Goal: Obtain resource: Download file/media

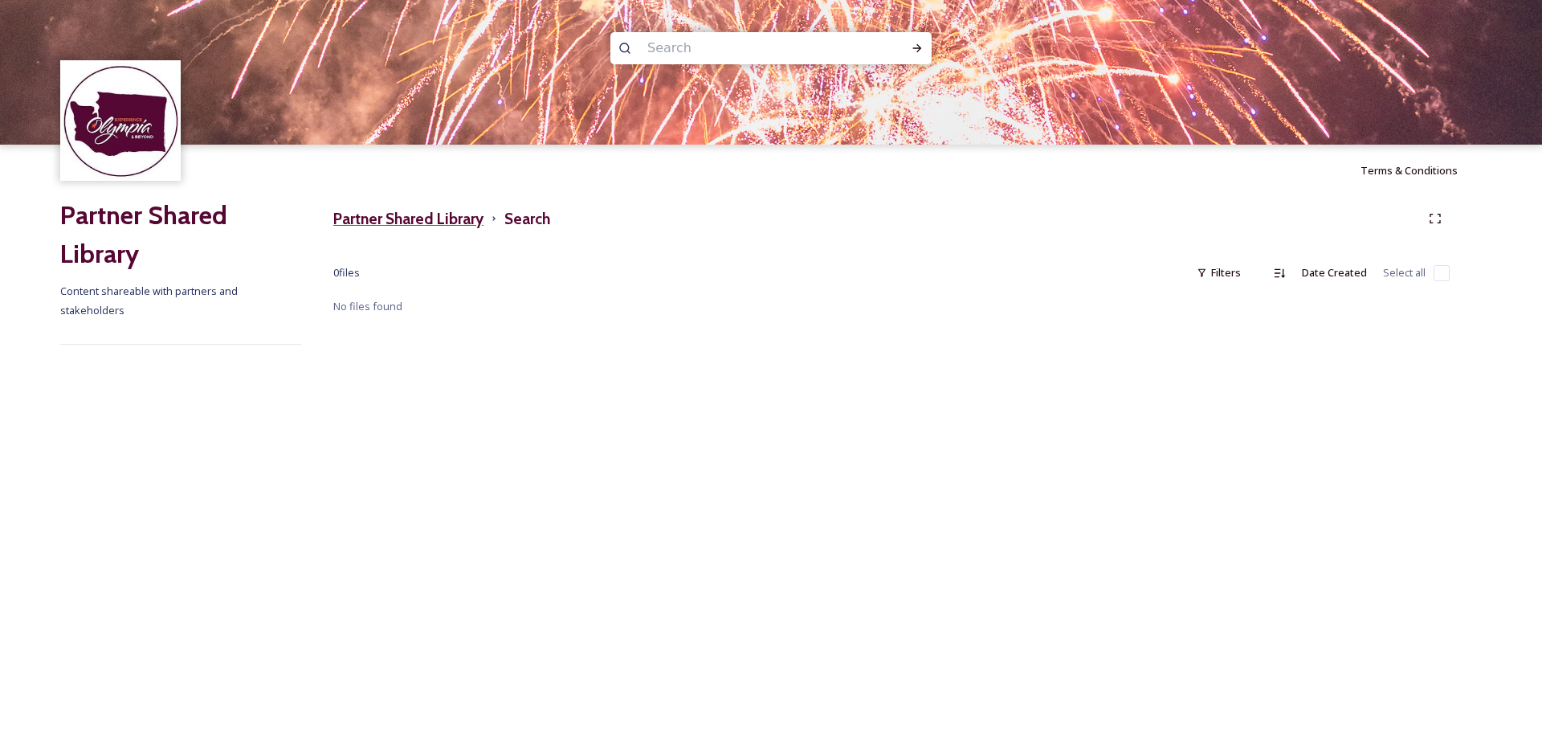
click at [430, 215] on h3 "Partner Shared Library" at bounding box center [408, 218] width 150 height 23
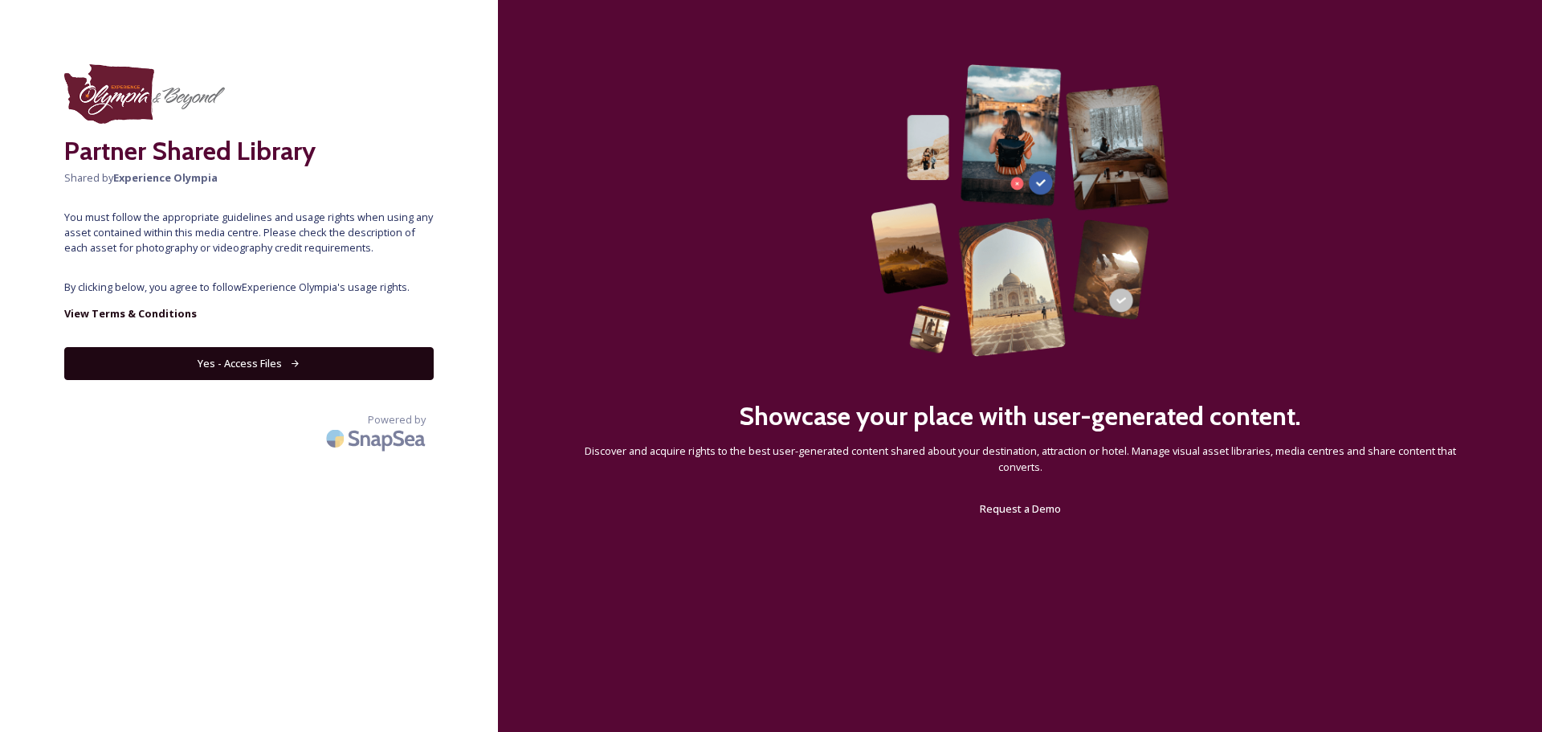
click at [246, 358] on button "Yes - Access Files" at bounding box center [248, 363] width 369 height 33
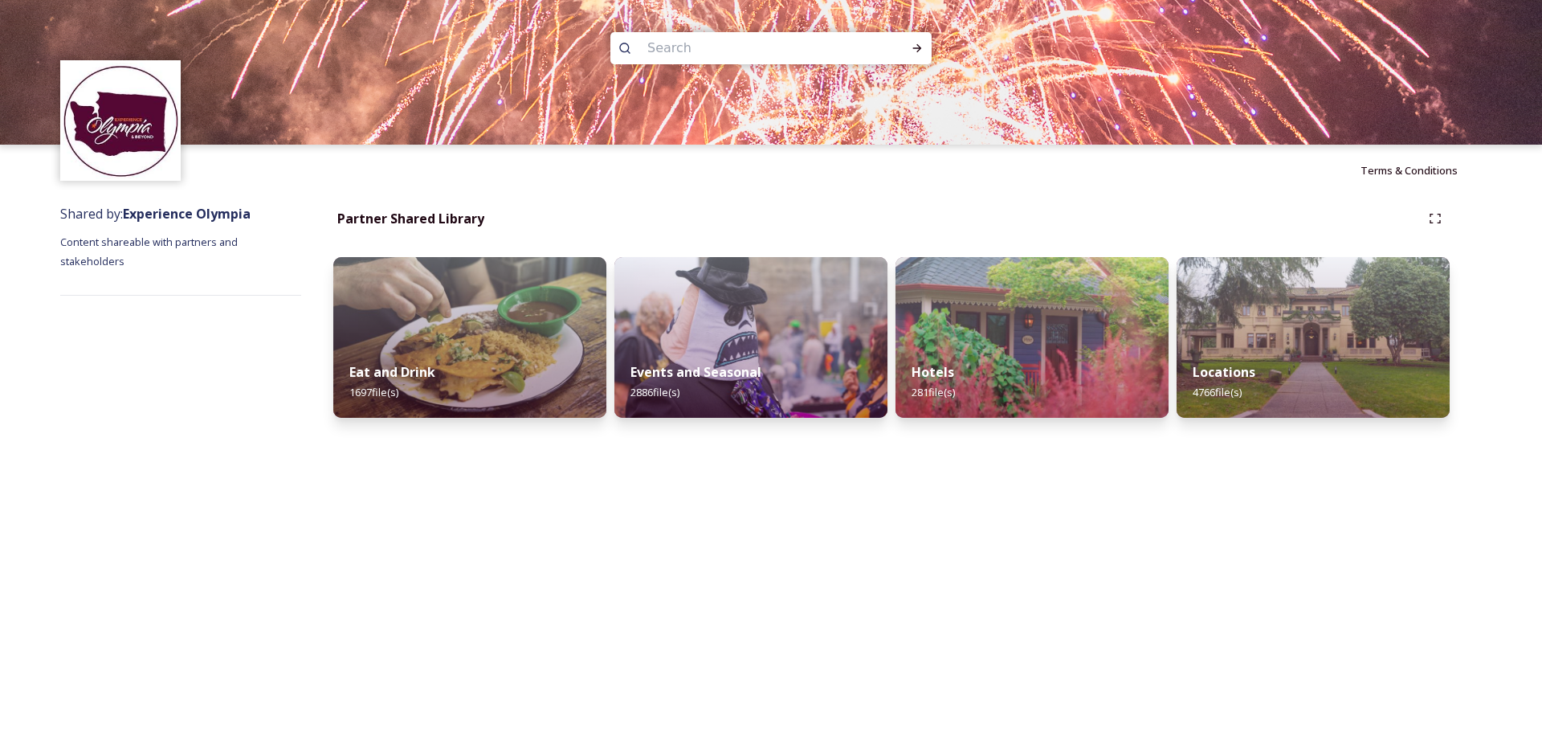
click at [695, 43] on input at bounding box center [749, 48] width 220 height 35
type input "mobile home"
click at [914, 48] on icon at bounding box center [917, 48] width 13 height 13
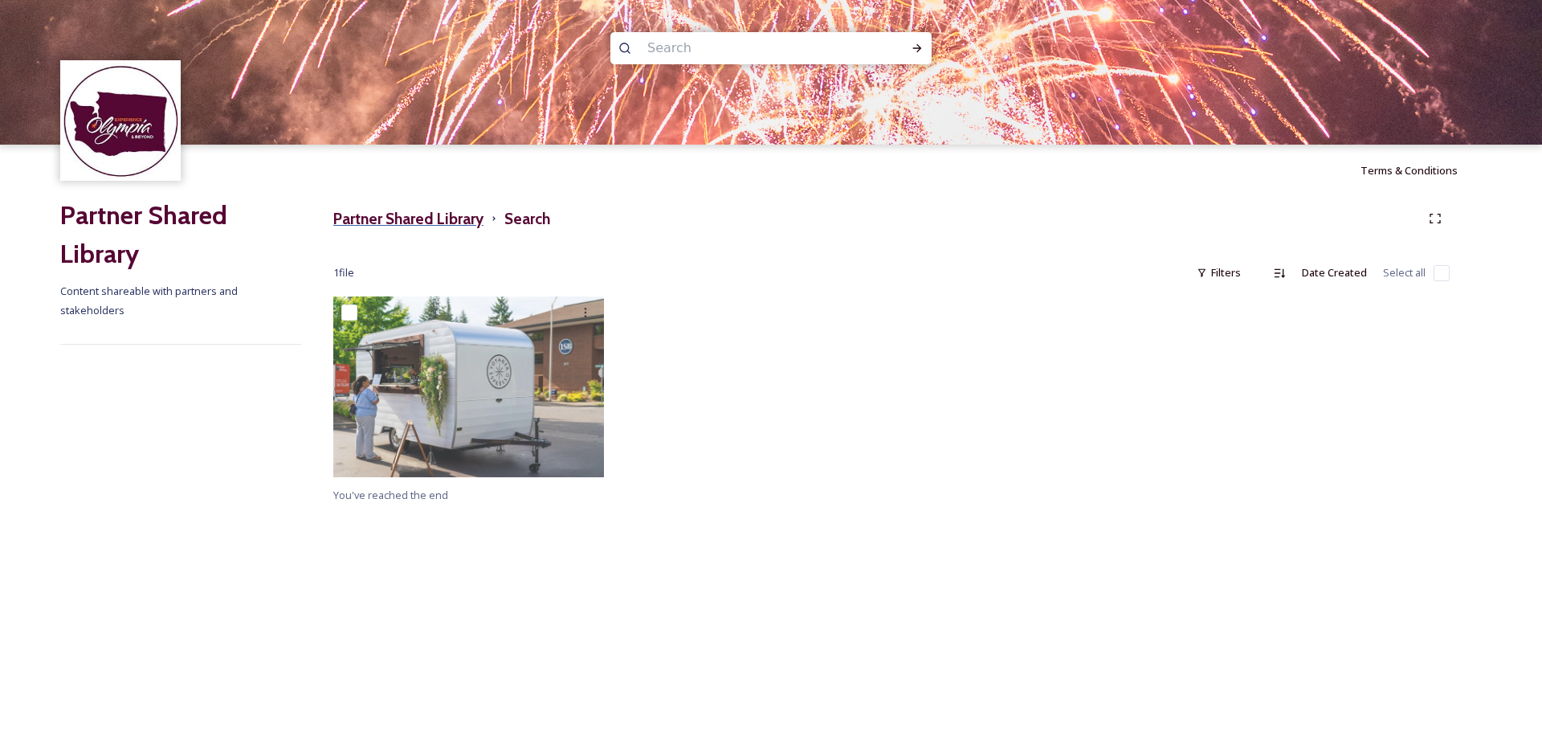
click at [392, 209] on h3 "Partner Shared Library" at bounding box center [408, 218] width 150 height 23
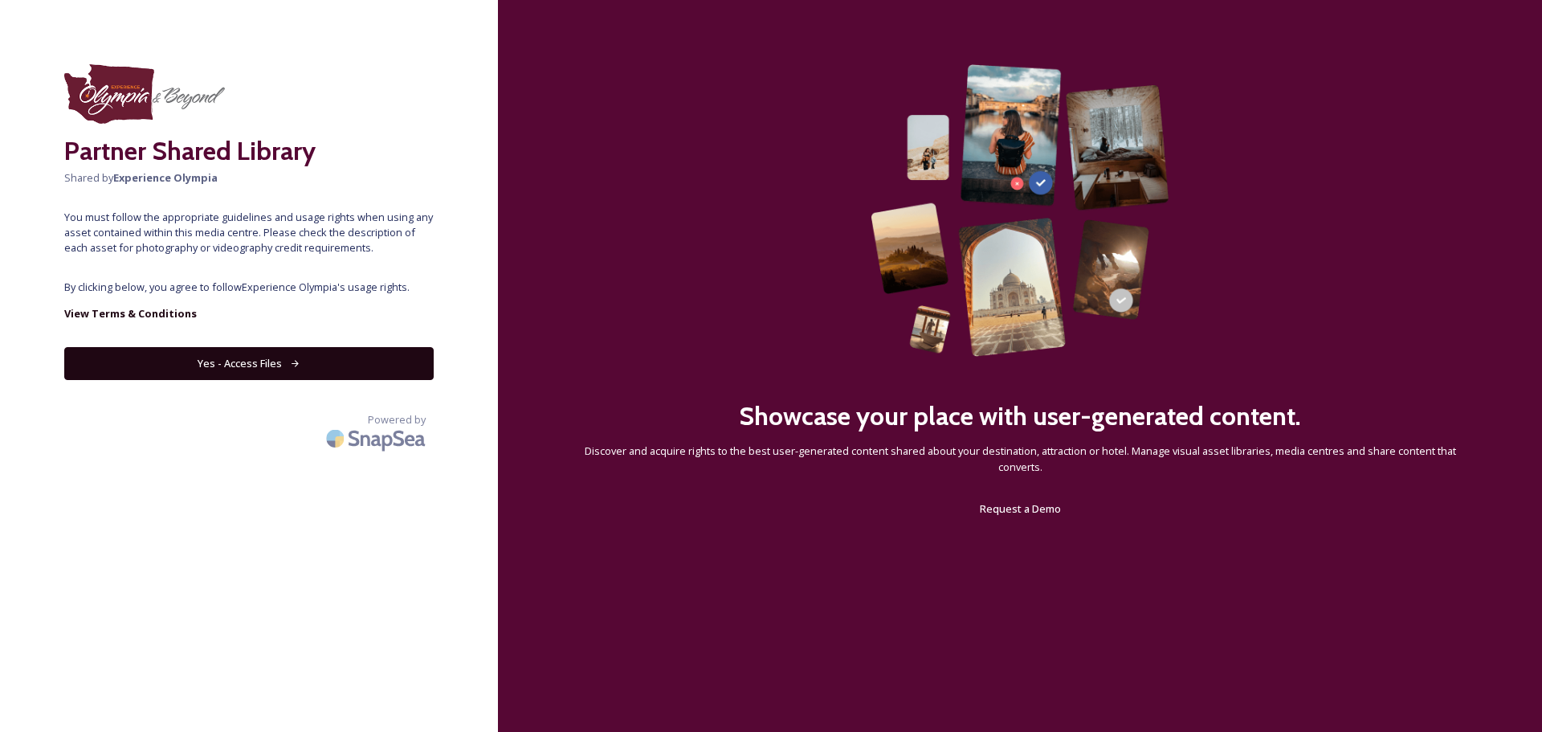
click at [305, 372] on button "Yes - Access Files" at bounding box center [248, 363] width 369 height 33
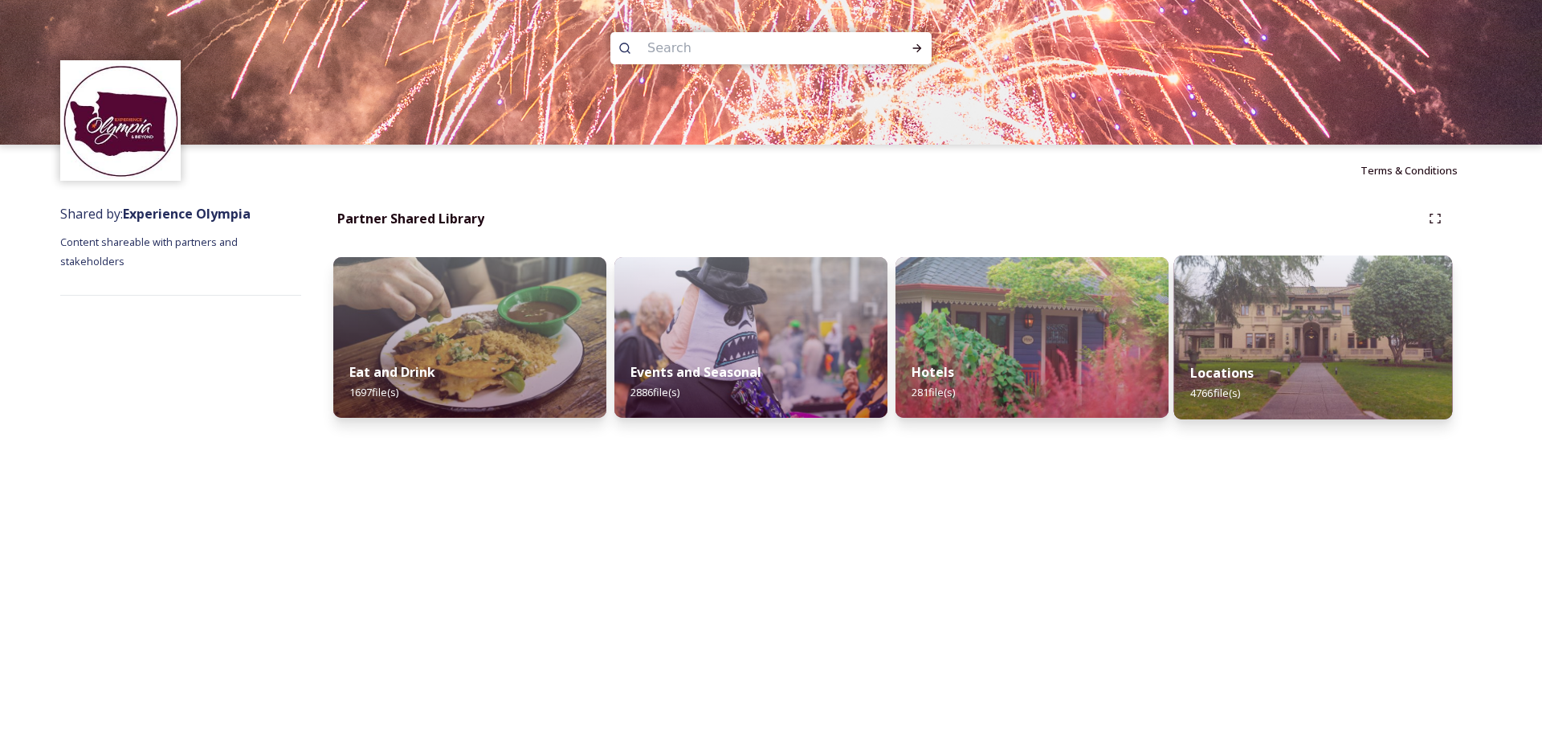
click at [1321, 332] on img at bounding box center [1313, 337] width 279 height 164
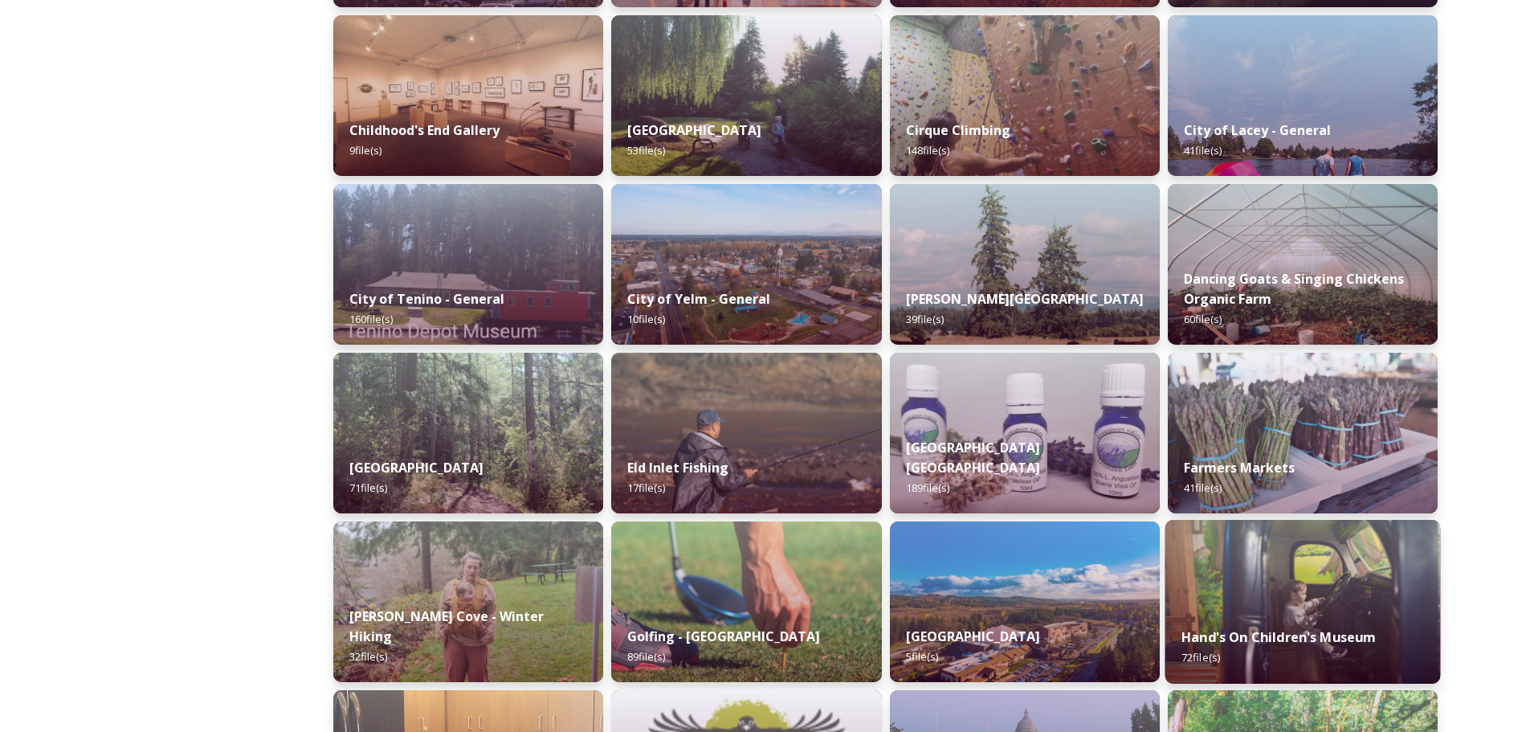
scroll to position [909, 0]
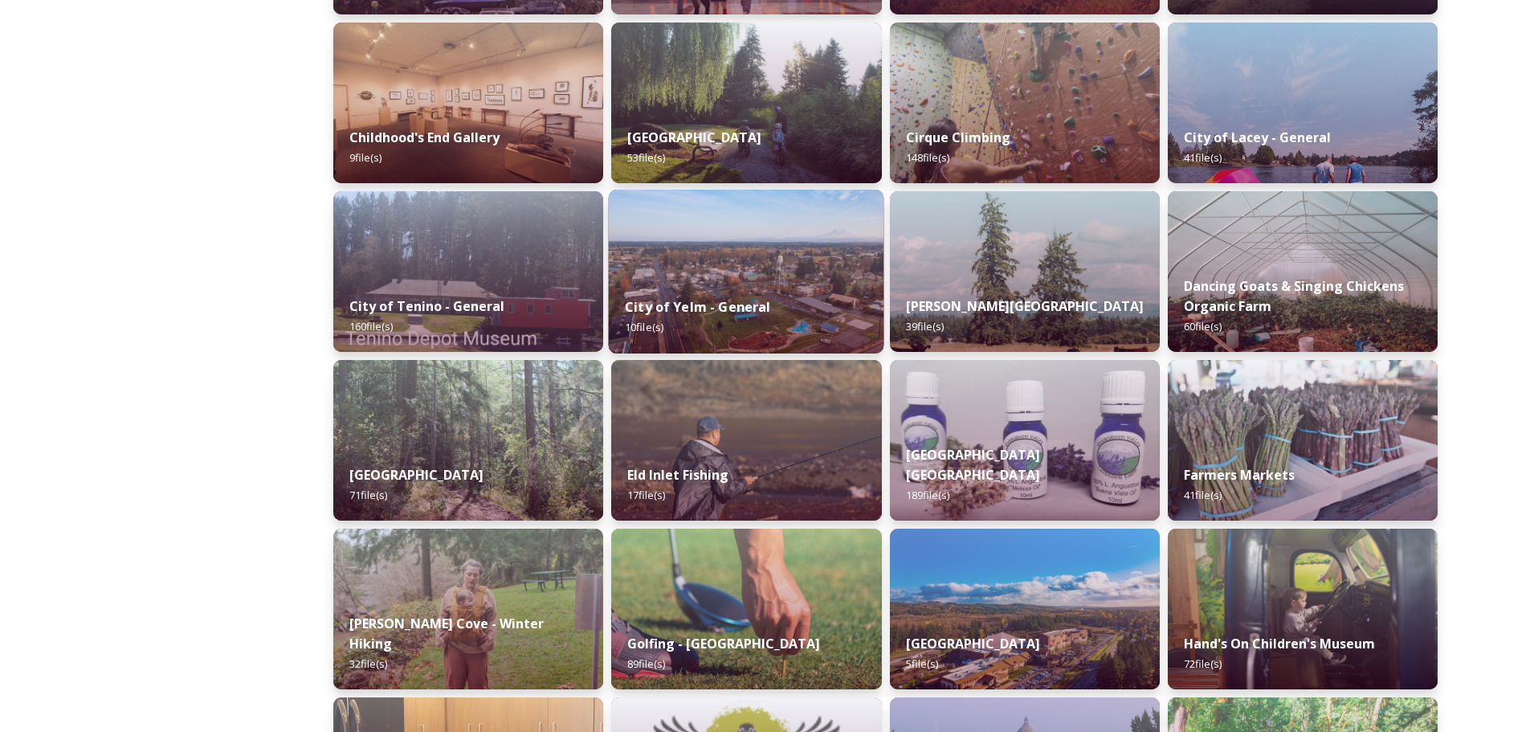
click at [725, 239] on img at bounding box center [747, 272] width 276 height 164
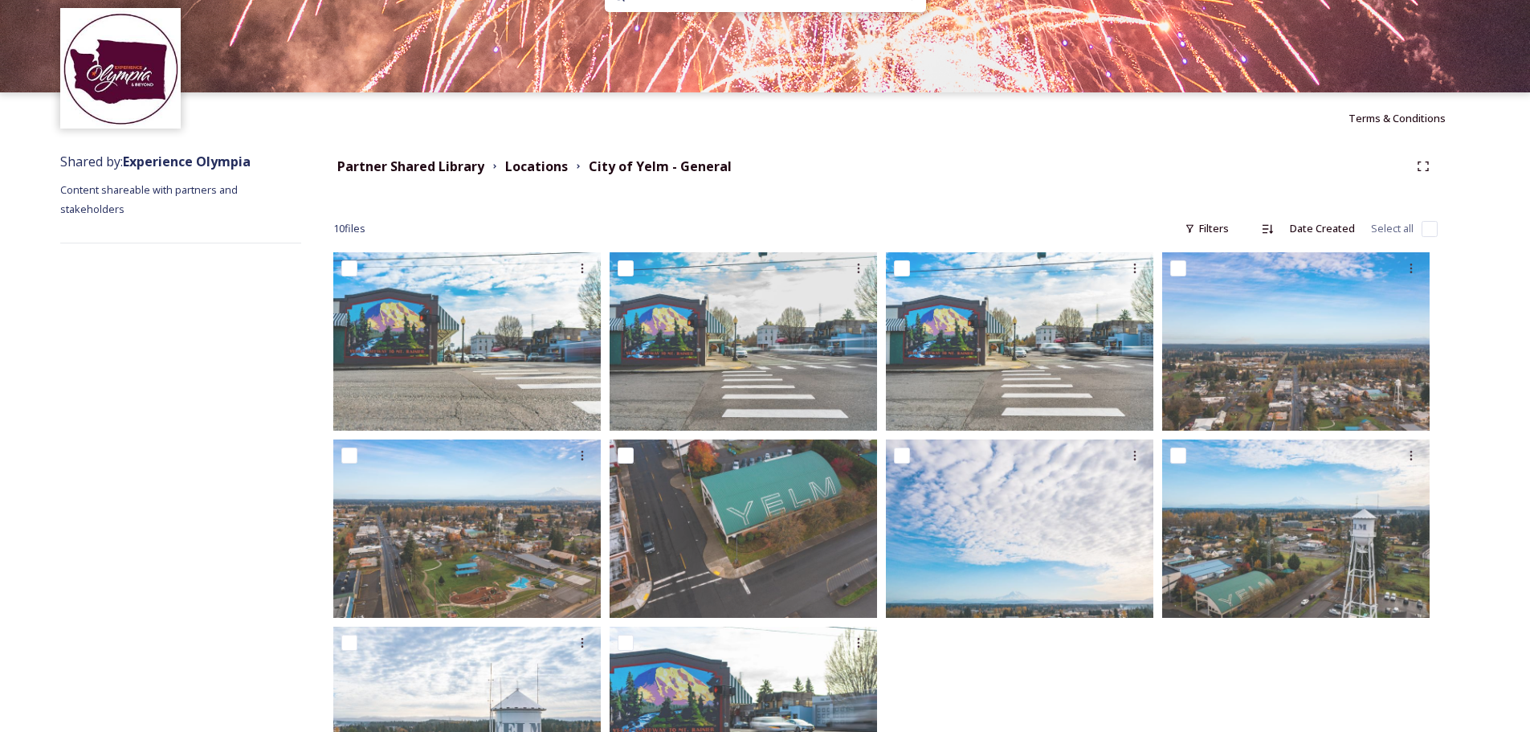
scroll to position [80, 0]
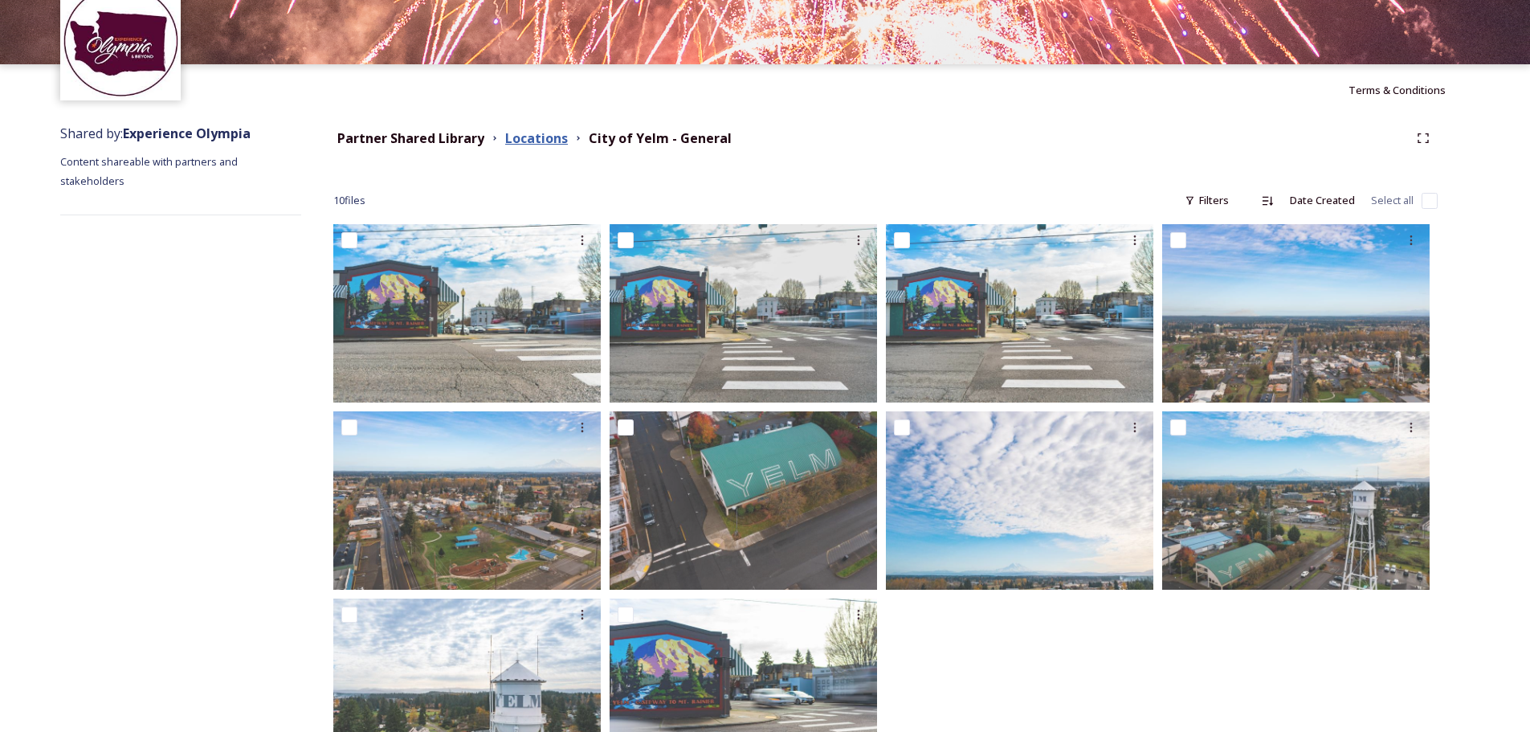
click at [527, 134] on strong "Locations" at bounding box center [536, 138] width 63 height 18
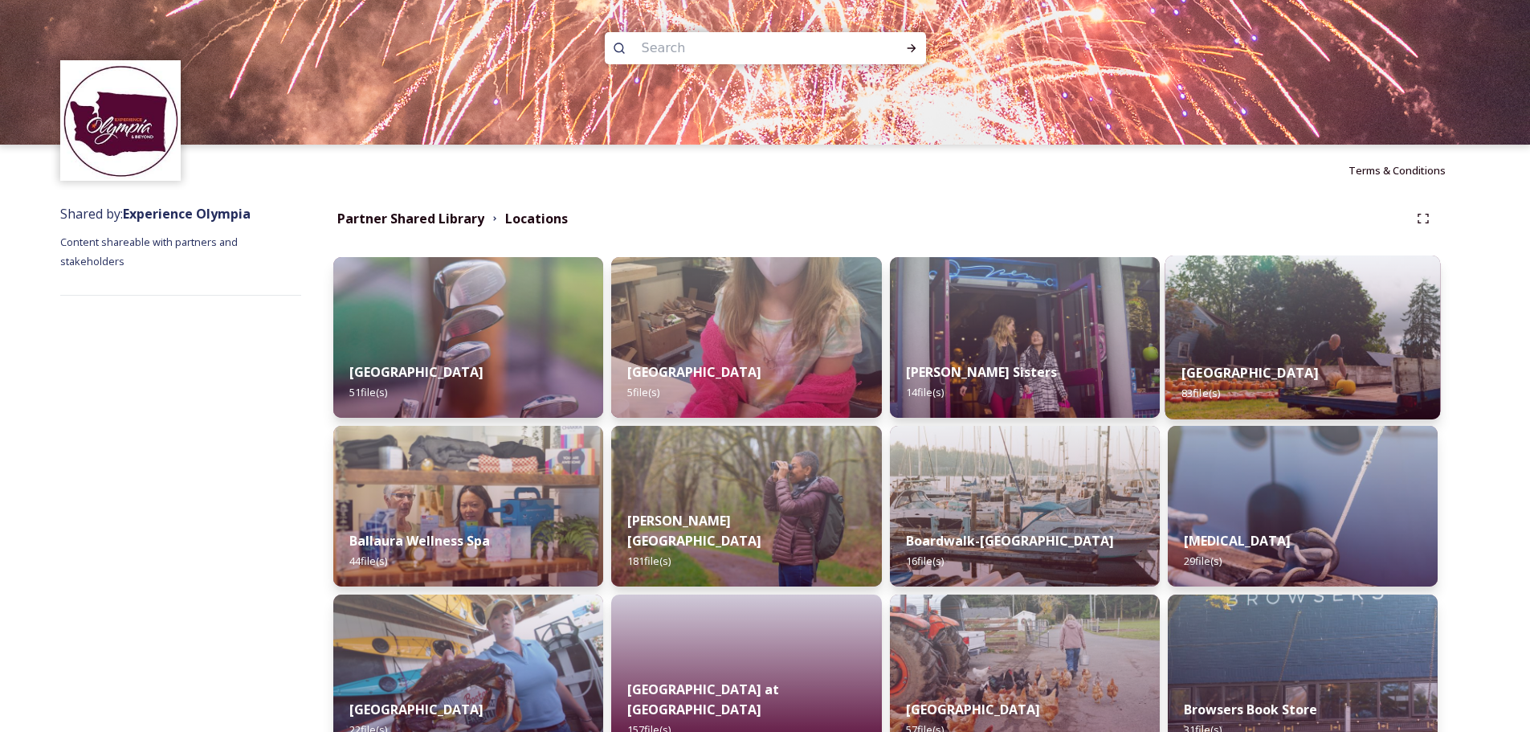
scroll to position [161, 0]
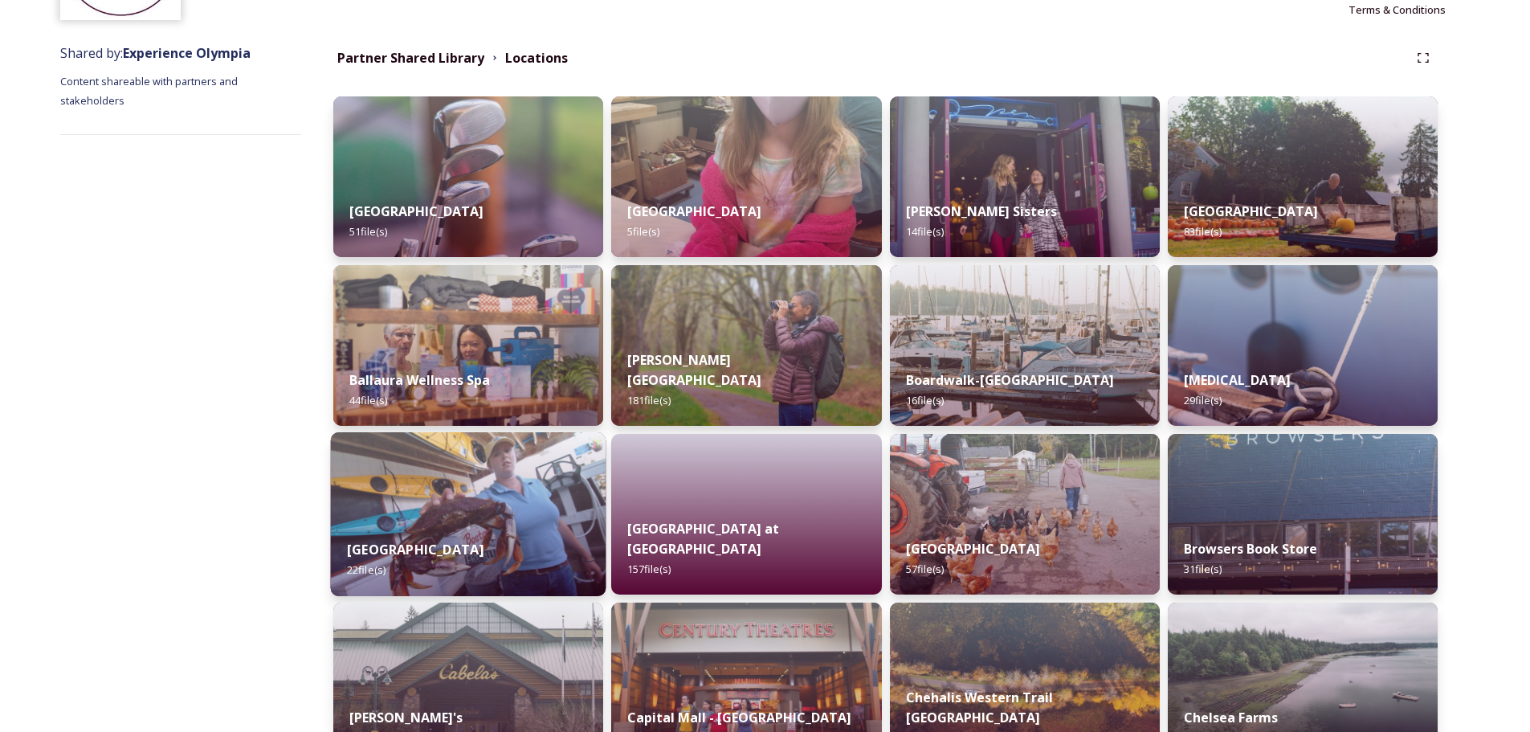
click at [423, 489] on img at bounding box center [469, 514] width 276 height 164
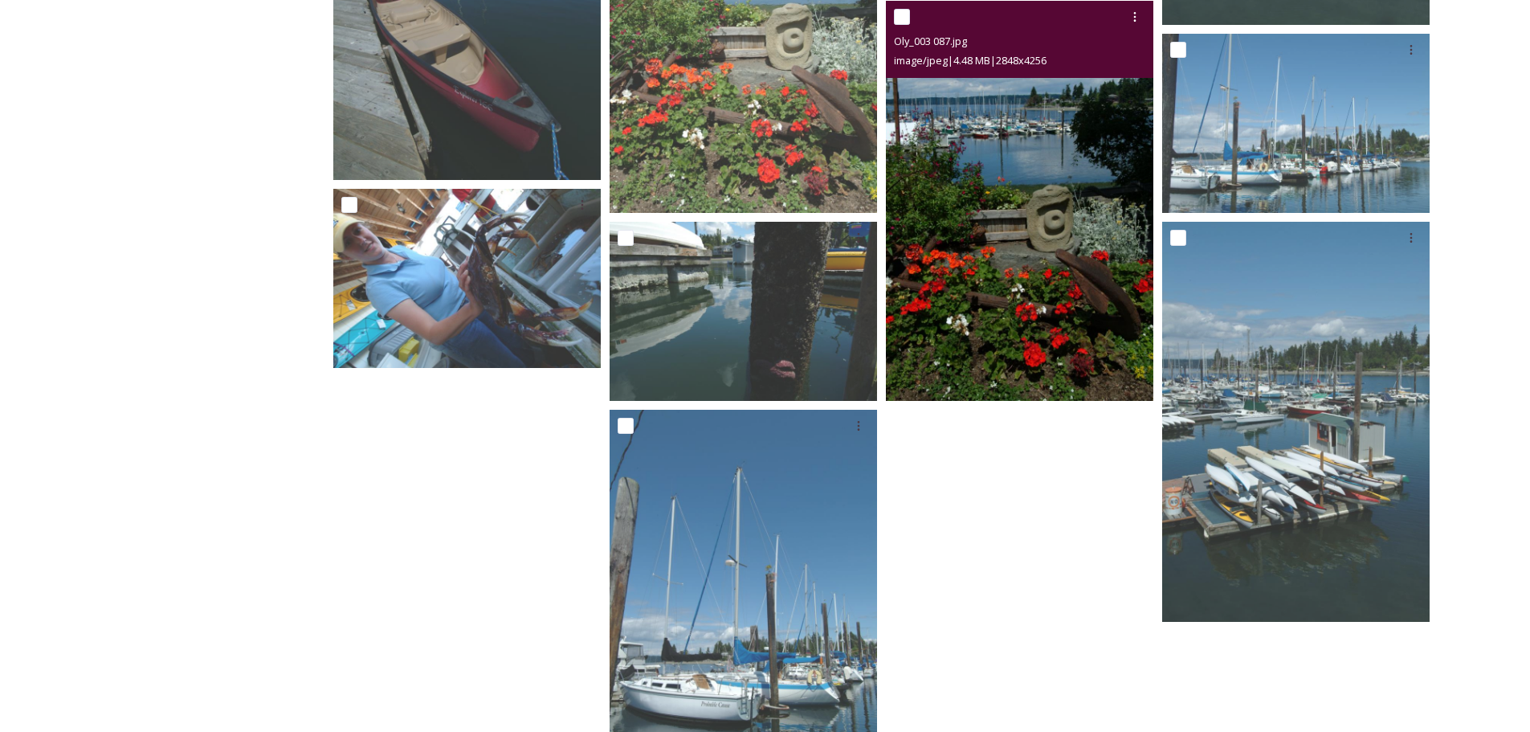
scroll to position [1068, 0]
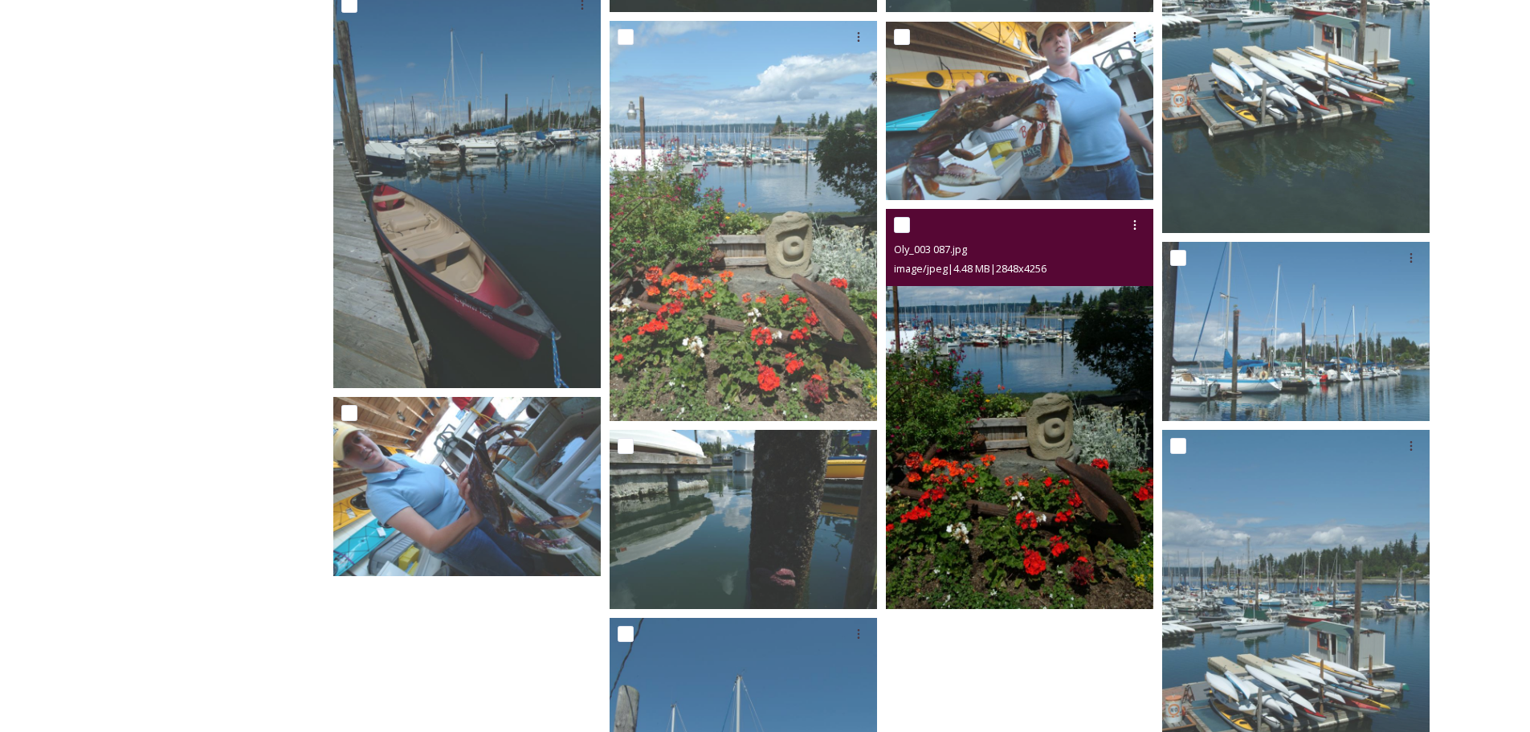
click at [1021, 340] on img at bounding box center [1019, 409] width 267 height 400
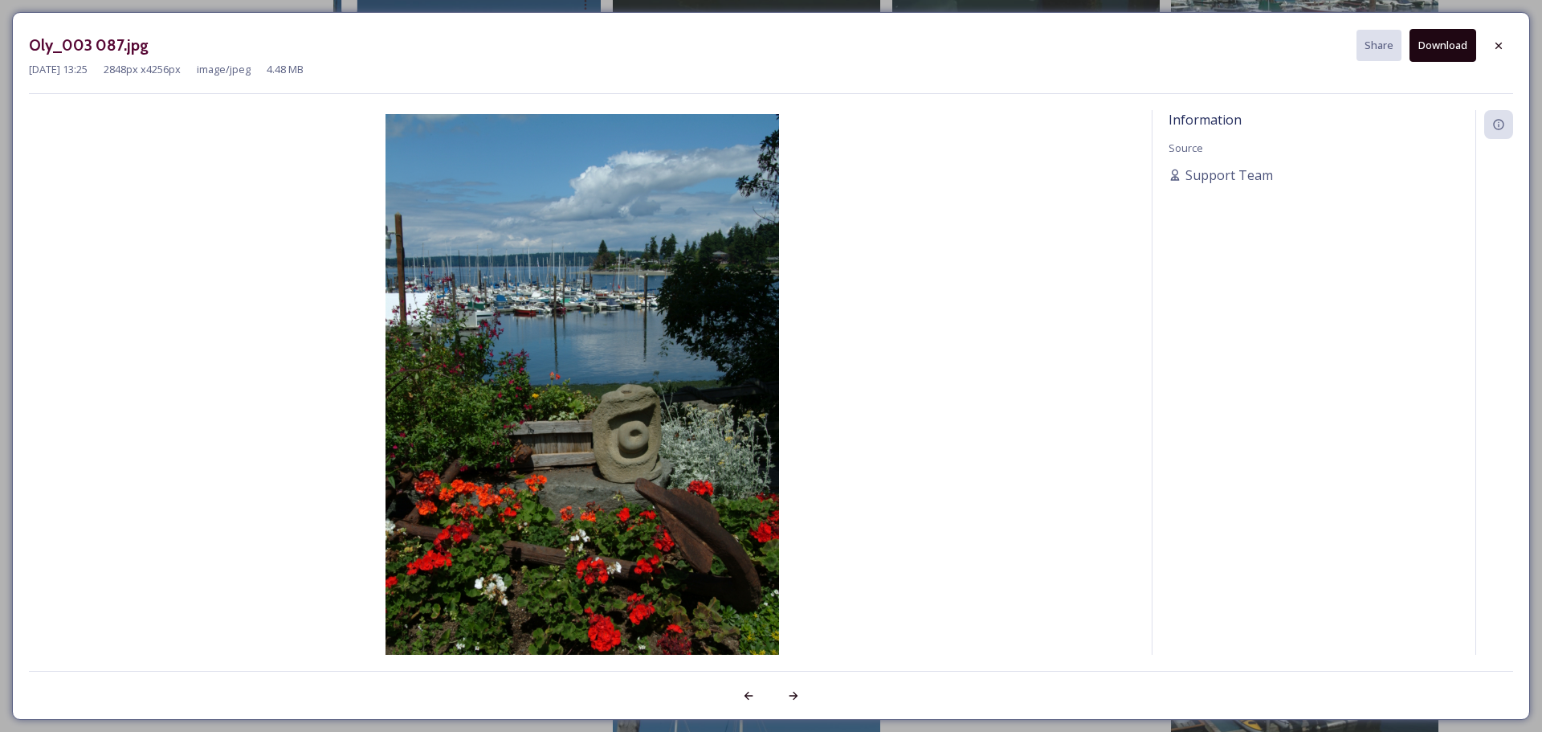
click at [1439, 39] on button "Download" at bounding box center [1443, 45] width 67 height 33
click at [1506, 39] on div at bounding box center [1498, 45] width 29 height 29
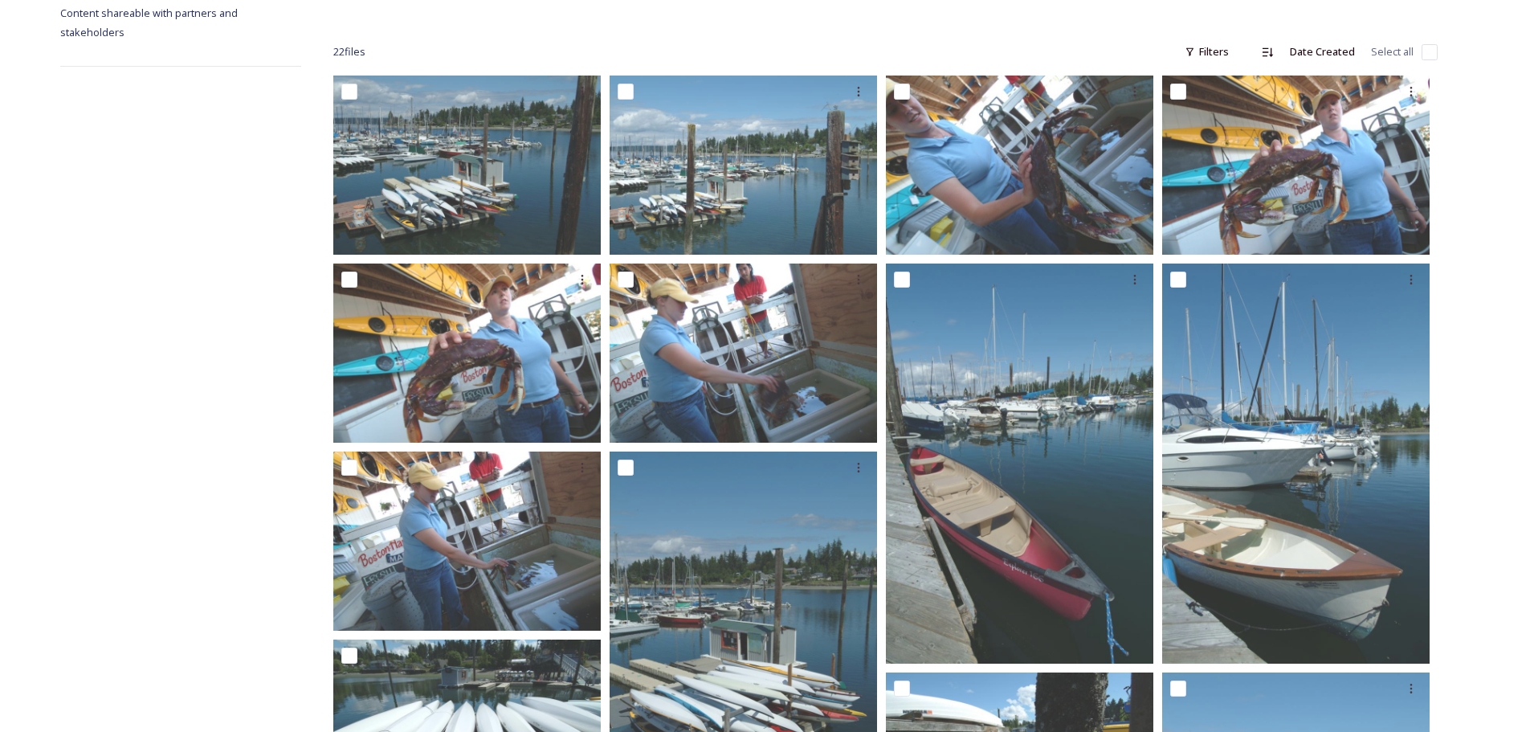
scroll to position [0, 0]
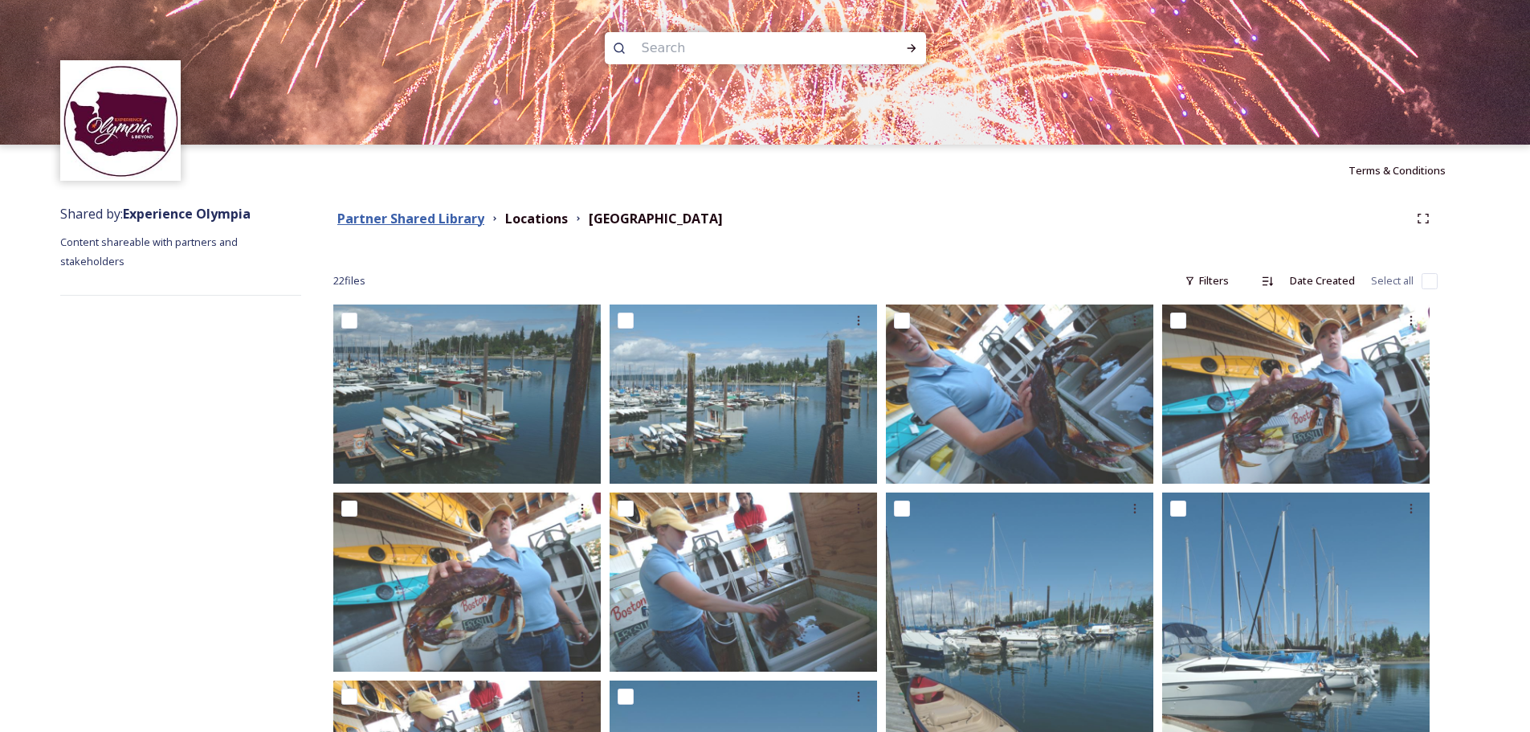
click at [416, 214] on strong "Partner Shared Library" at bounding box center [410, 219] width 147 height 18
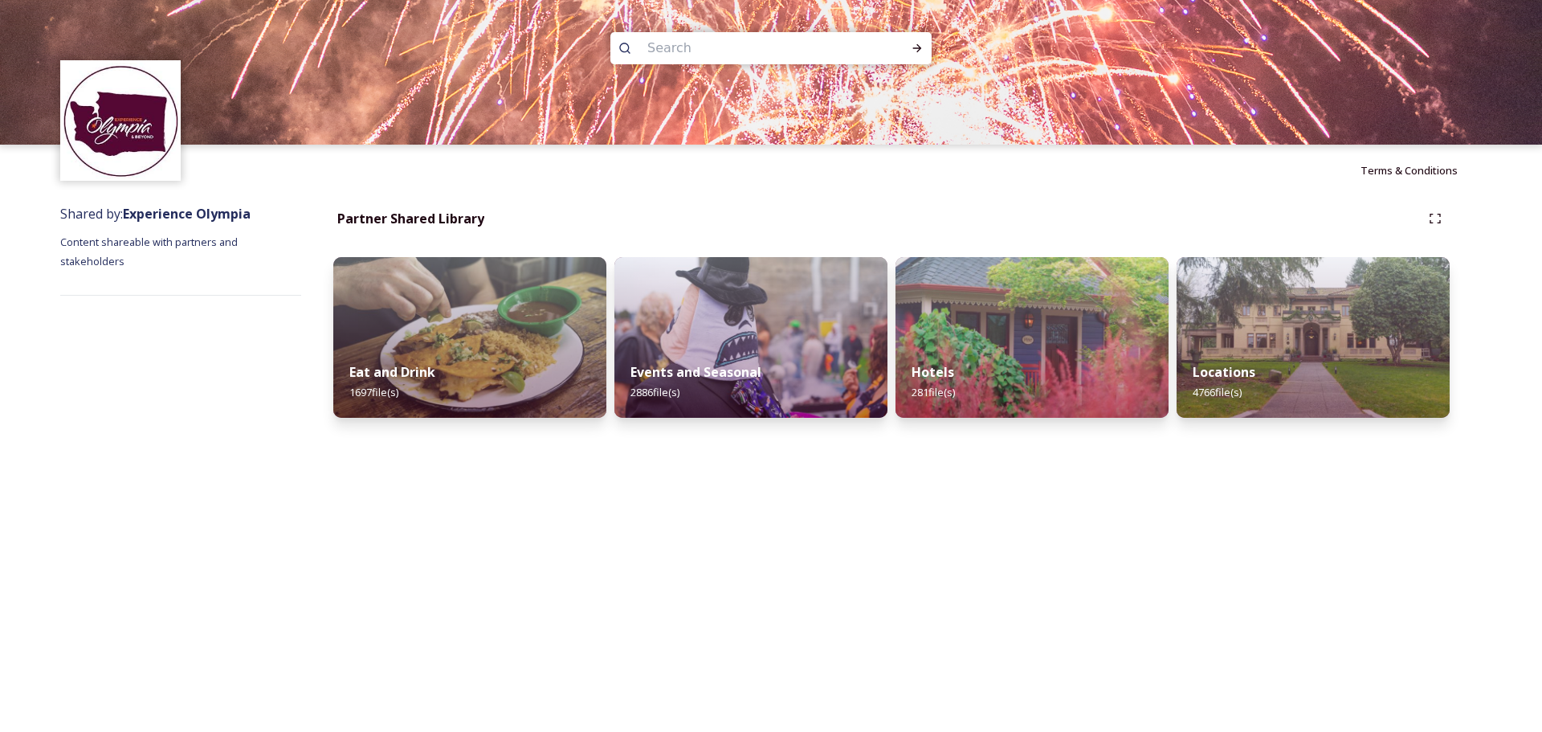
click at [688, 52] on input at bounding box center [749, 48] width 220 height 35
type input "livestock"
click at [920, 49] on icon at bounding box center [917, 48] width 9 height 8
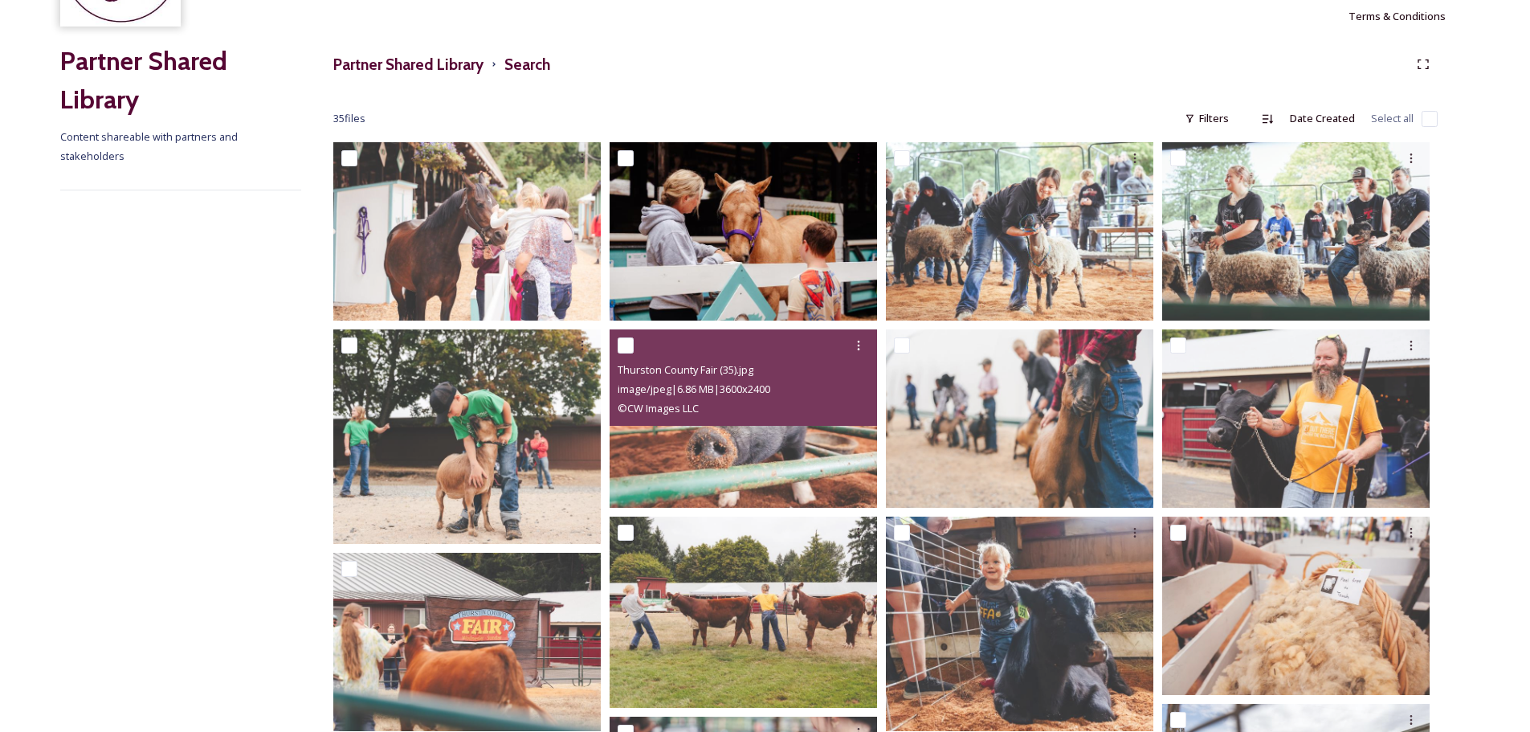
scroll to position [150, 0]
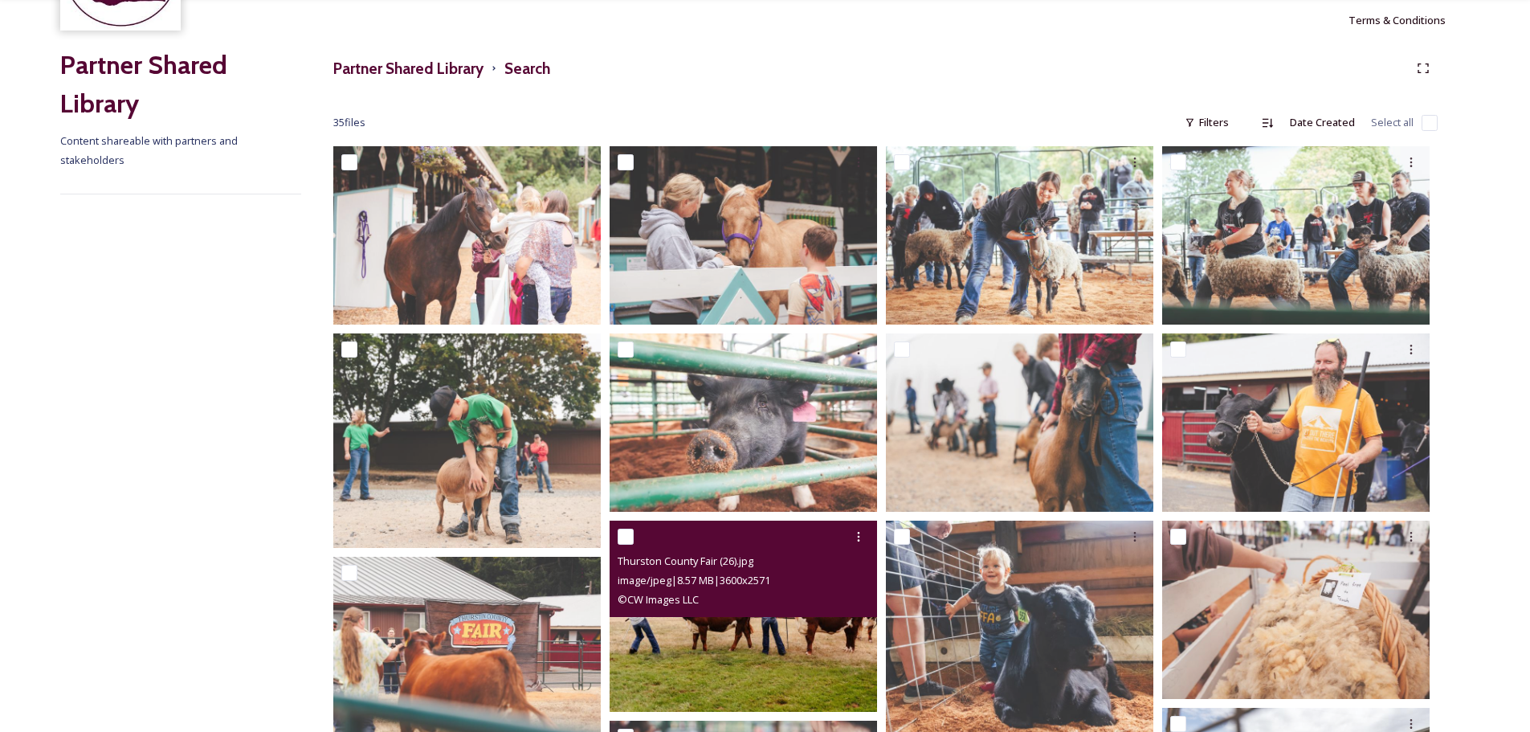
click at [814, 663] on img at bounding box center [743, 616] width 267 height 191
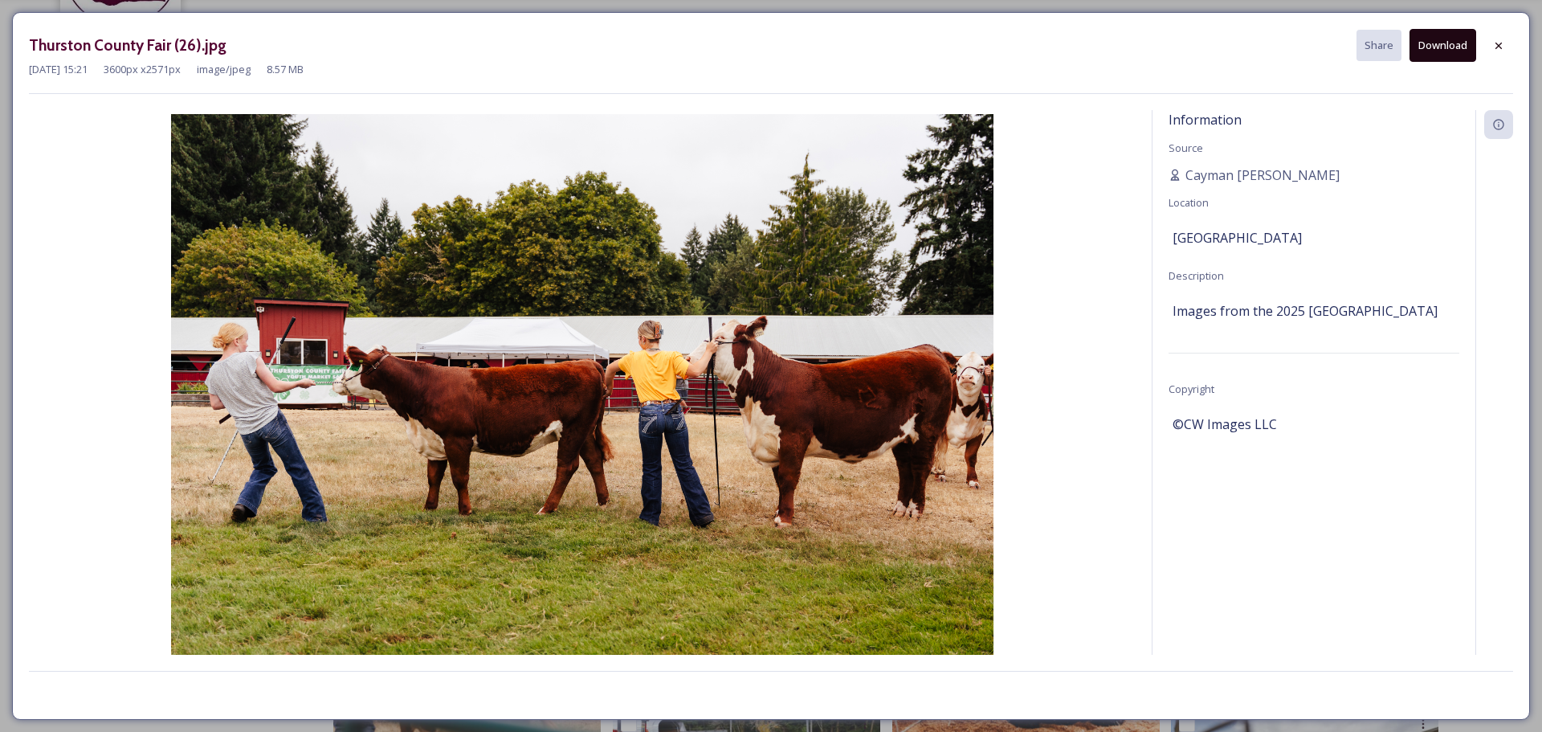
click at [1437, 39] on button "Download" at bounding box center [1443, 45] width 67 height 33
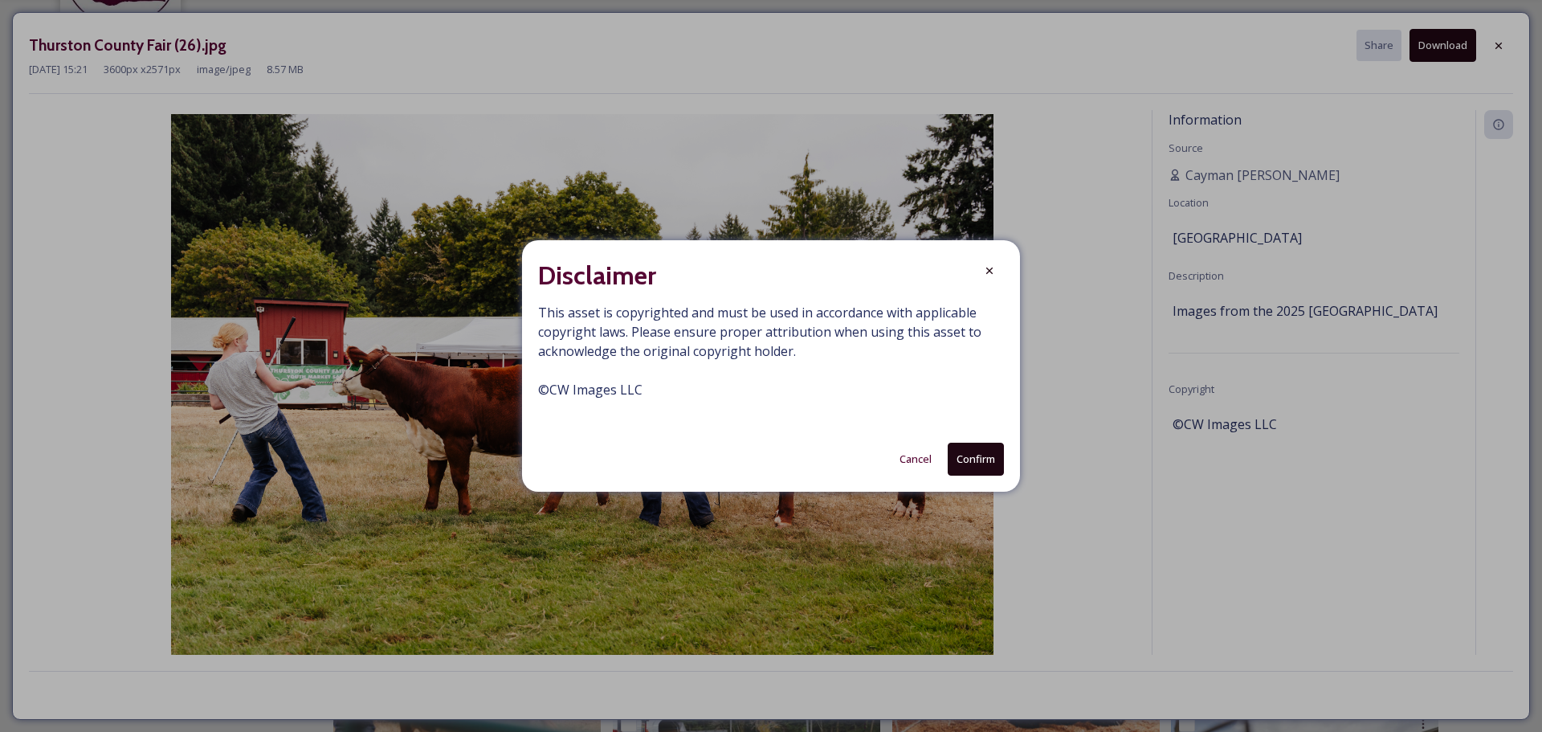
click at [970, 468] on button "Confirm" at bounding box center [976, 459] width 56 height 33
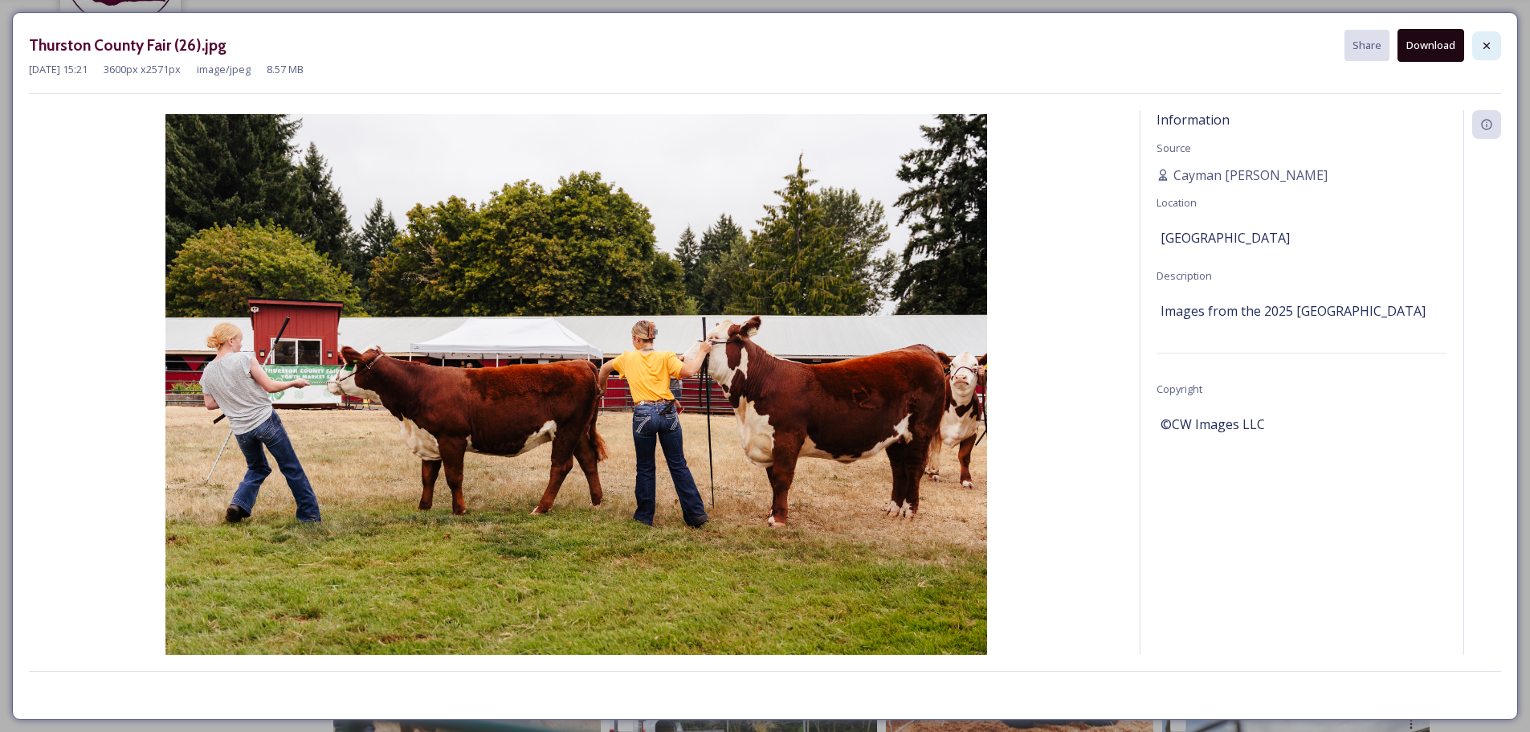
click at [1488, 43] on icon at bounding box center [1487, 45] width 6 height 6
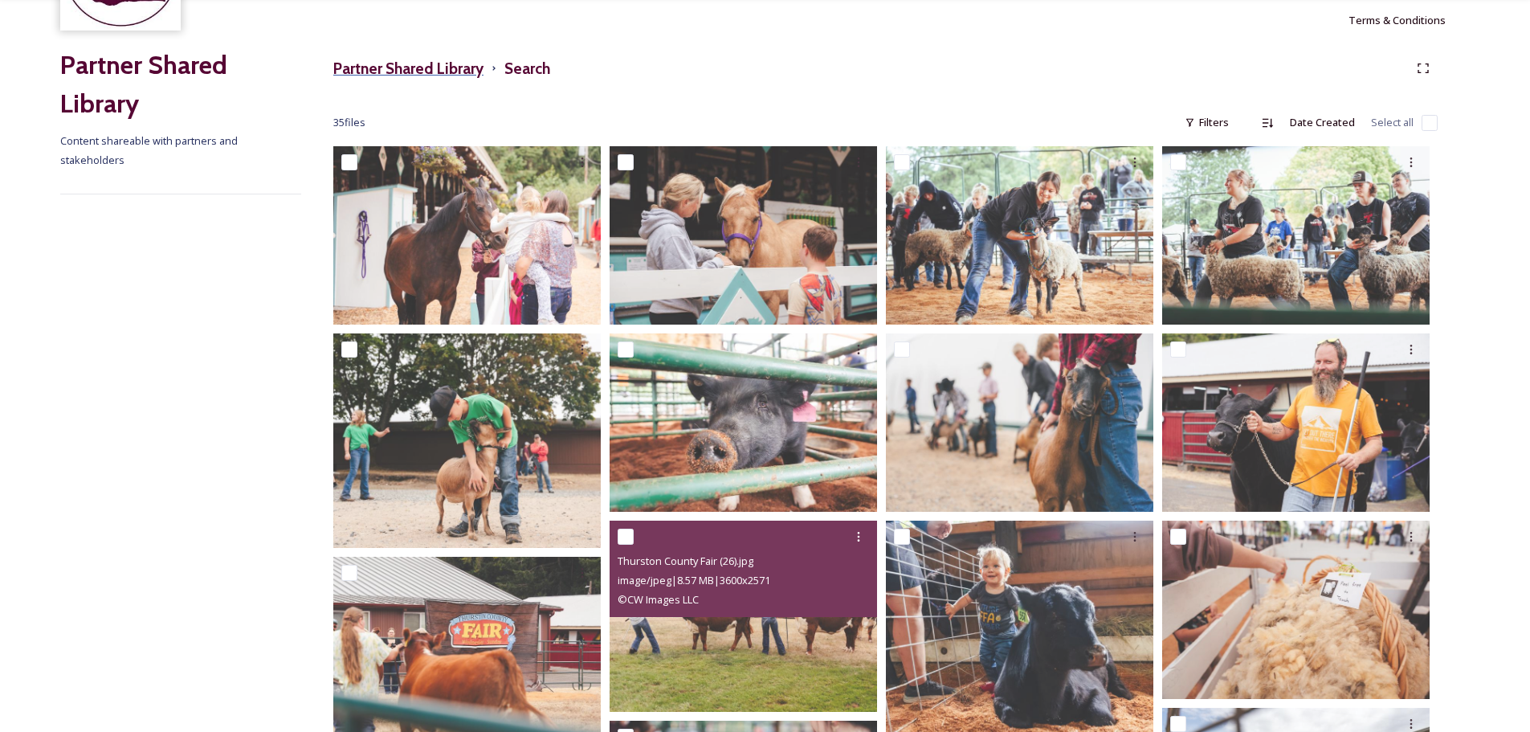
click at [374, 63] on h3 "Partner Shared Library" at bounding box center [408, 68] width 150 height 23
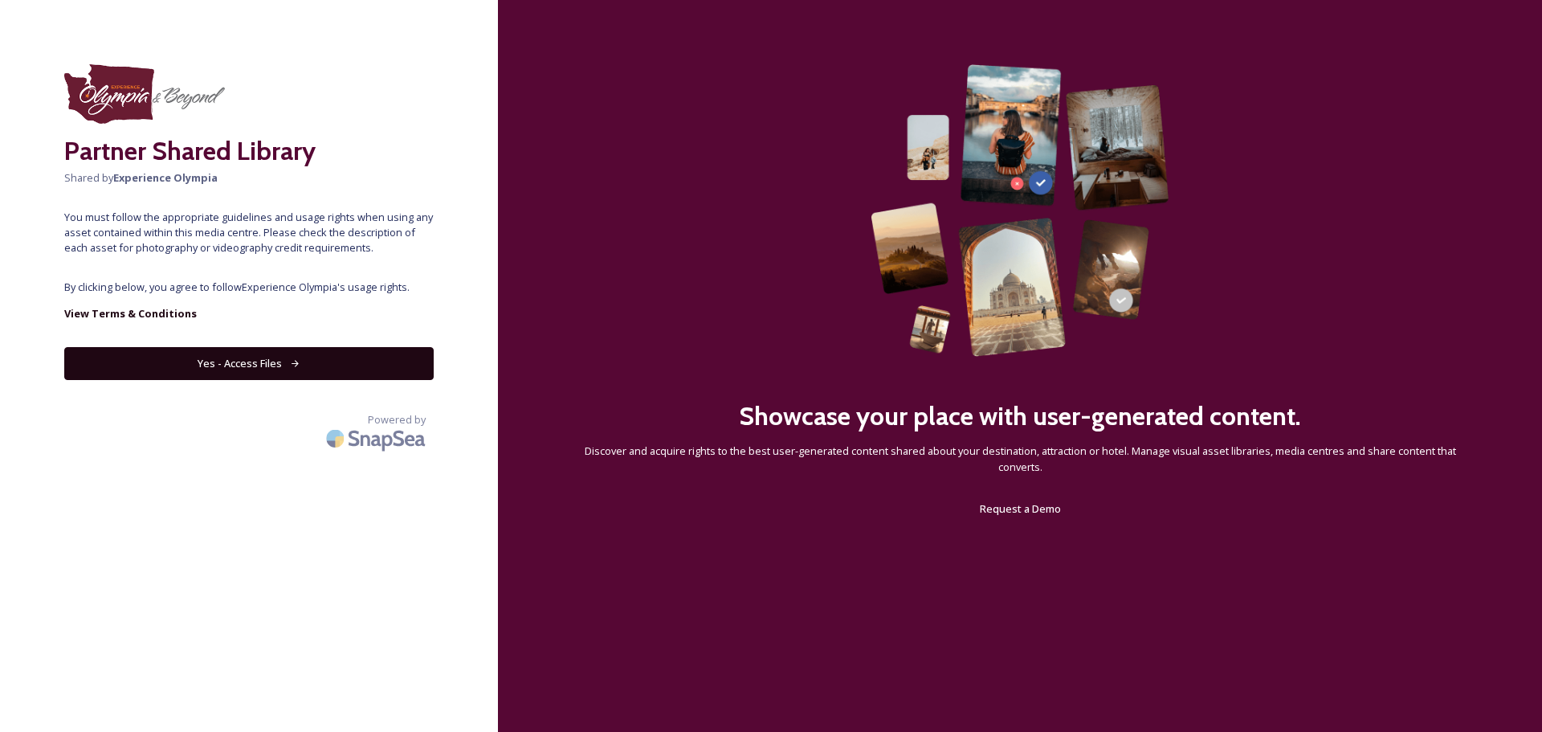
click at [257, 351] on button "Yes - Access Files" at bounding box center [248, 363] width 369 height 33
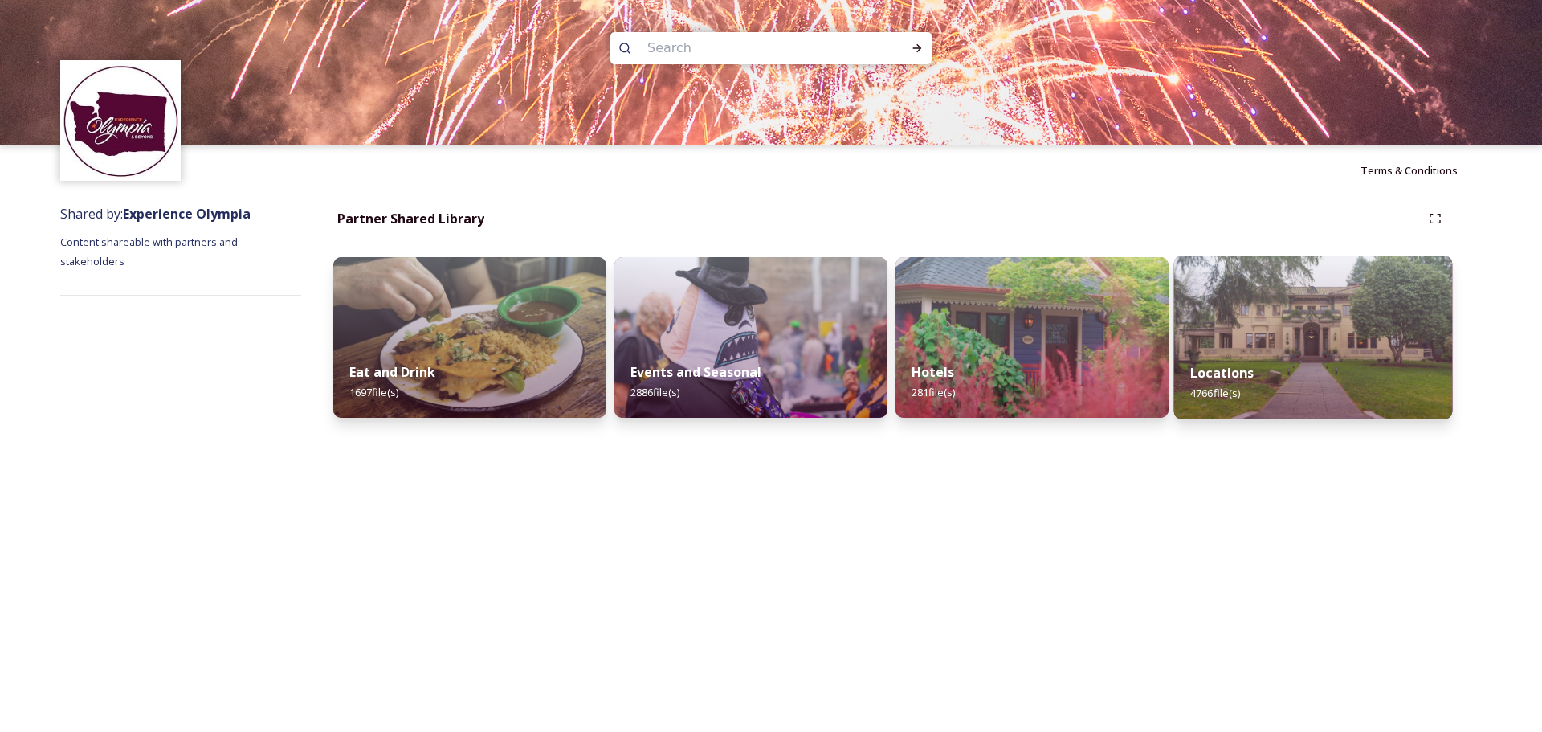
click at [1296, 329] on img at bounding box center [1313, 337] width 279 height 164
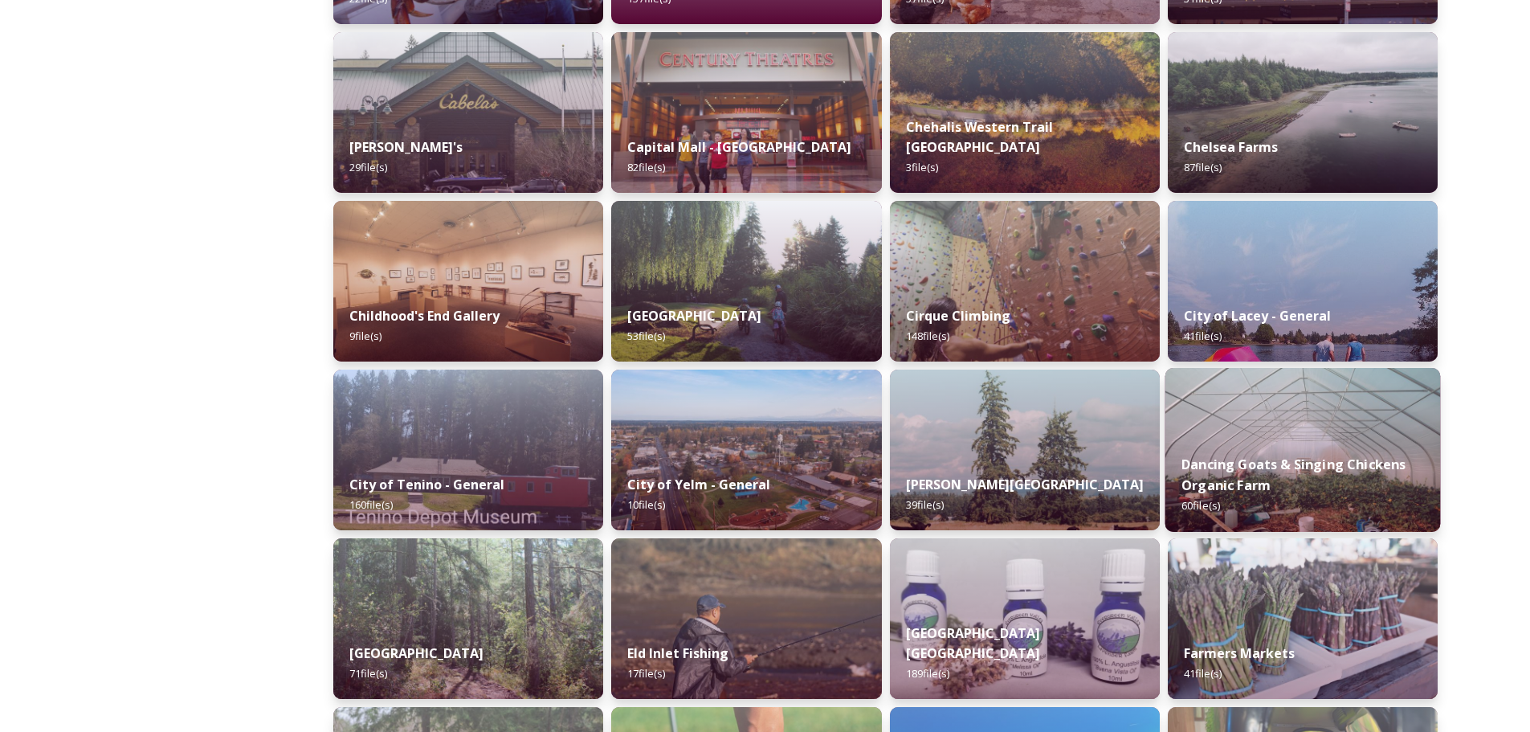
scroll to position [884, 0]
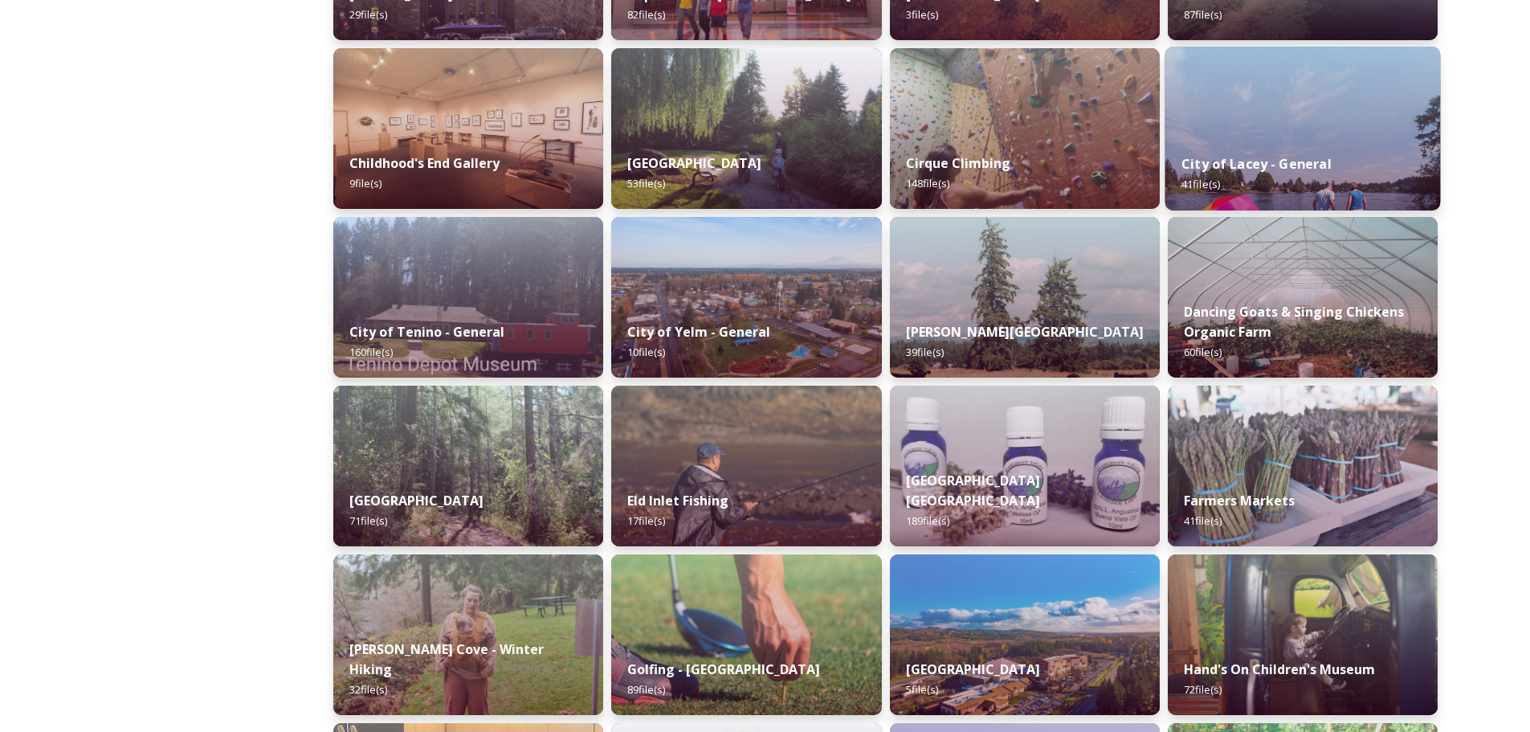
click at [1334, 118] on img at bounding box center [1303, 129] width 276 height 164
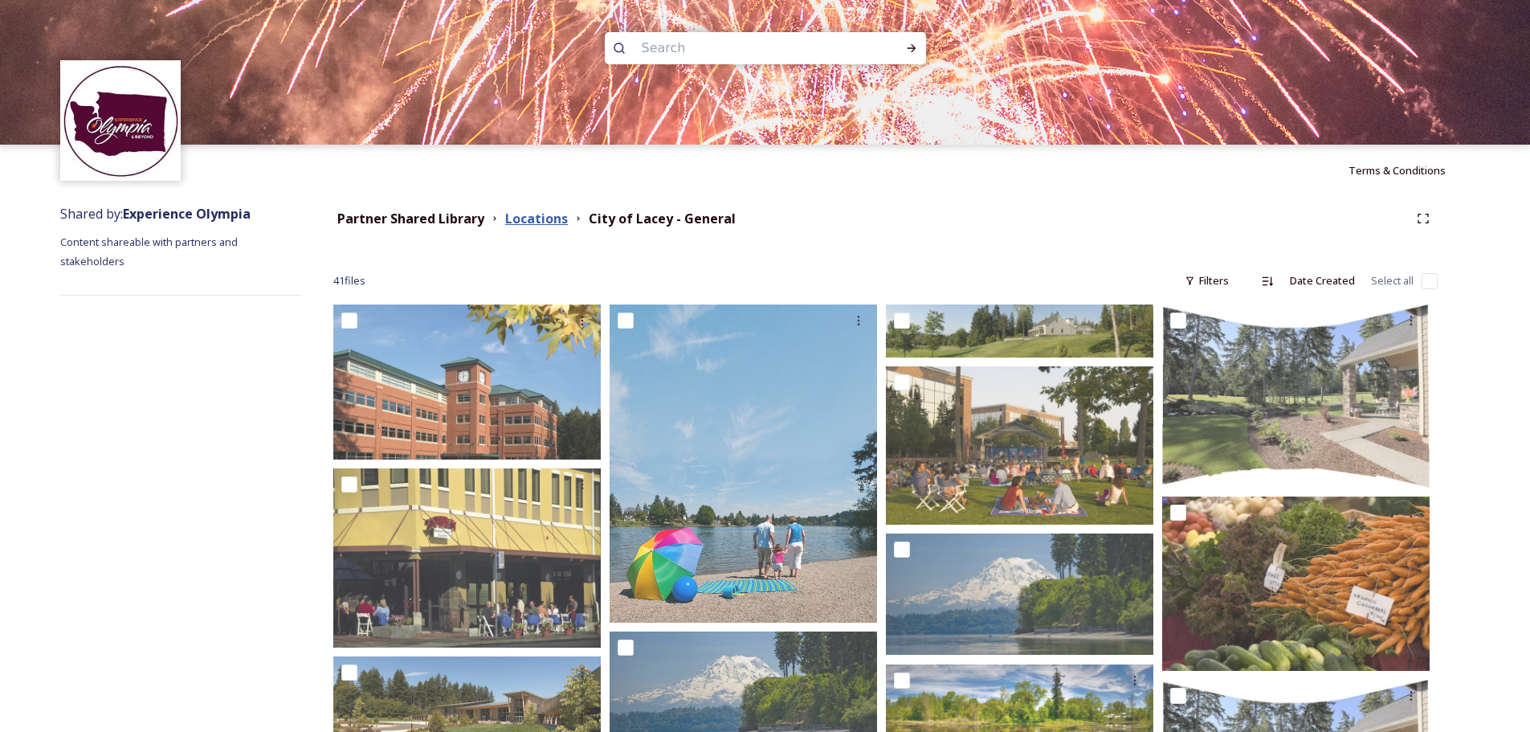
click at [530, 218] on strong "Locations" at bounding box center [536, 219] width 63 height 18
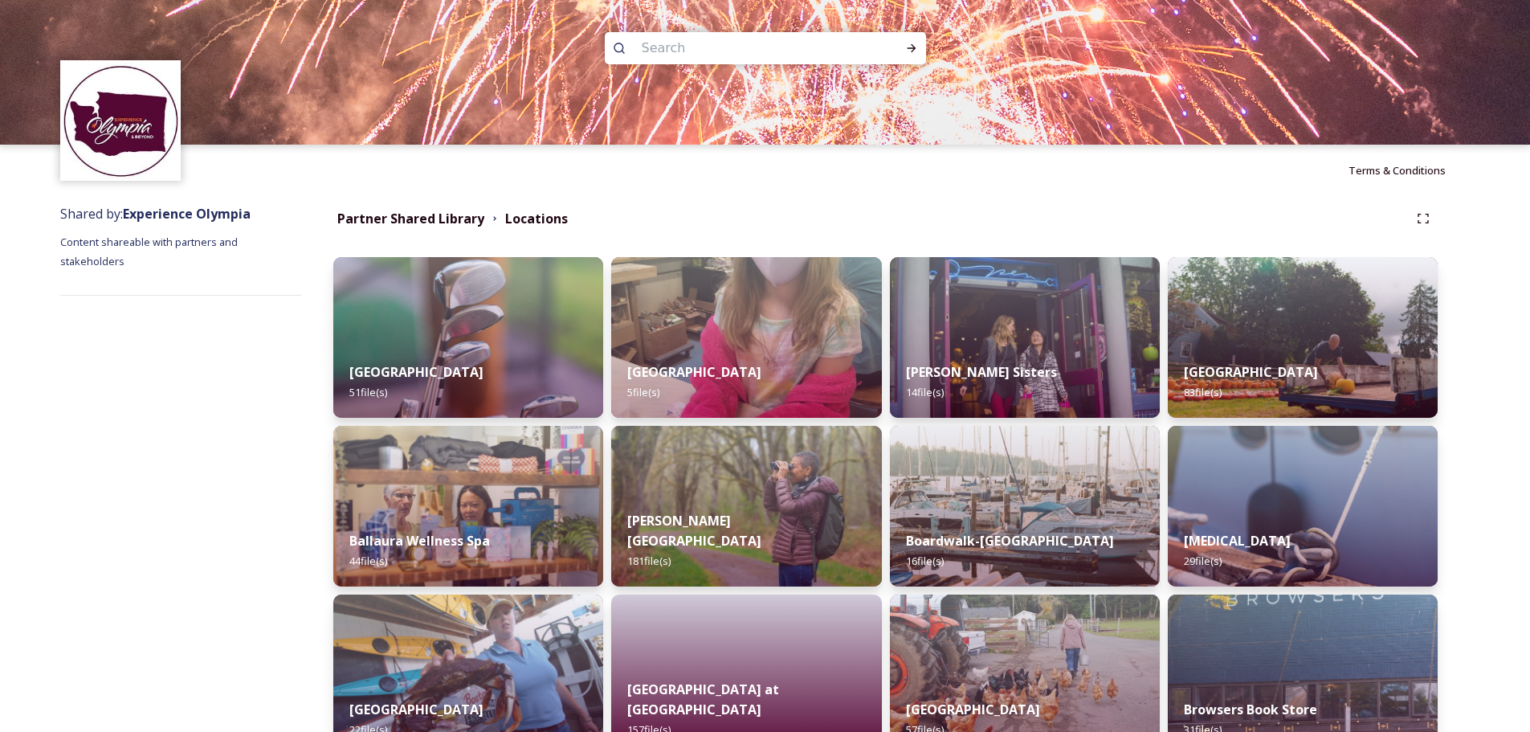
click at [690, 44] on input at bounding box center [744, 48] width 220 height 35
type input "apartment"
click at [449, 214] on strong "Partner Shared Library" at bounding box center [410, 219] width 147 height 18
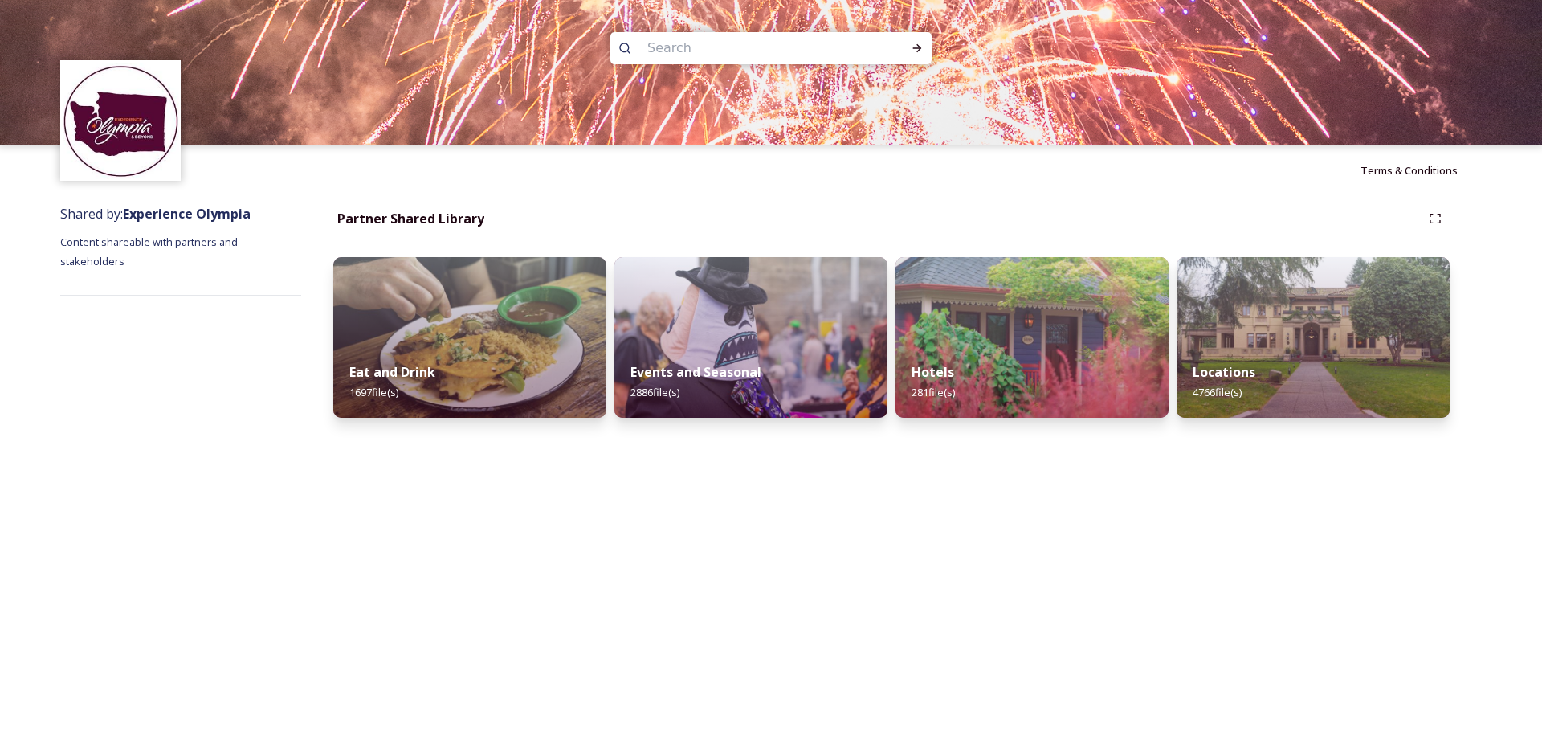
click at [716, 48] on input at bounding box center [749, 48] width 220 height 35
type input "apartment"
click at [919, 44] on icon at bounding box center [917, 48] width 13 height 13
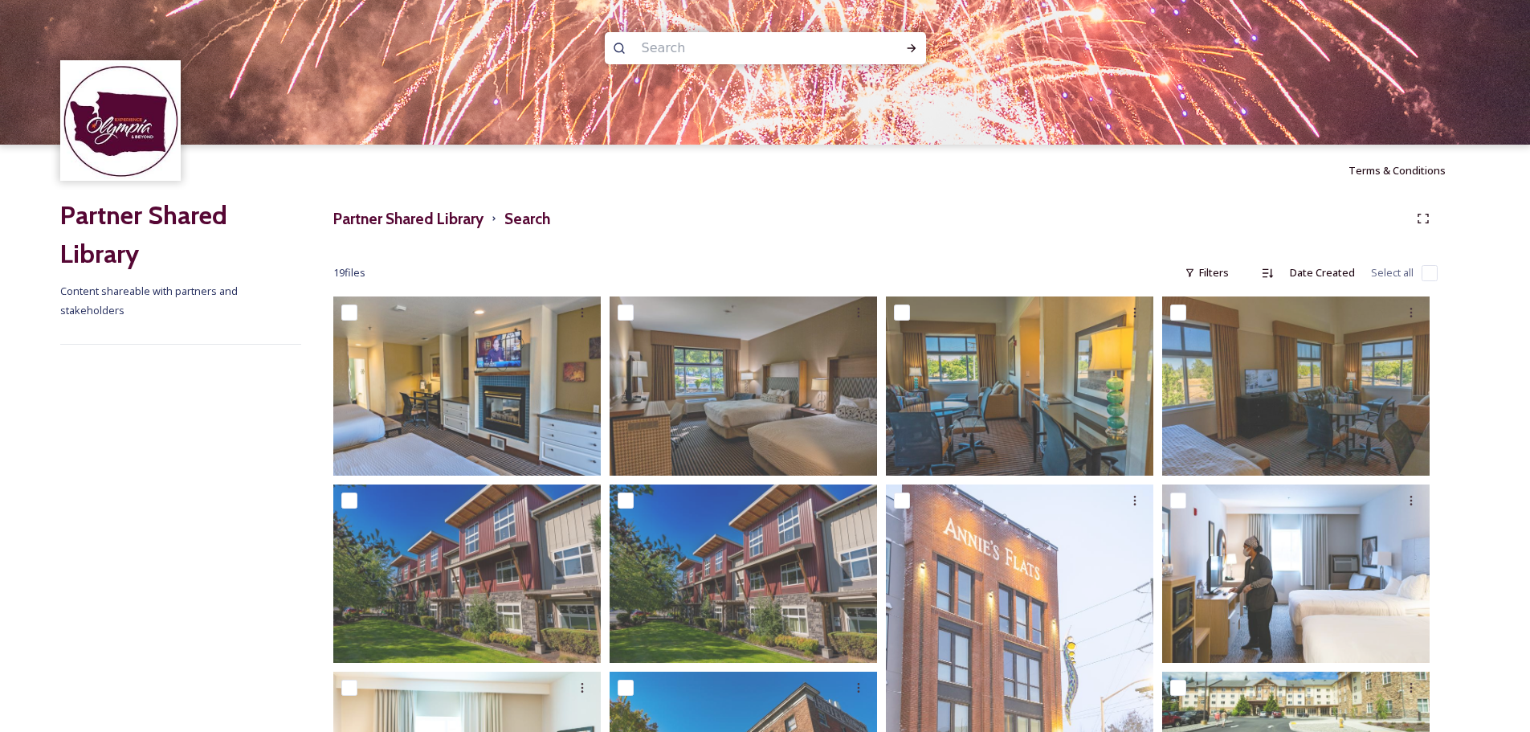
click at [711, 28] on img at bounding box center [765, 72] width 1530 height 145
click at [704, 38] on input at bounding box center [744, 48] width 220 height 35
click at [909, 45] on icon at bounding box center [911, 48] width 13 height 13
drag, startPoint x: 700, startPoint y: 49, endPoint x: 600, endPoint y: 47, distance: 100.4
click at [600, 47] on div "housing" at bounding box center [765, 72] width 1530 height 145
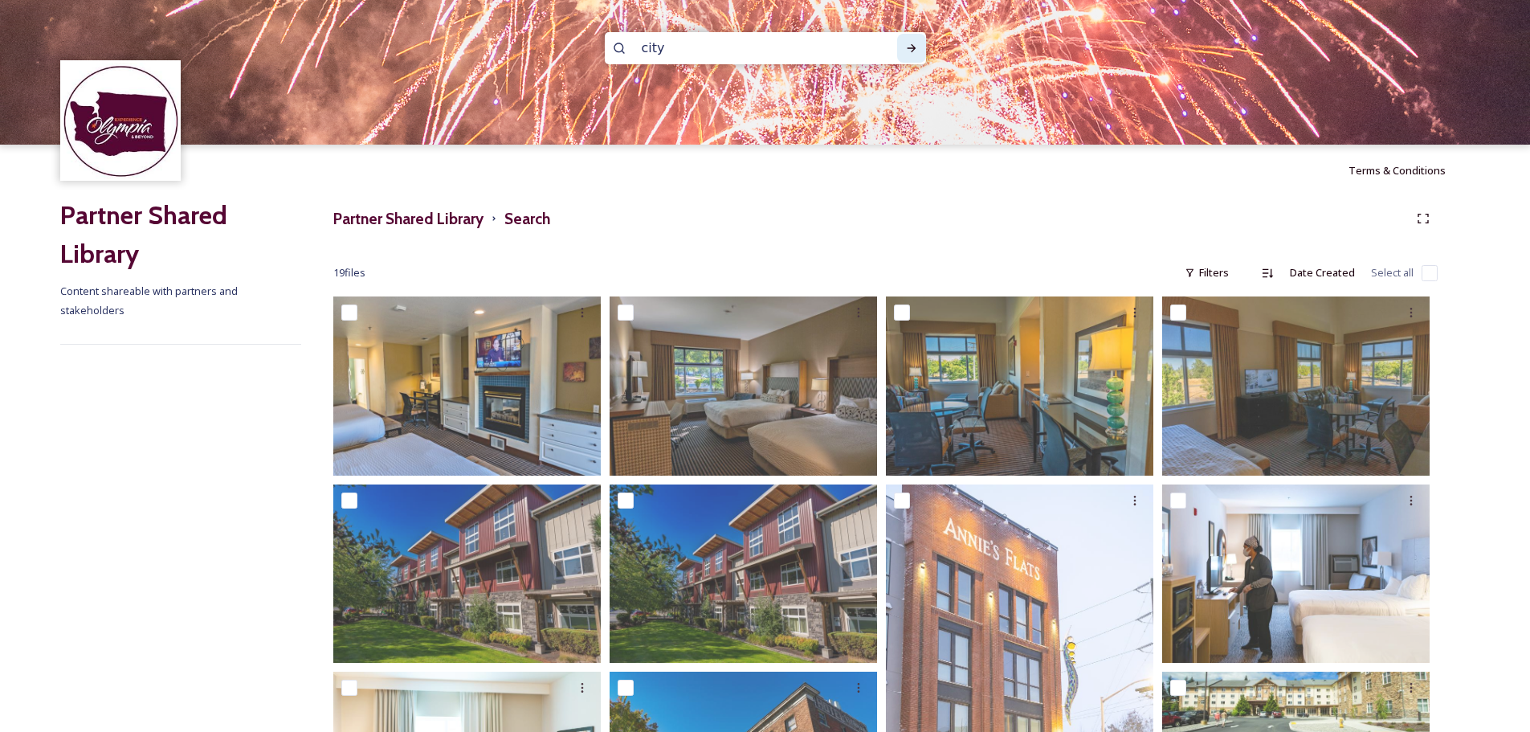
type input "city"
click at [907, 39] on div "Run Search" at bounding box center [911, 48] width 29 height 29
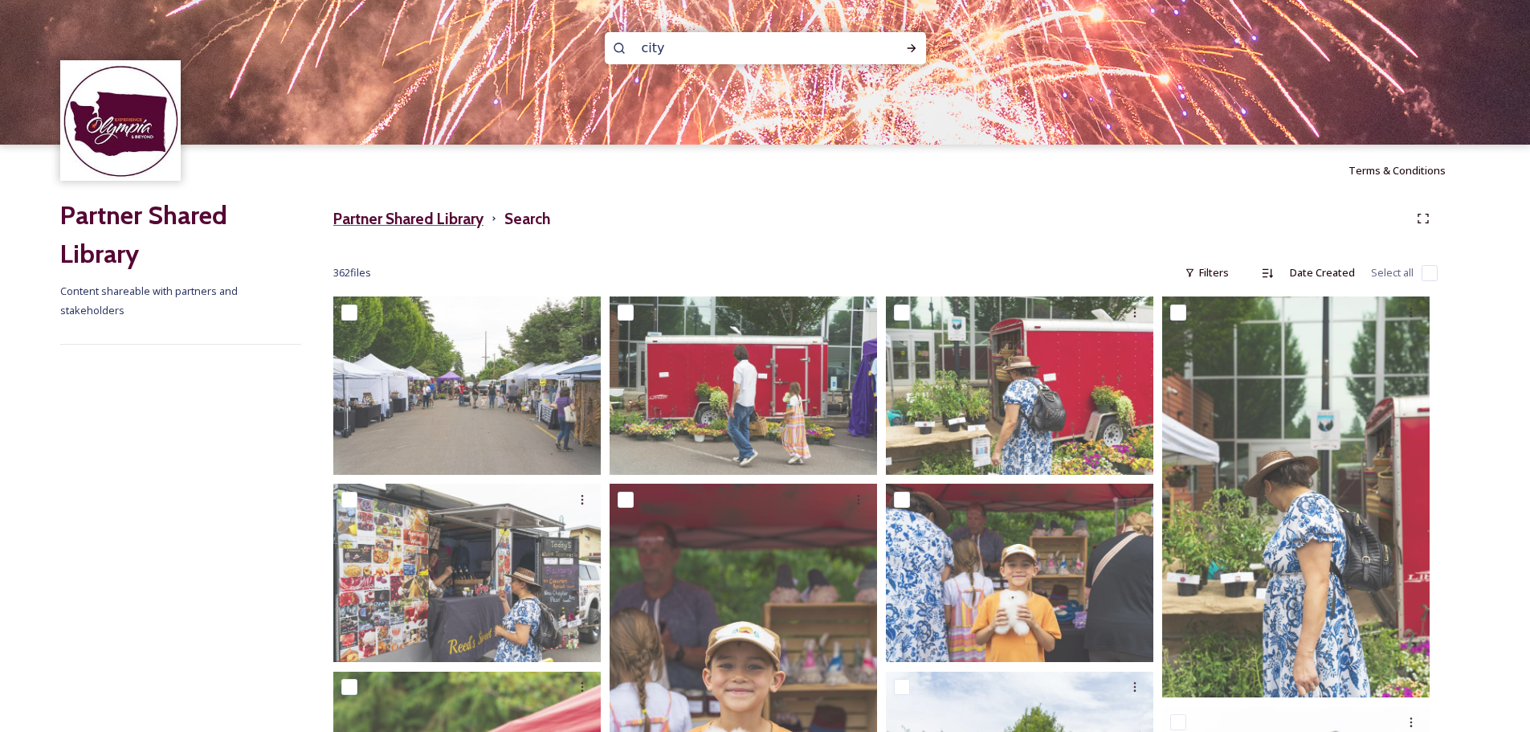
click at [447, 221] on h3 "Partner Shared Library" at bounding box center [408, 218] width 150 height 23
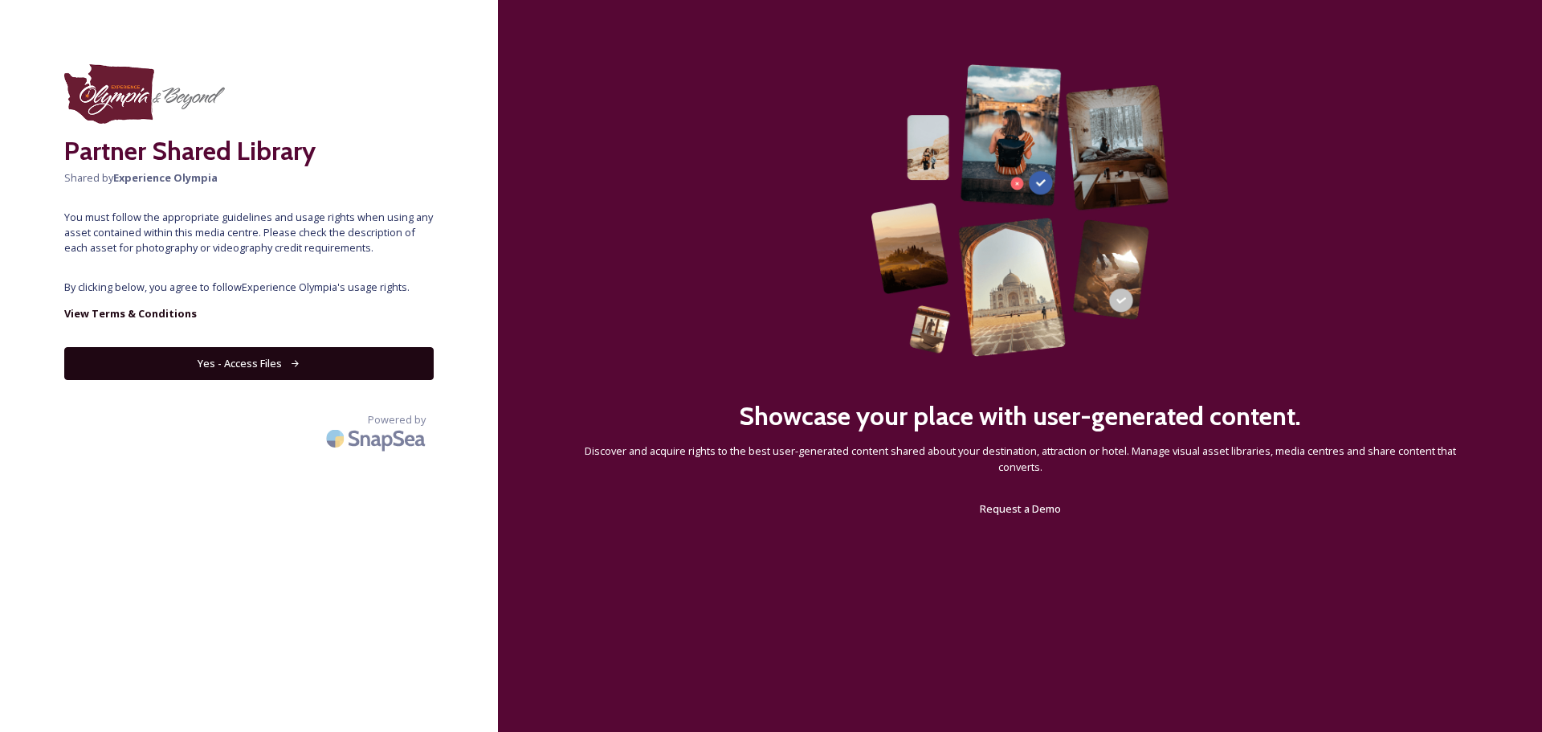
click at [296, 366] on icon at bounding box center [295, 363] width 10 height 10
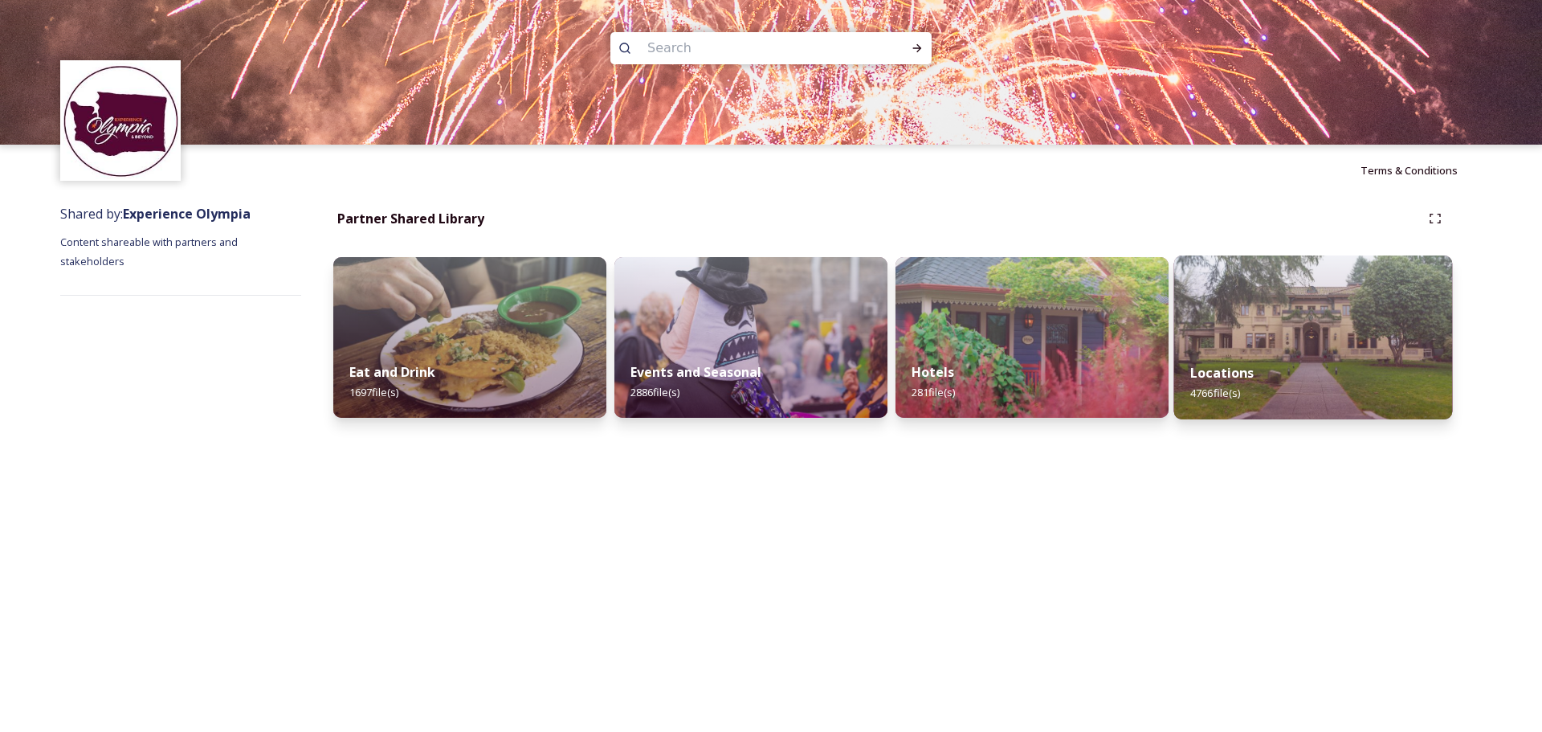
click at [1312, 353] on div "Locations 4766 file(s)" at bounding box center [1313, 382] width 279 height 73
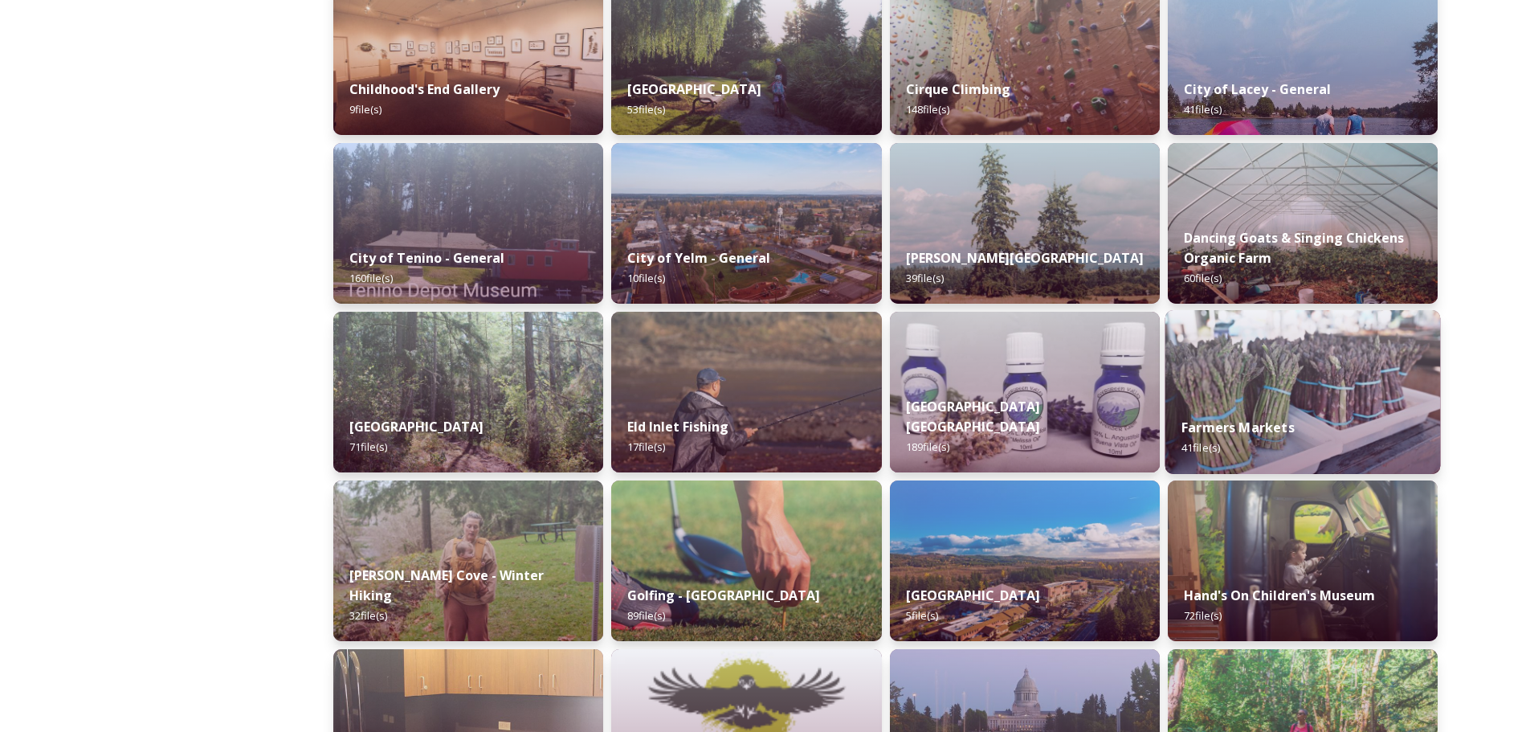
scroll to position [964, 0]
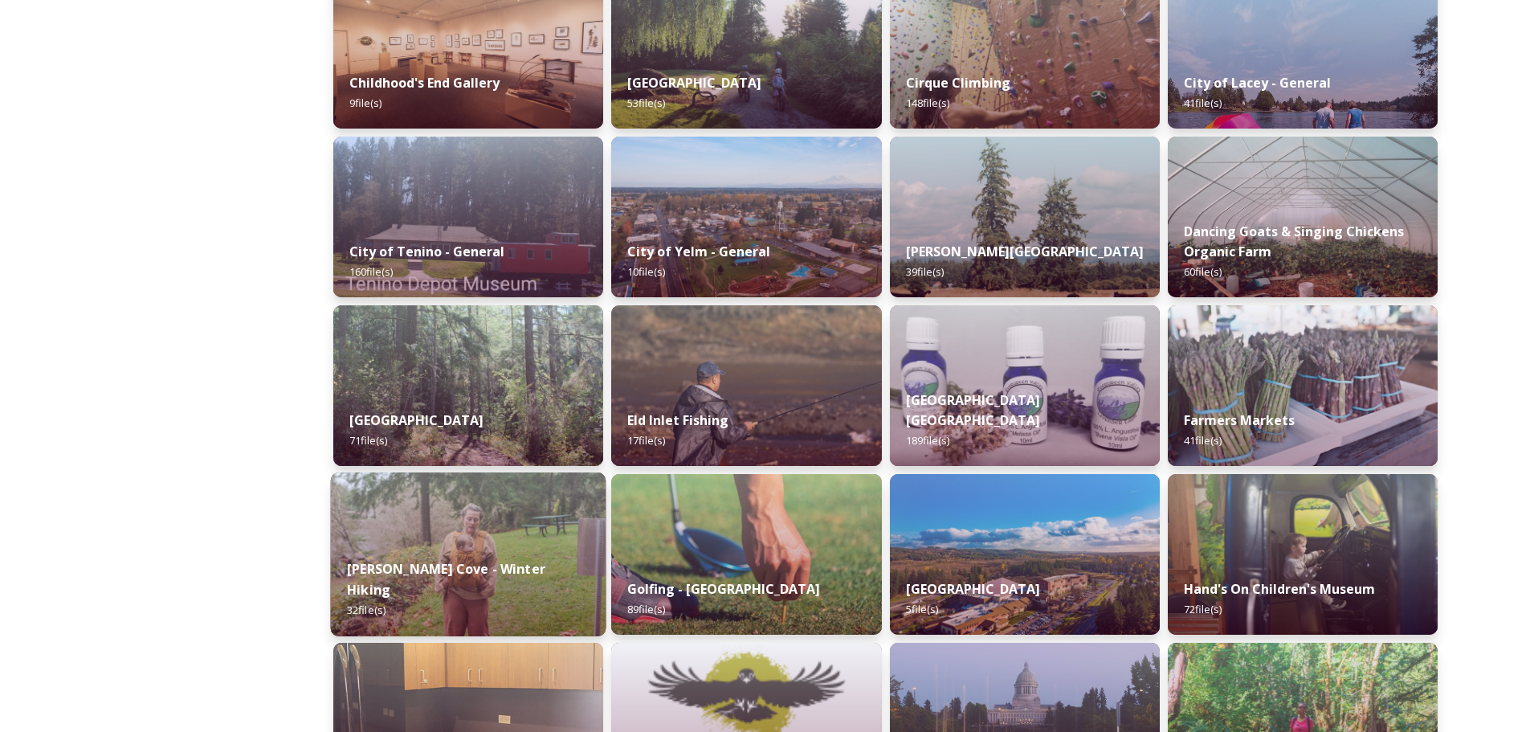
click at [512, 521] on img at bounding box center [469, 554] width 276 height 164
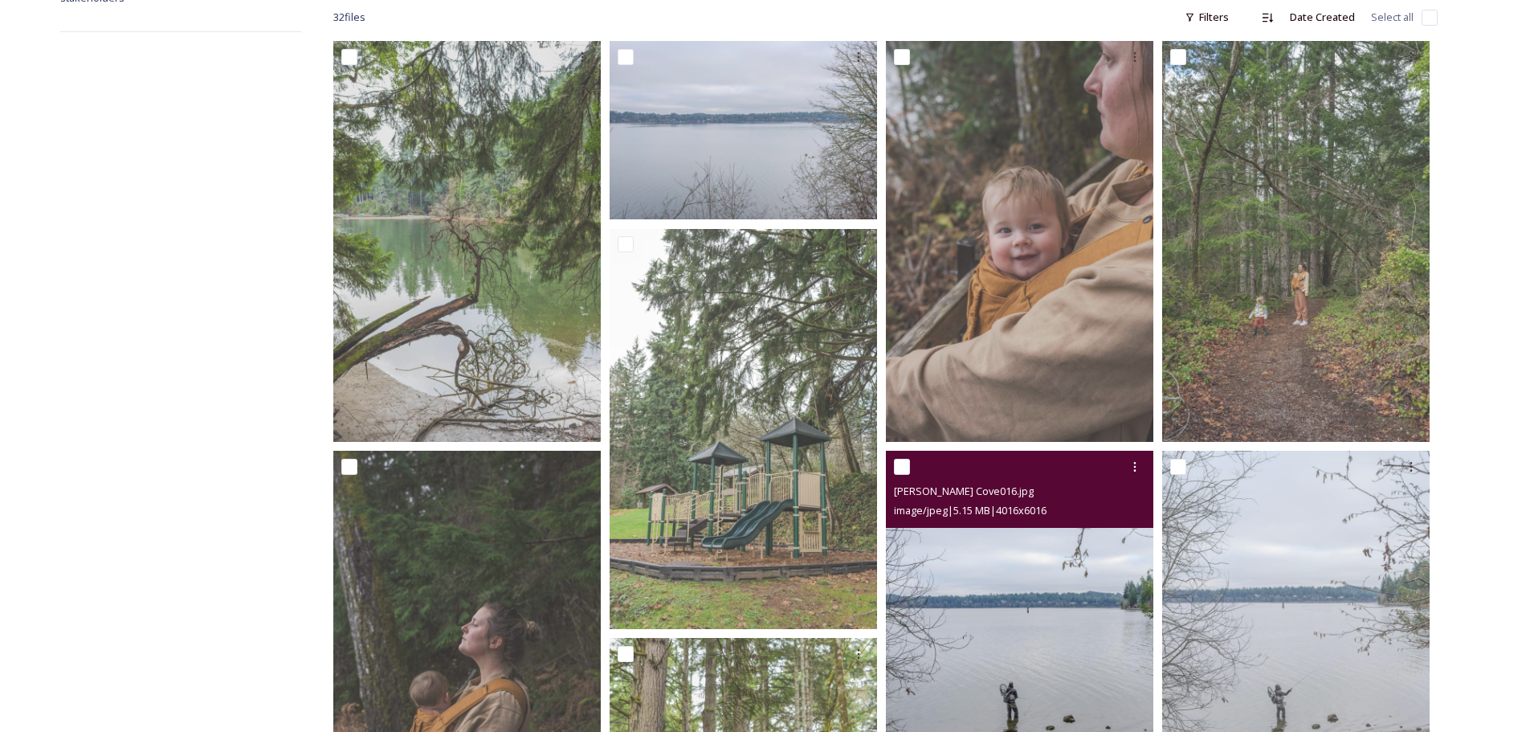
scroll to position [482, 0]
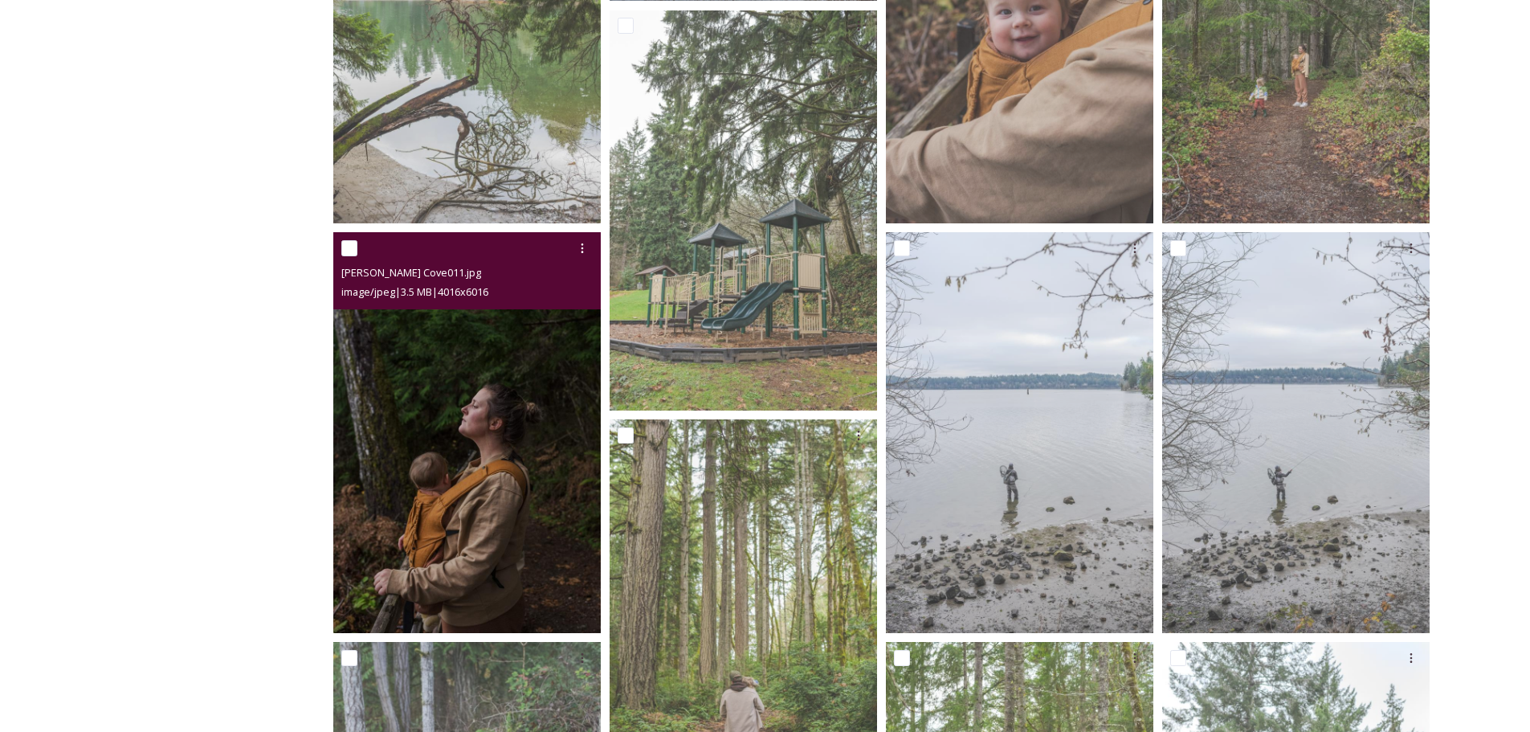
click at [460, 402] on img at bounding box center [466, 432] width 267 height 401
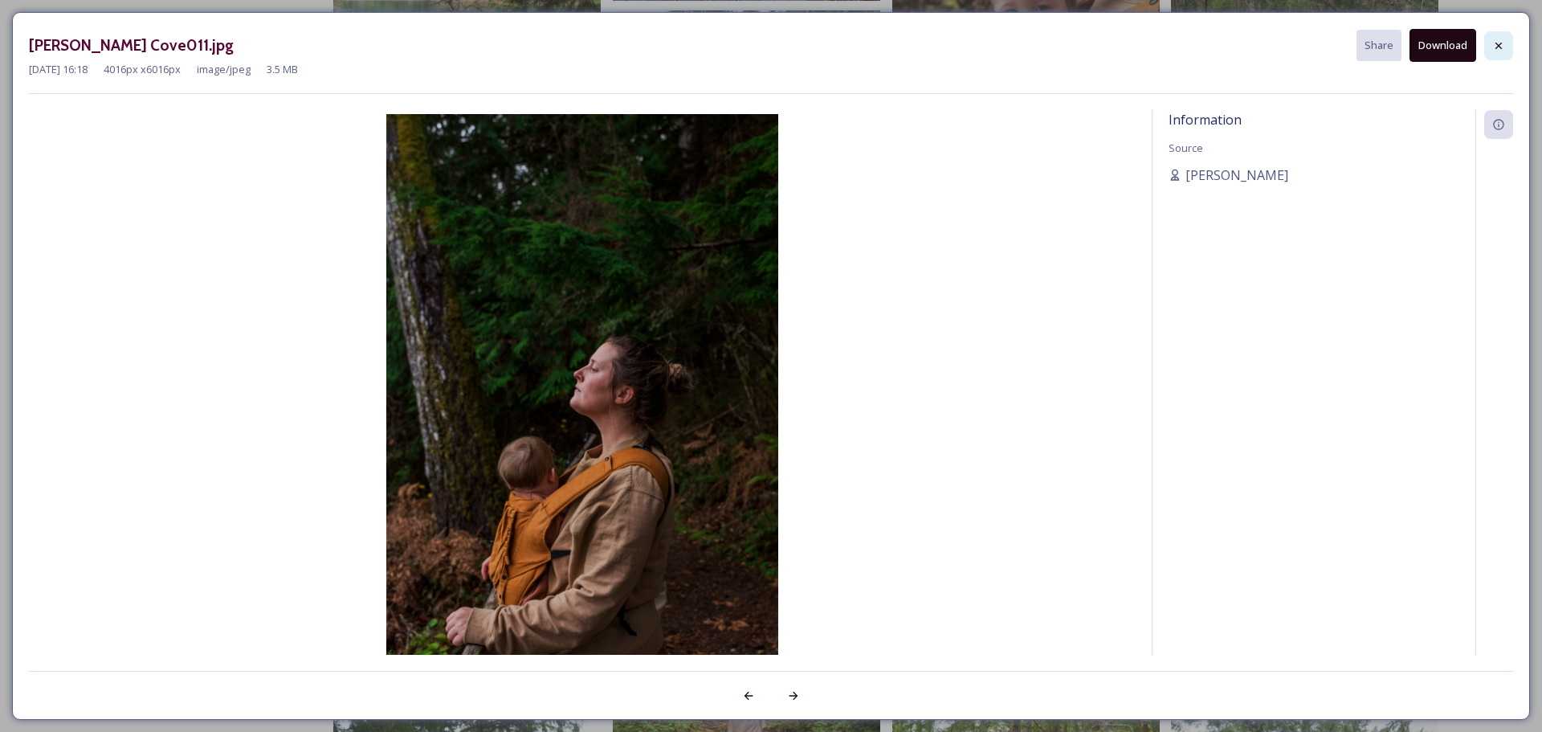
click at [1489, 45] on div at bounding box center [1498, 45] width 29 height 29
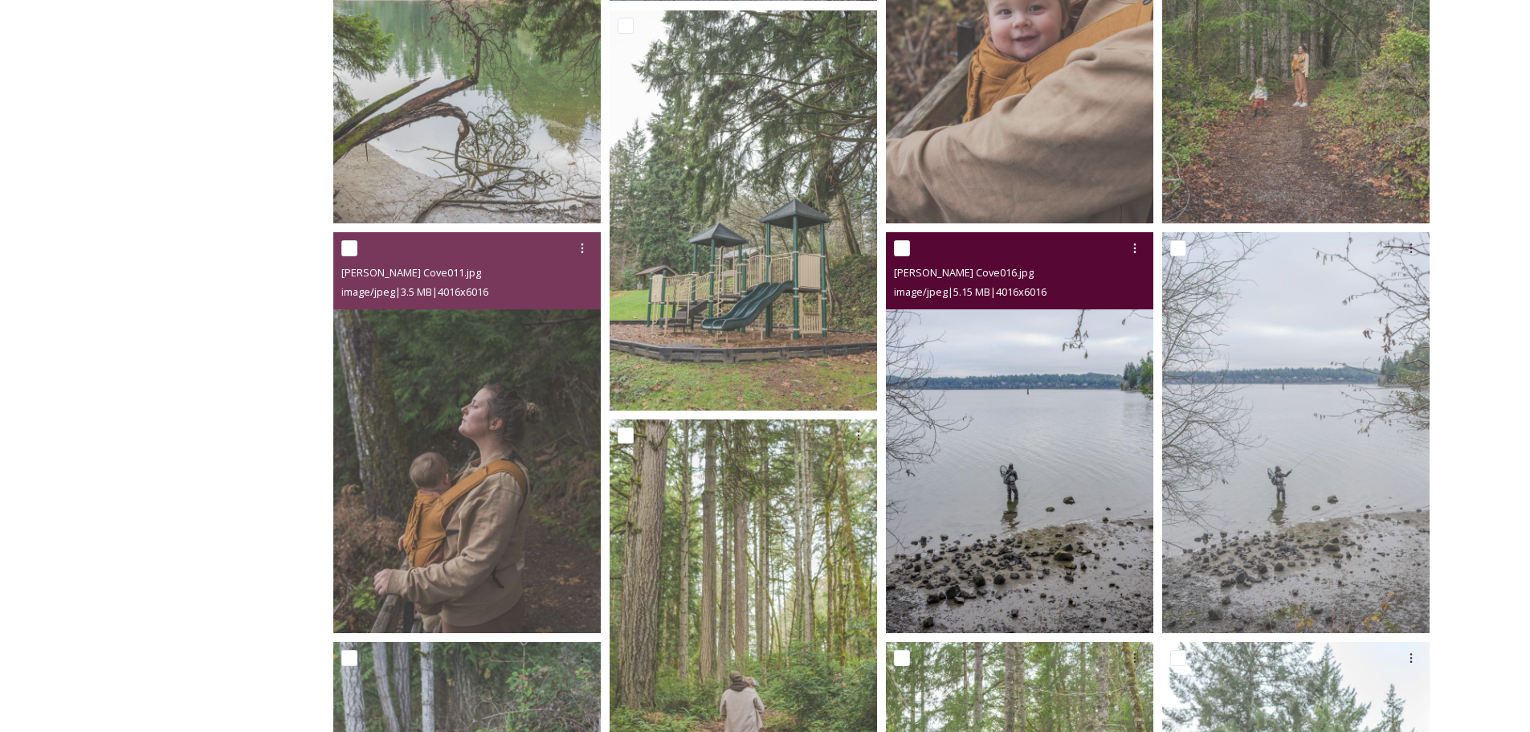
scroll to position [161, 0]
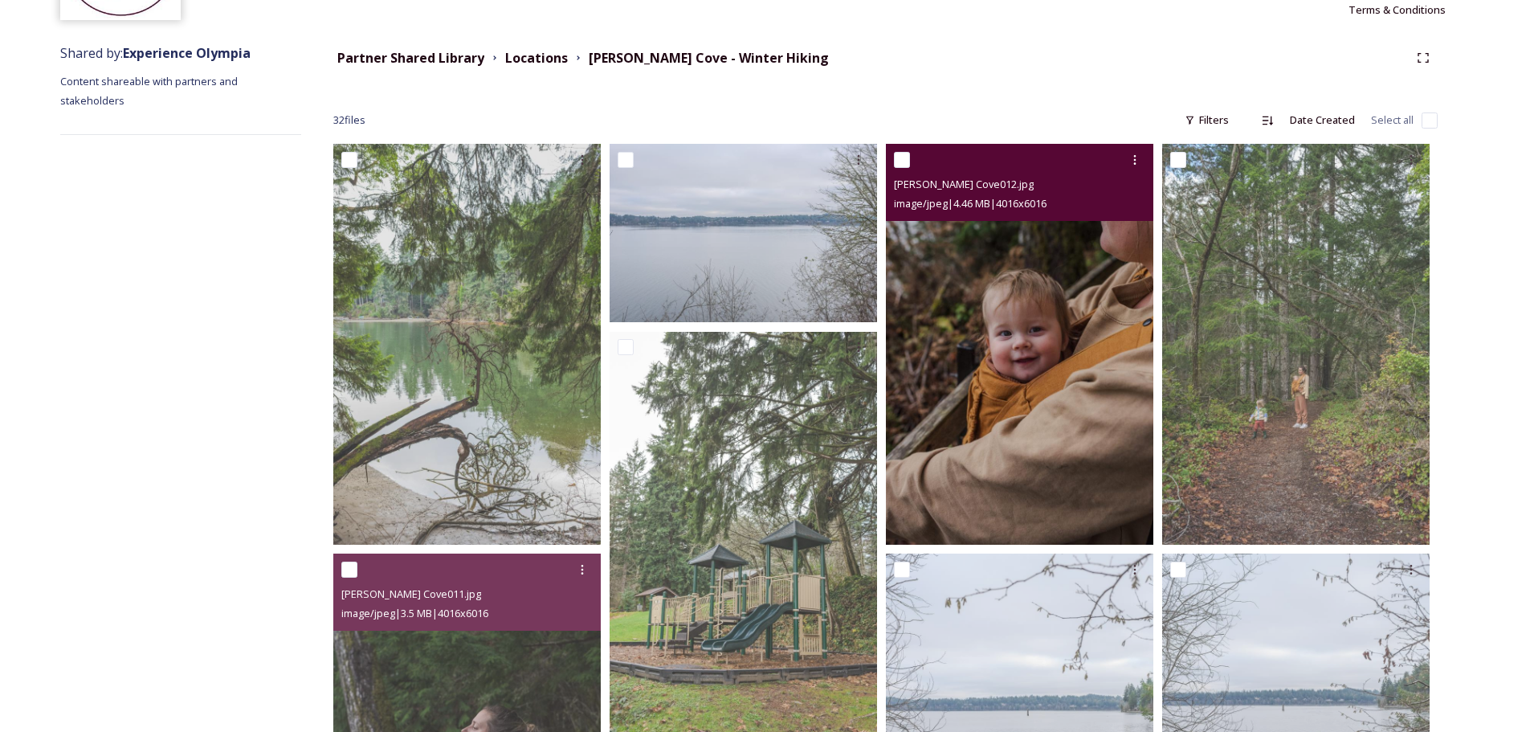
click at [1087, 332] on img at bounding box center [1019, 344] width 267 height 401
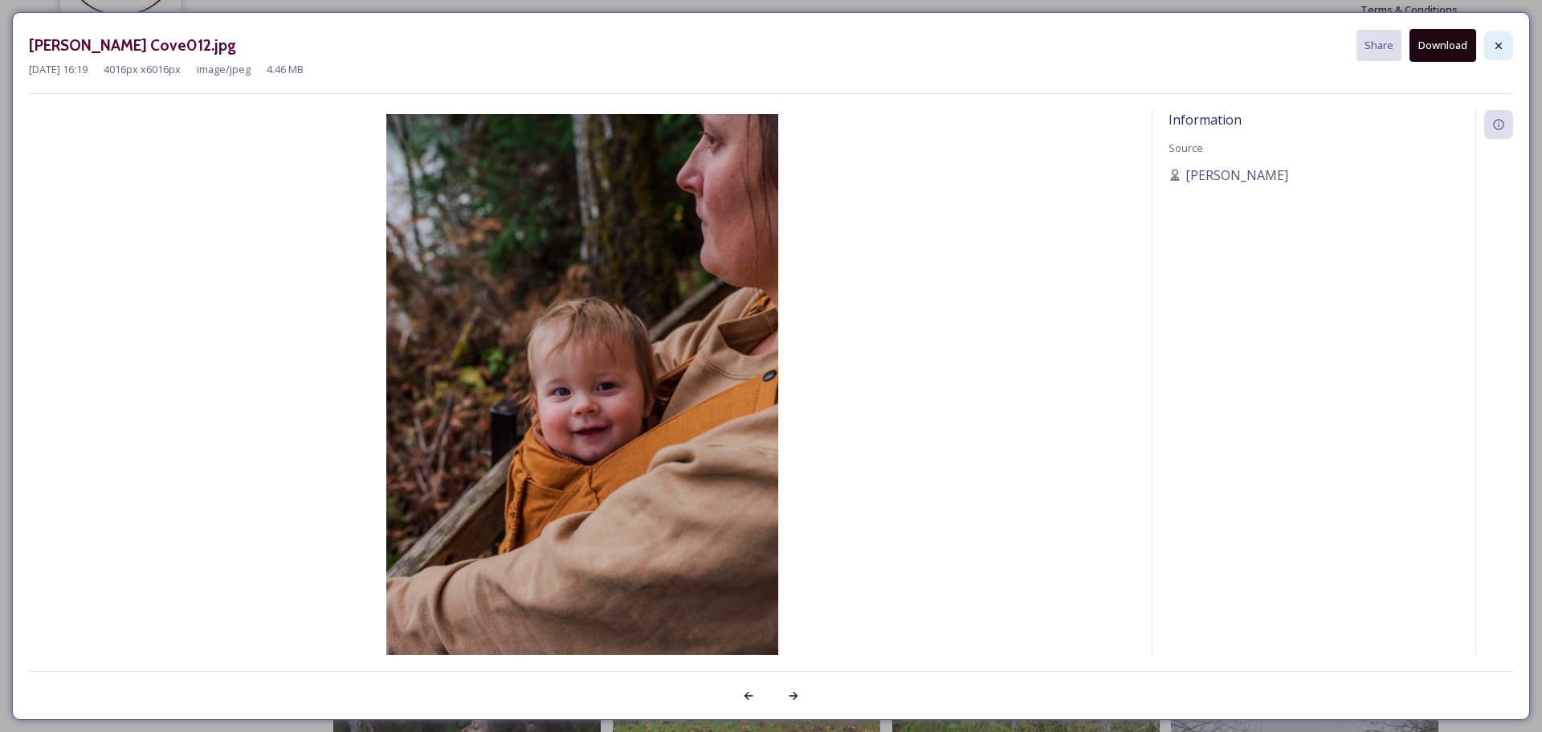
click at [1502, 44] on icon at bounding box center [1498, 45] width 13 height 13
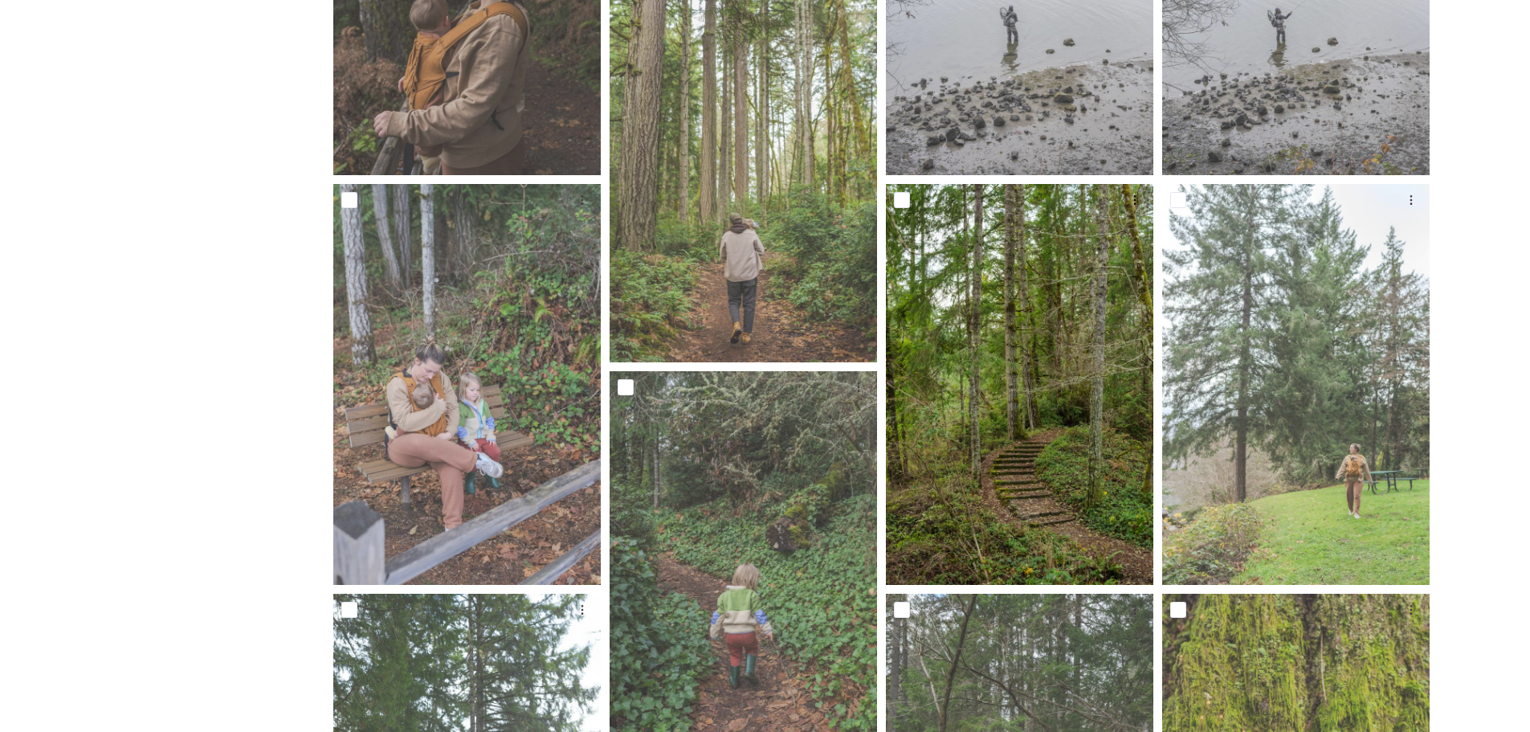
scroll to position [1205, 0]
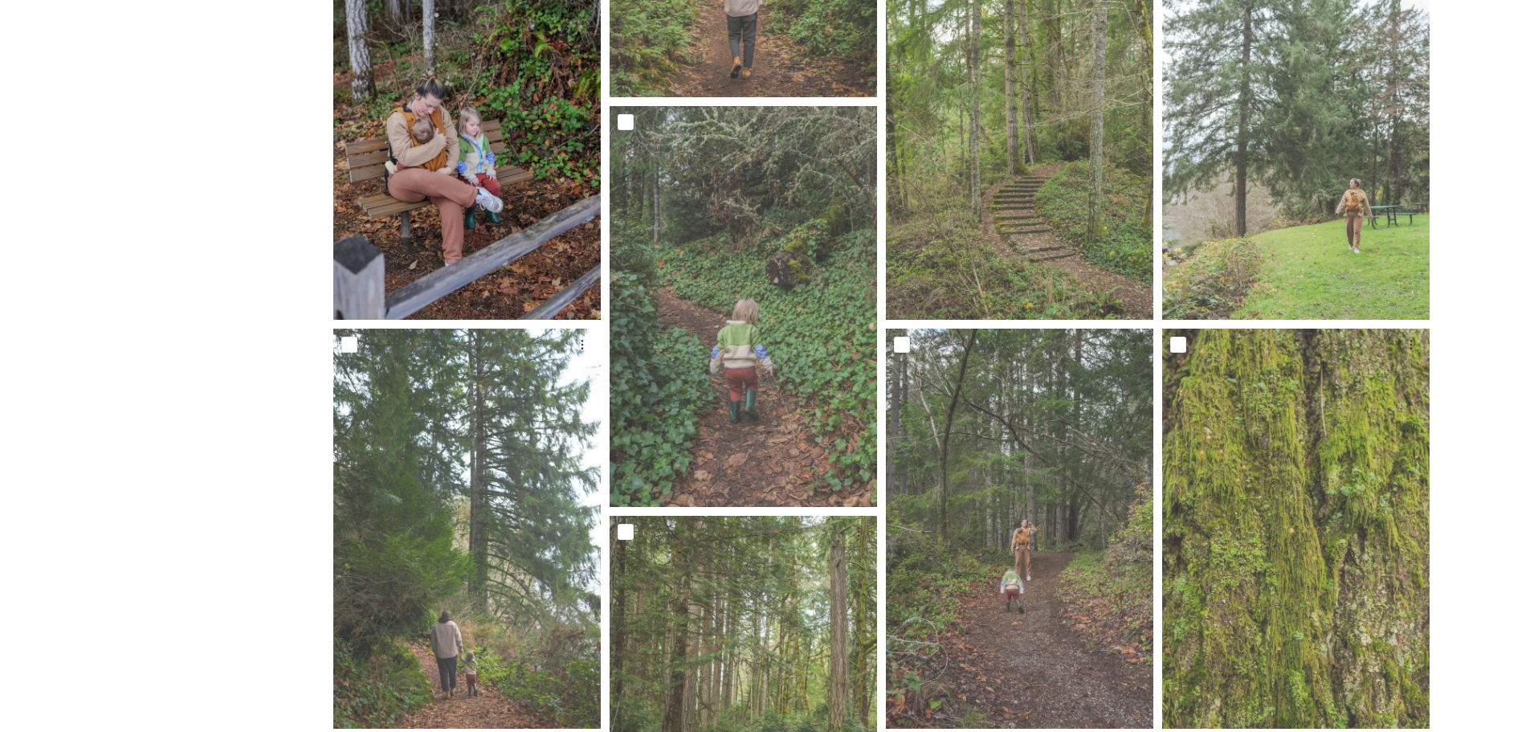
click at [489, 153] on img at bounding box center [466, 119] width 267 height 401
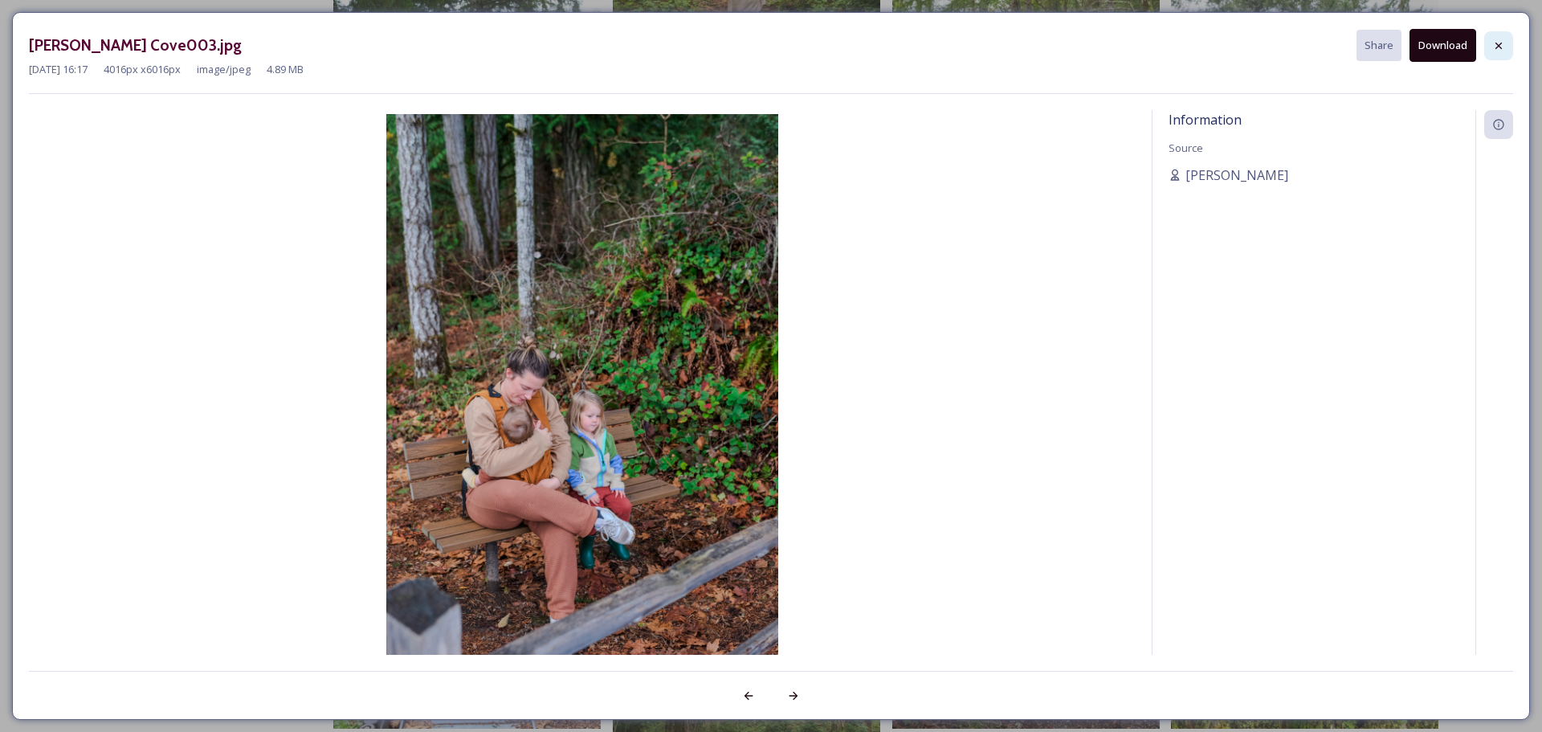
click at [1492, 39] on icon at bounding box center [1498, 45] width 13 height 13
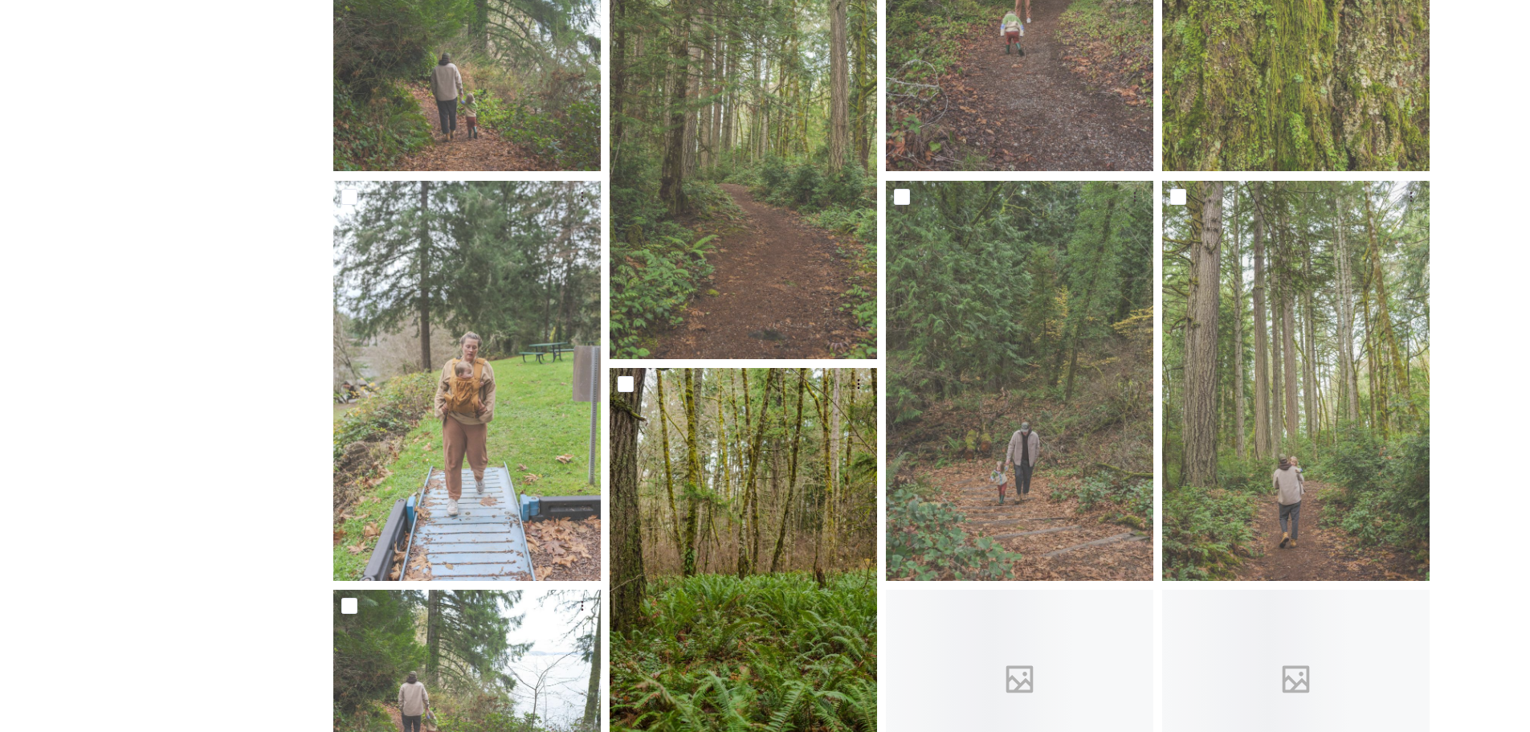
scroll to position [1767, 0]
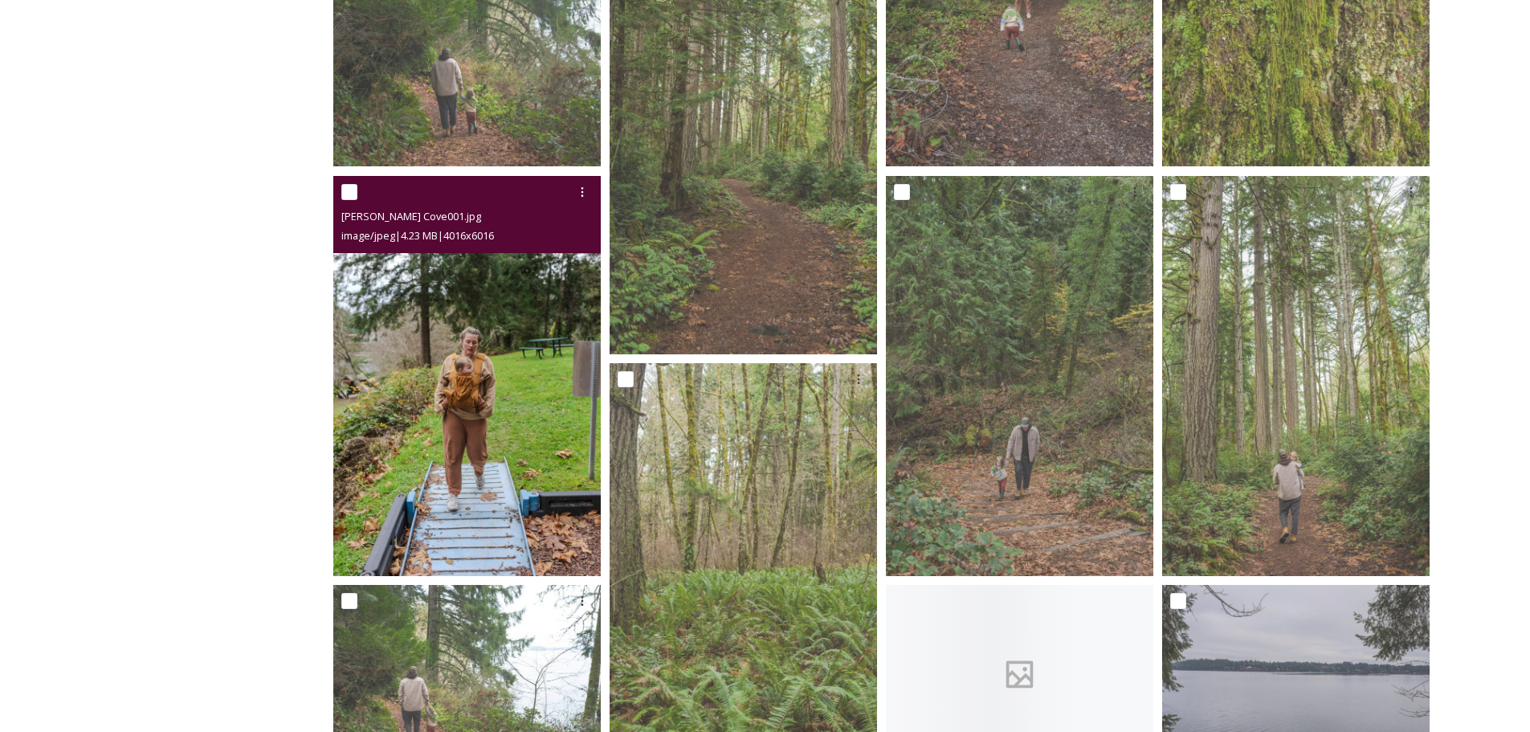
click at [504, 409] on img at bounding box center [466, 376] width 267 height 401
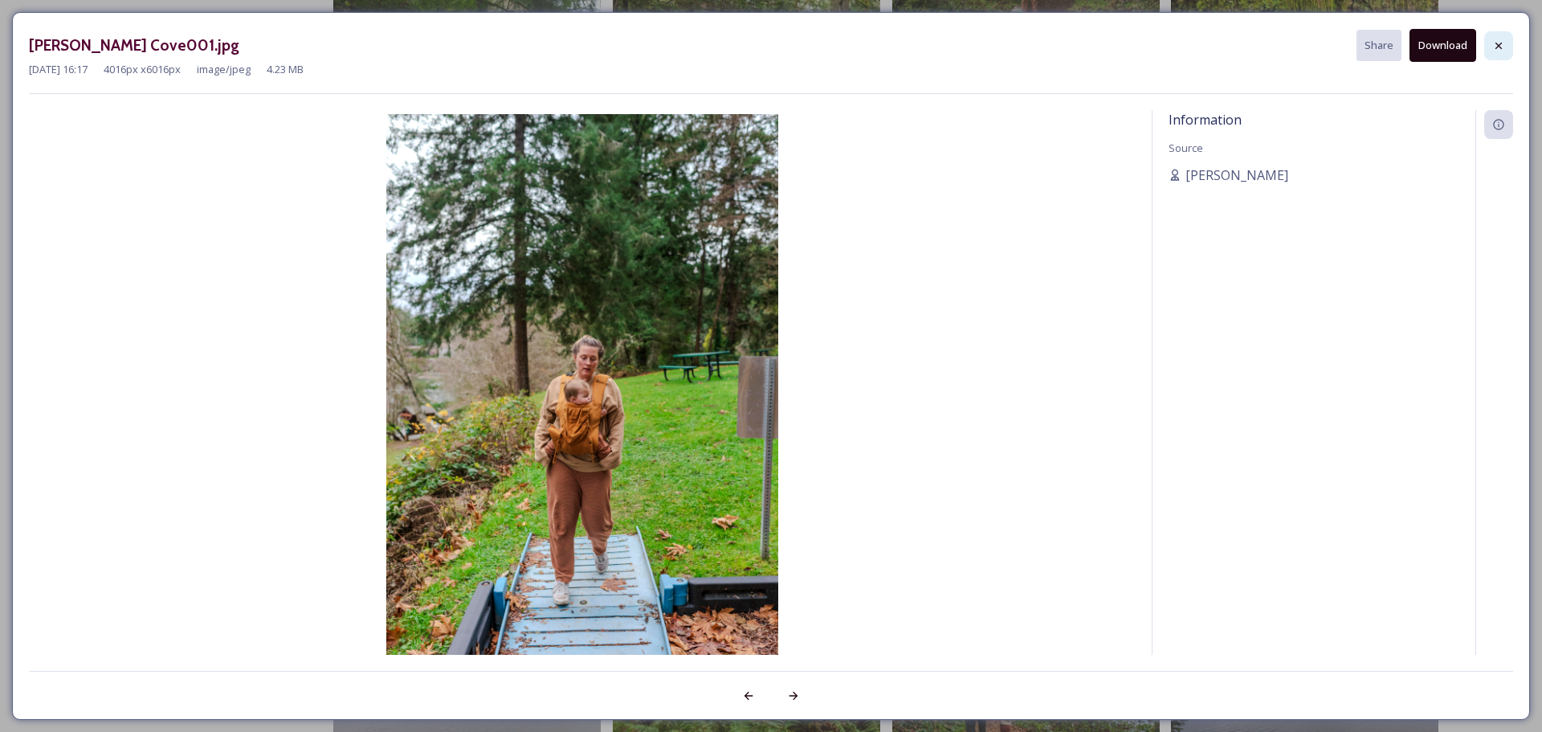
click at [1504, 39] on icon at bounding box center [1498, 45] width 13 height 13
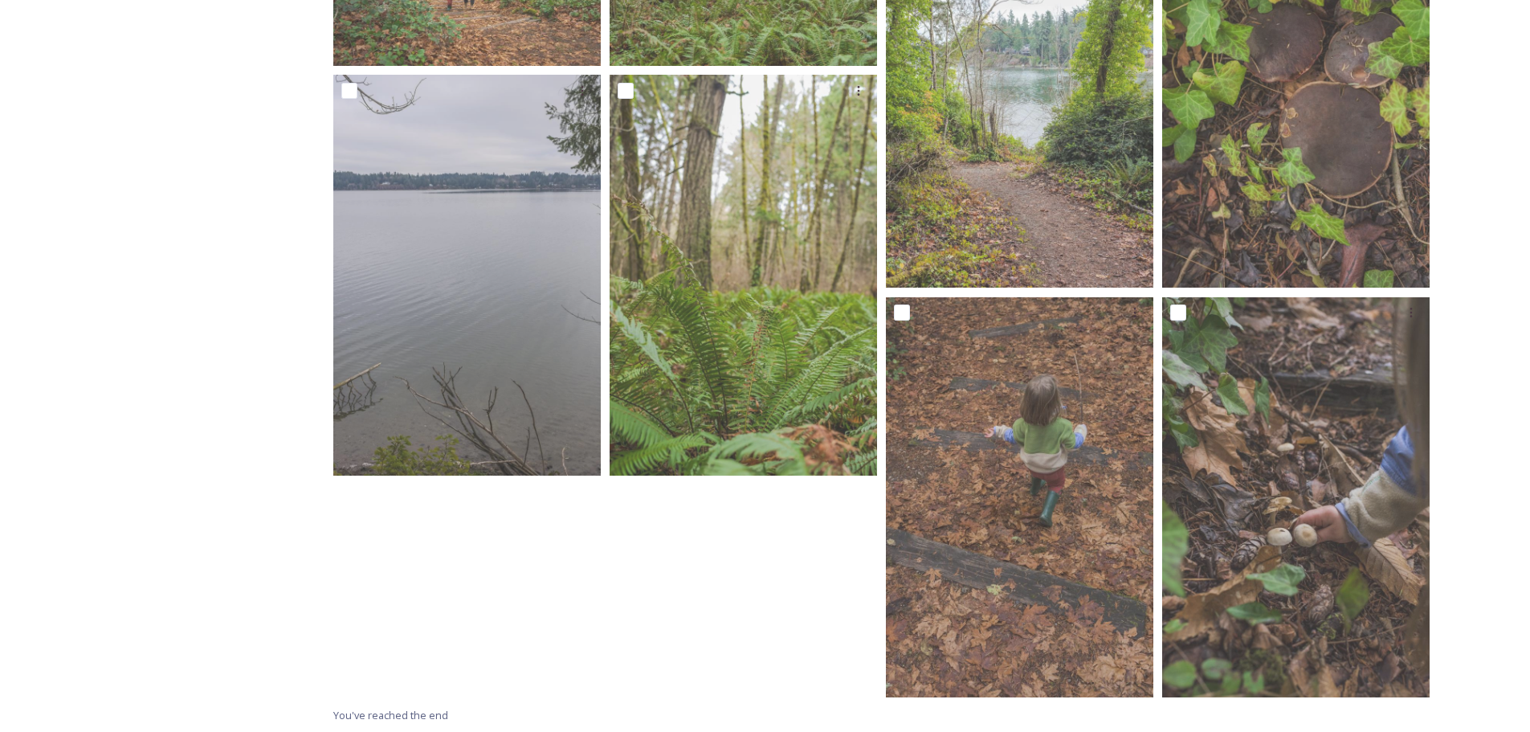
scroll to position [2653, 0]
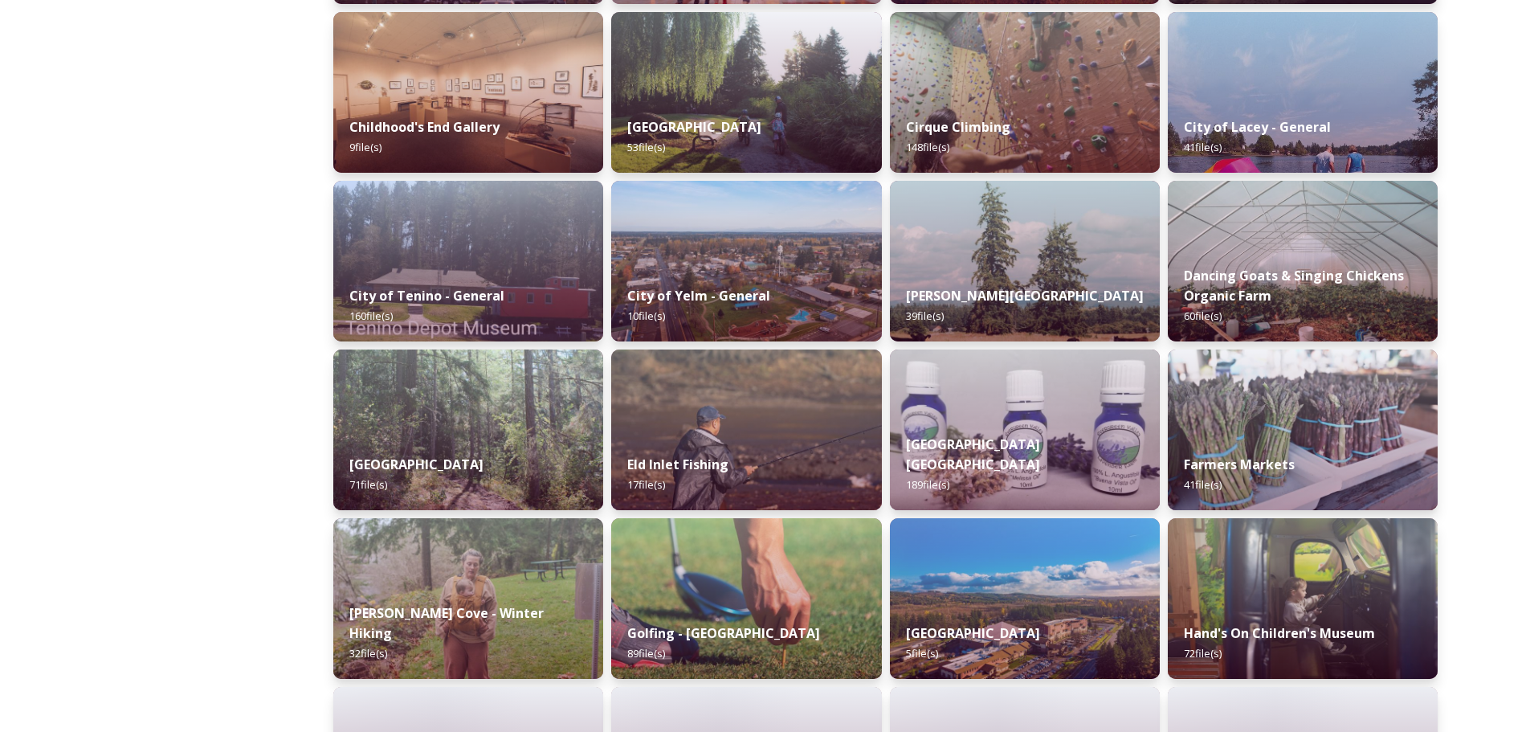
scroll to position [964, 0]
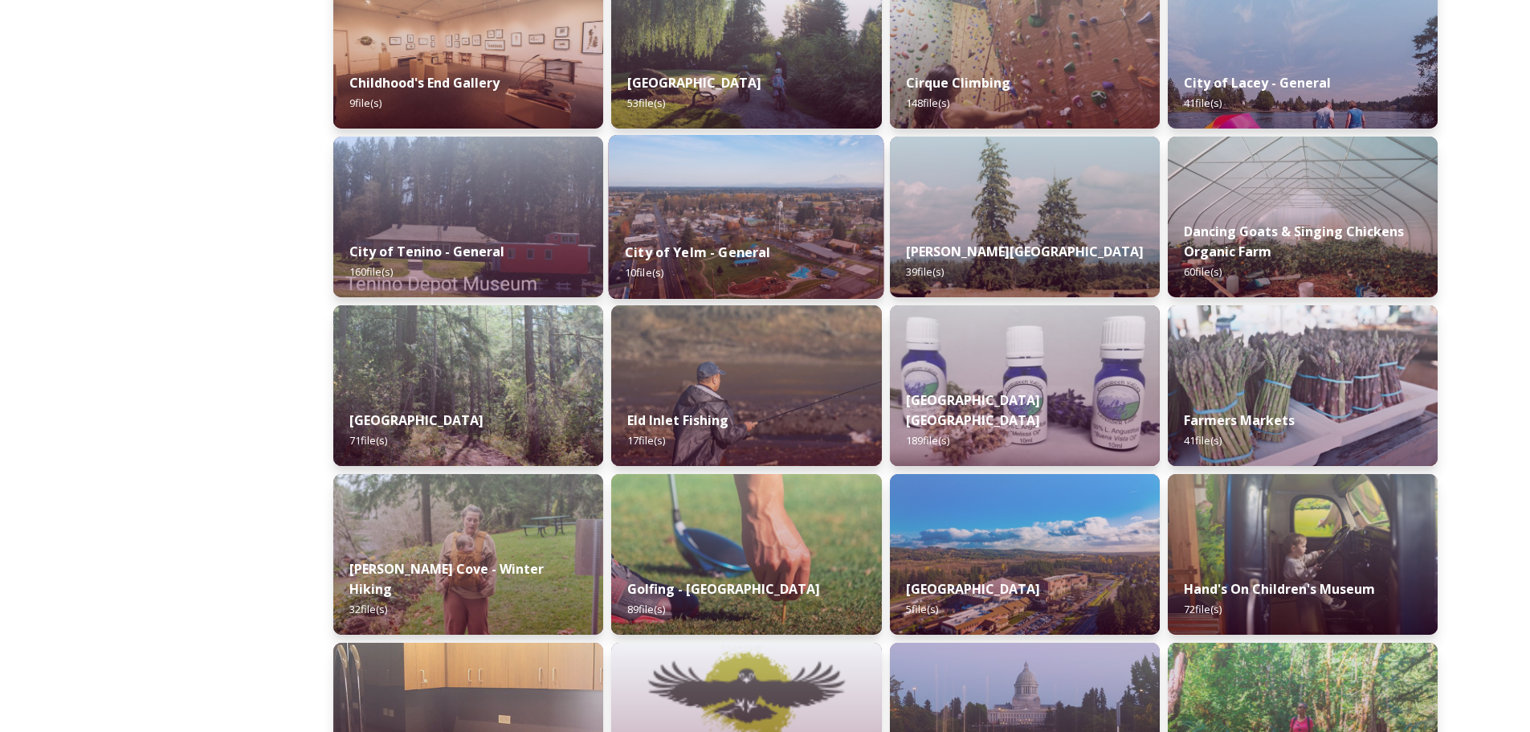
click at [773, 200] on img at bounding box center [747, 217] width 276 height 164
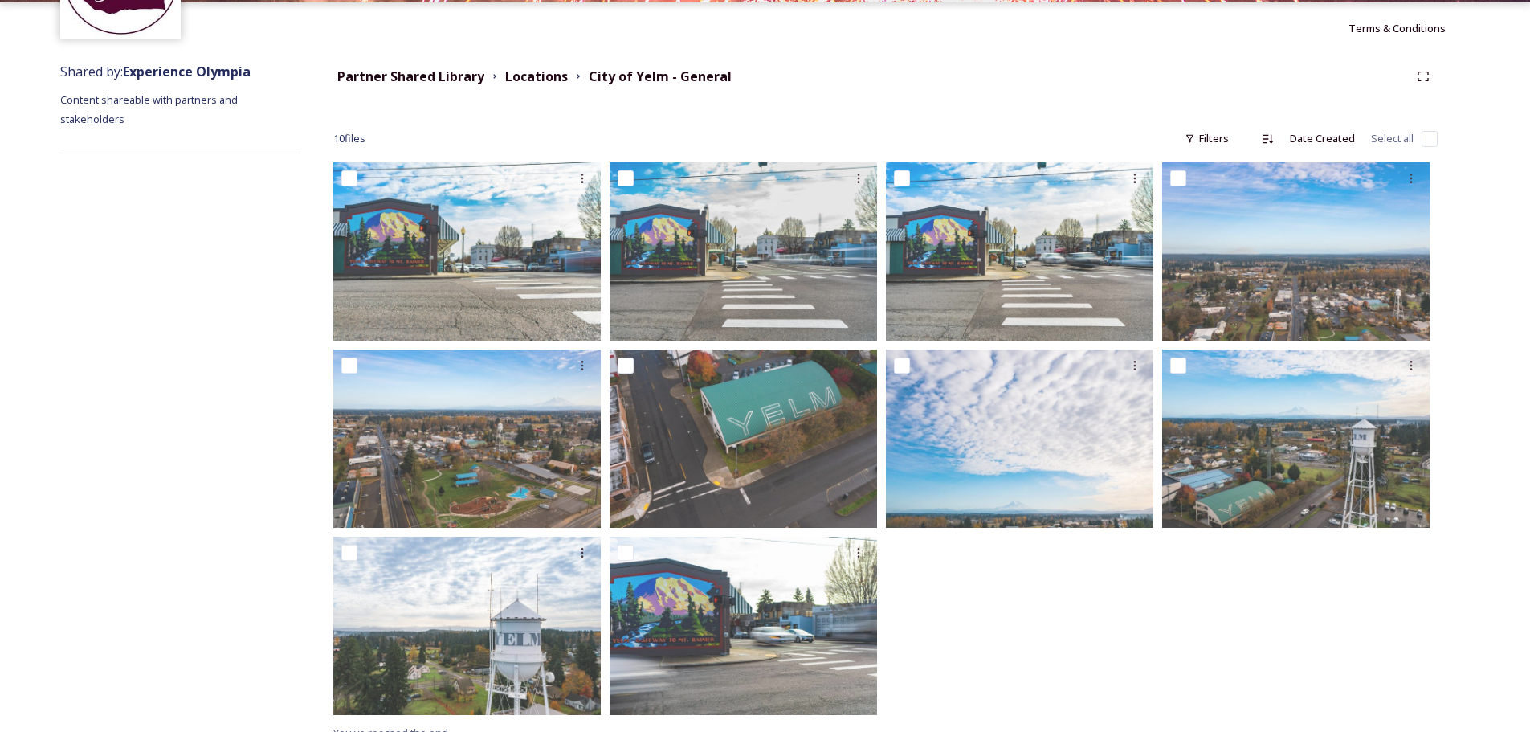
scroll to position [161, 0]
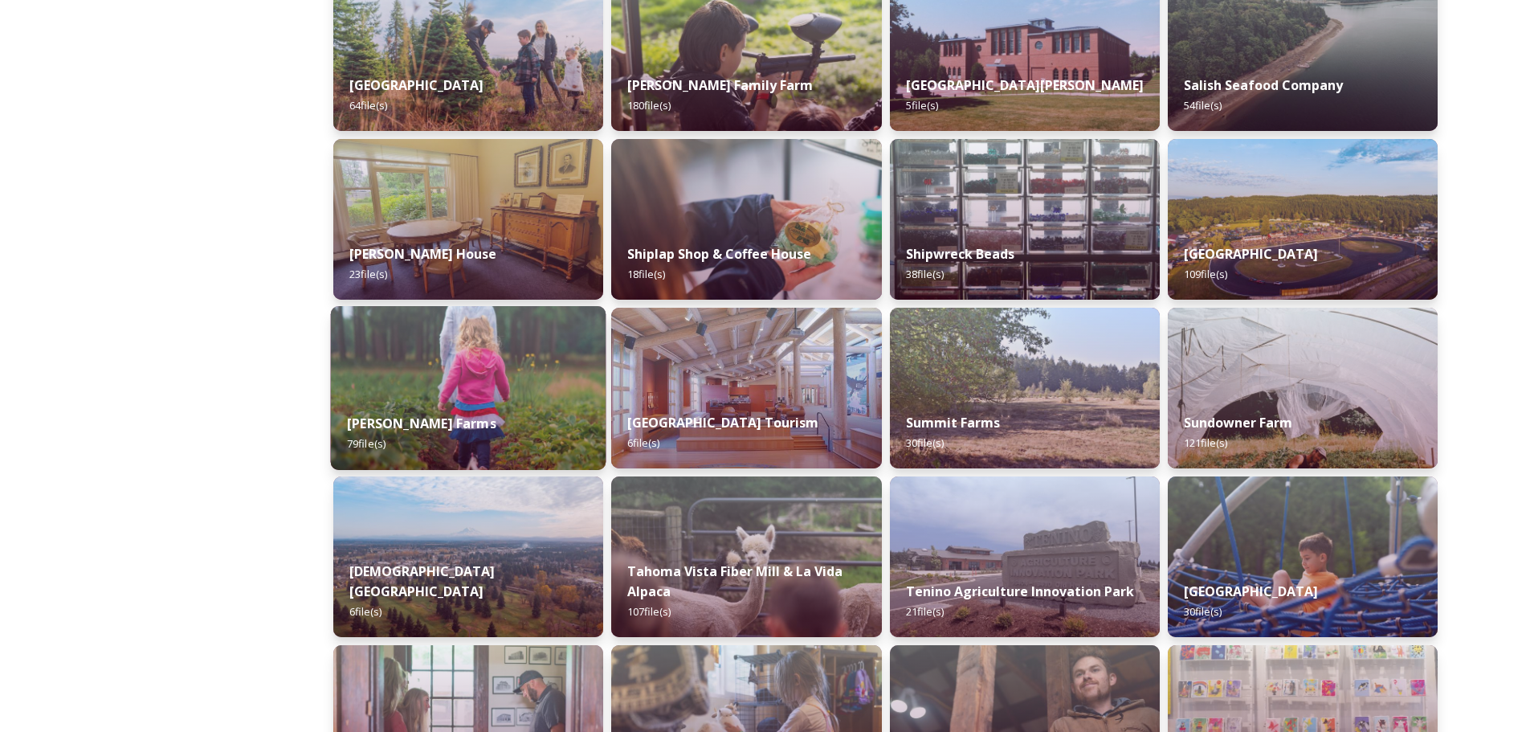
scroll to position [2845, 0]
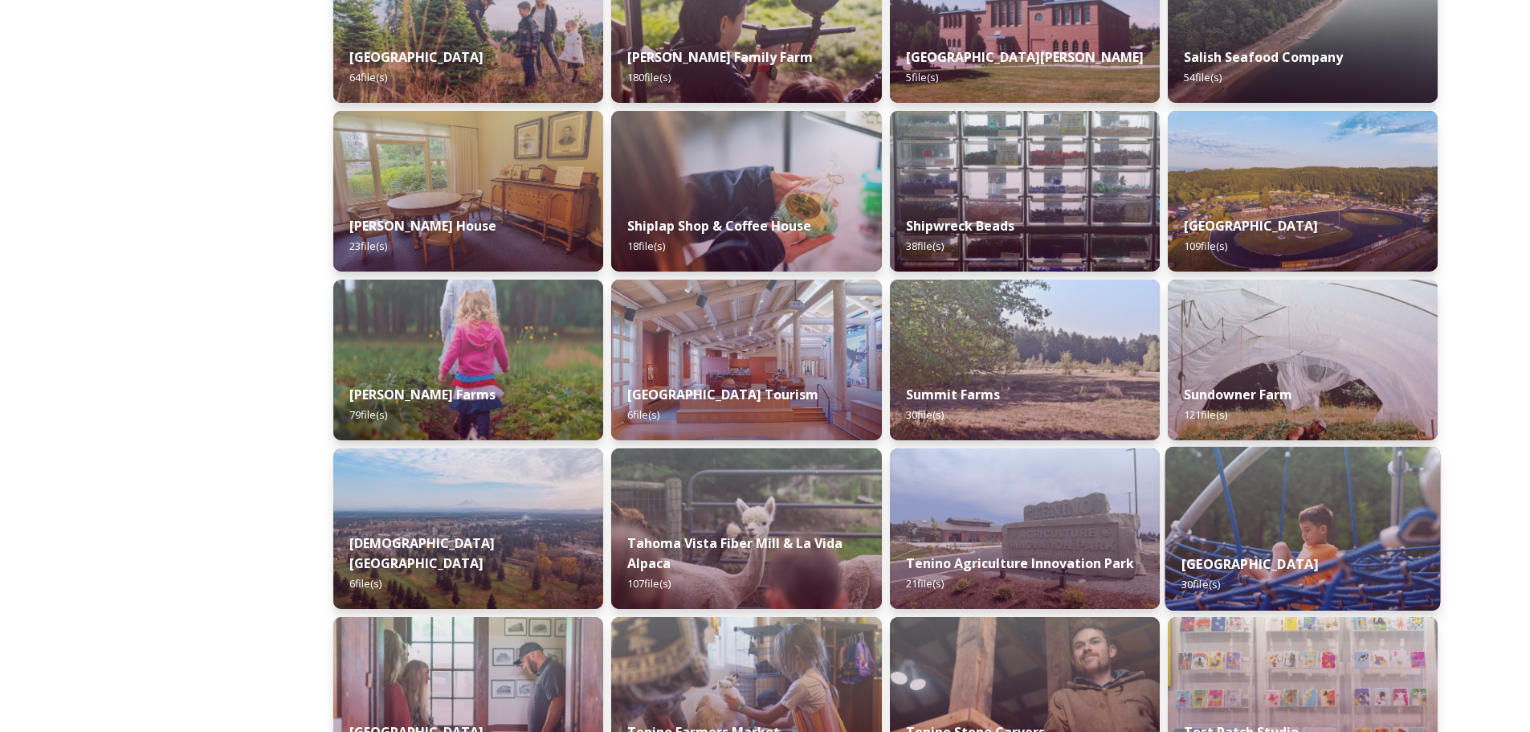
click at [1376, 534] on img at bounding box center [1303, 529] width 276 height 164
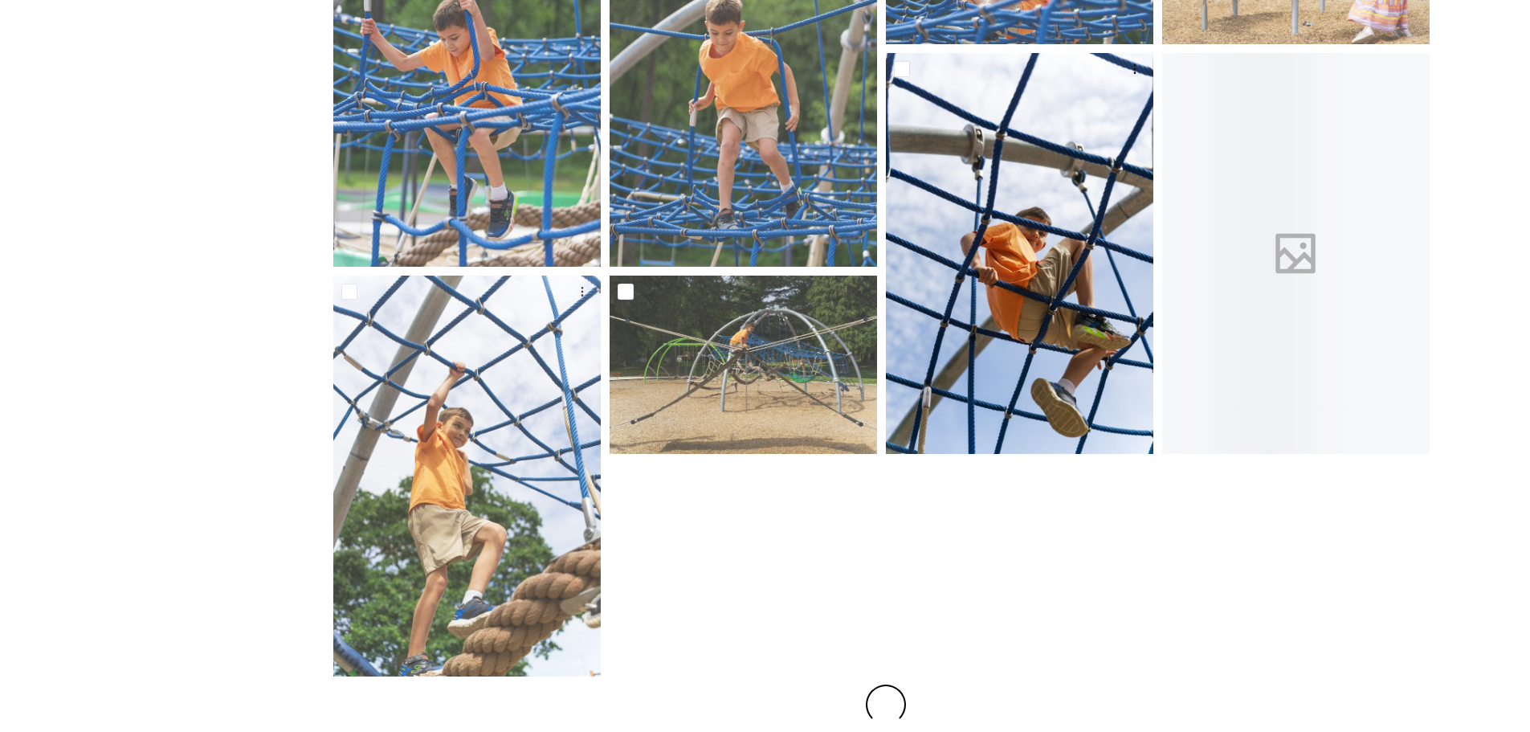
scroll to position [1224, 0]
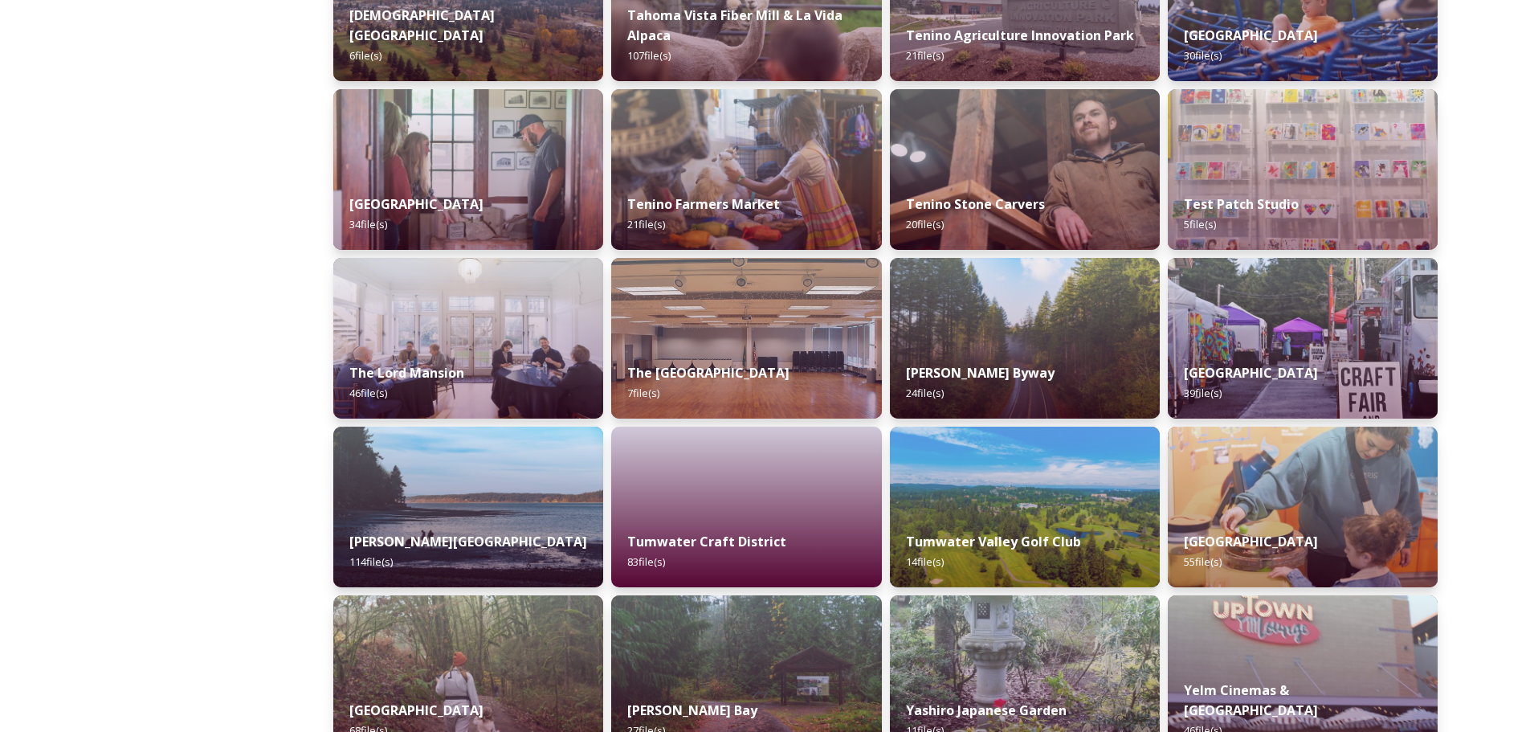
scroll to position [3374, 0]
click at [1031, 326] on img at bounding box center [1025, 337] width 276 height 164
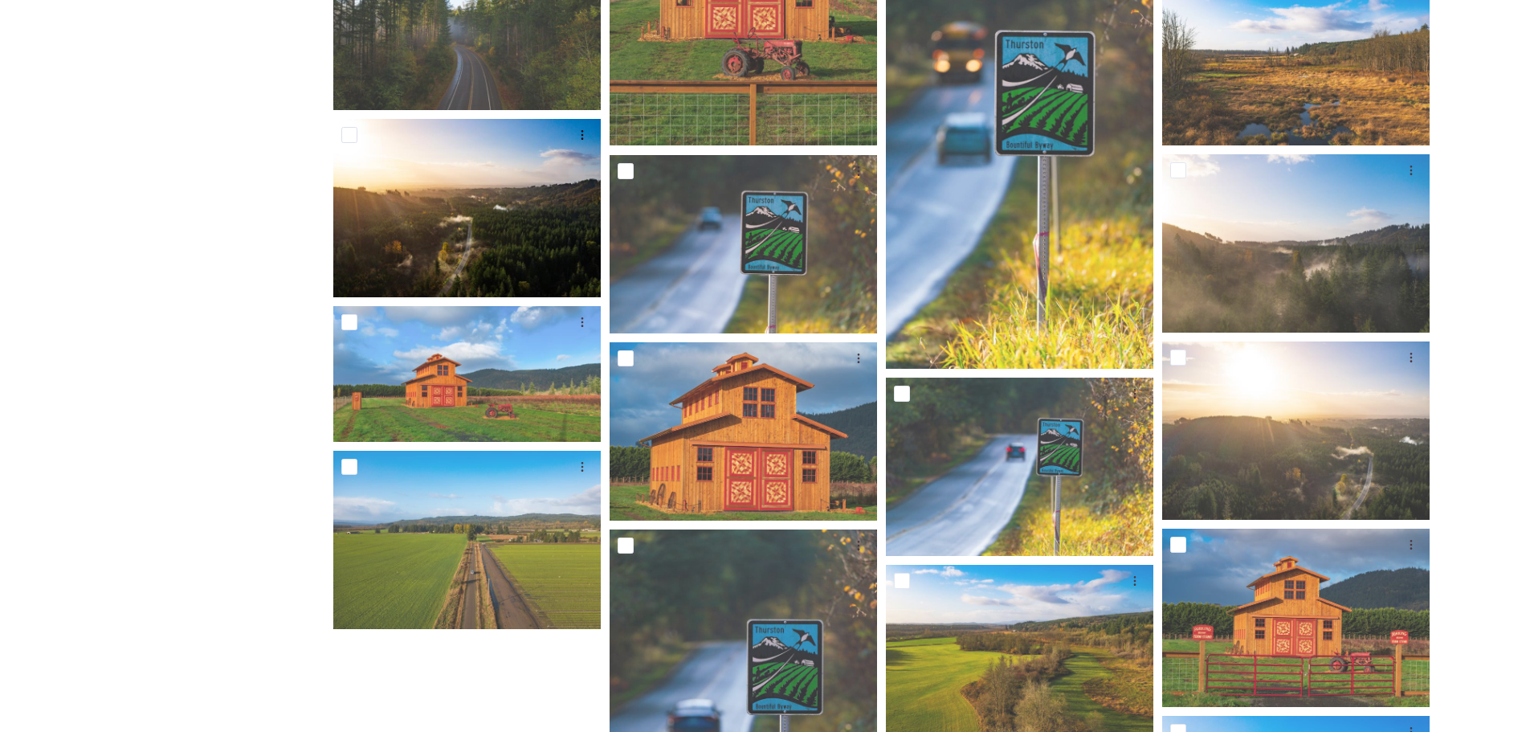
scroll to position [748, 0]
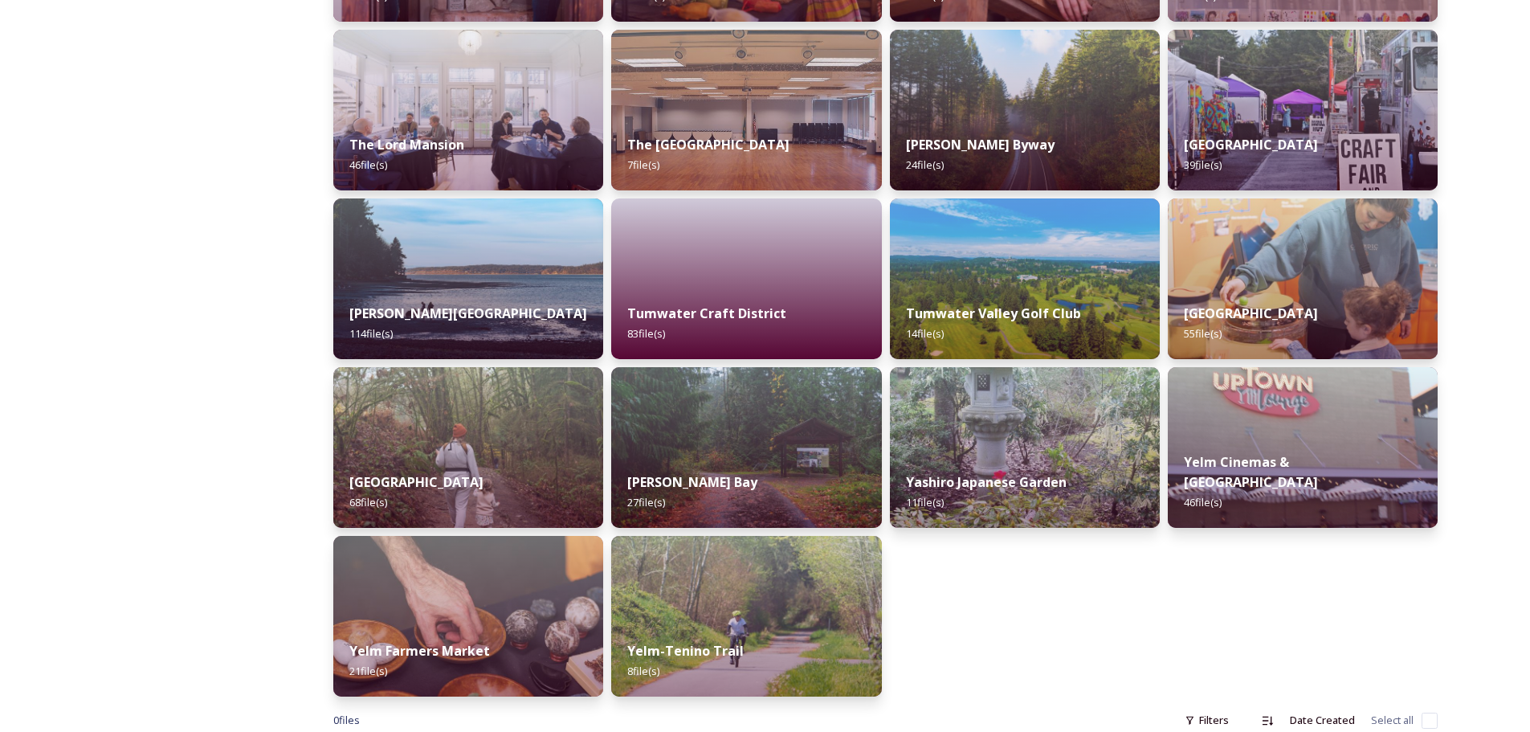
scroll to position [3640, 0]
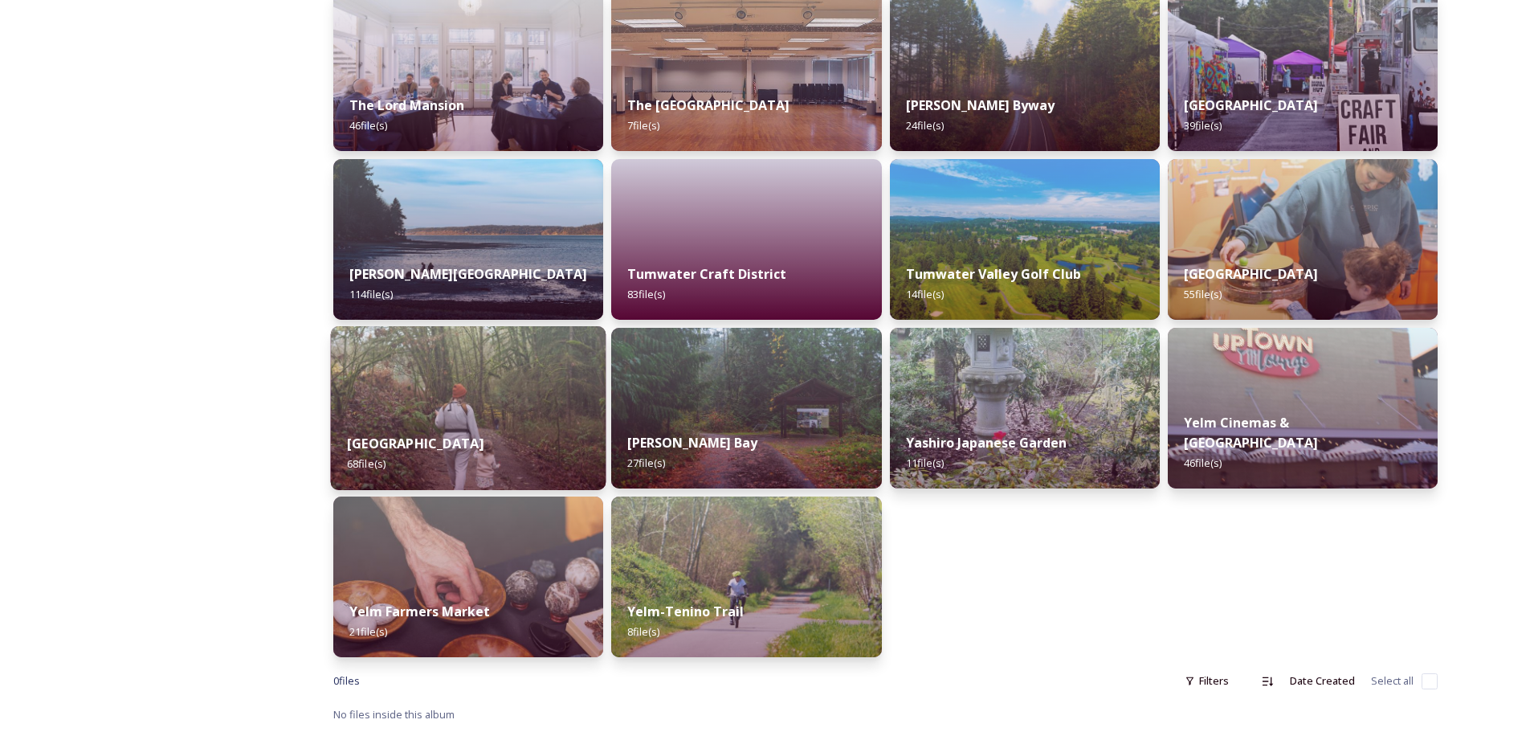
click at [522, 411] on img at bounding box center [469, 408] width 276 height 164
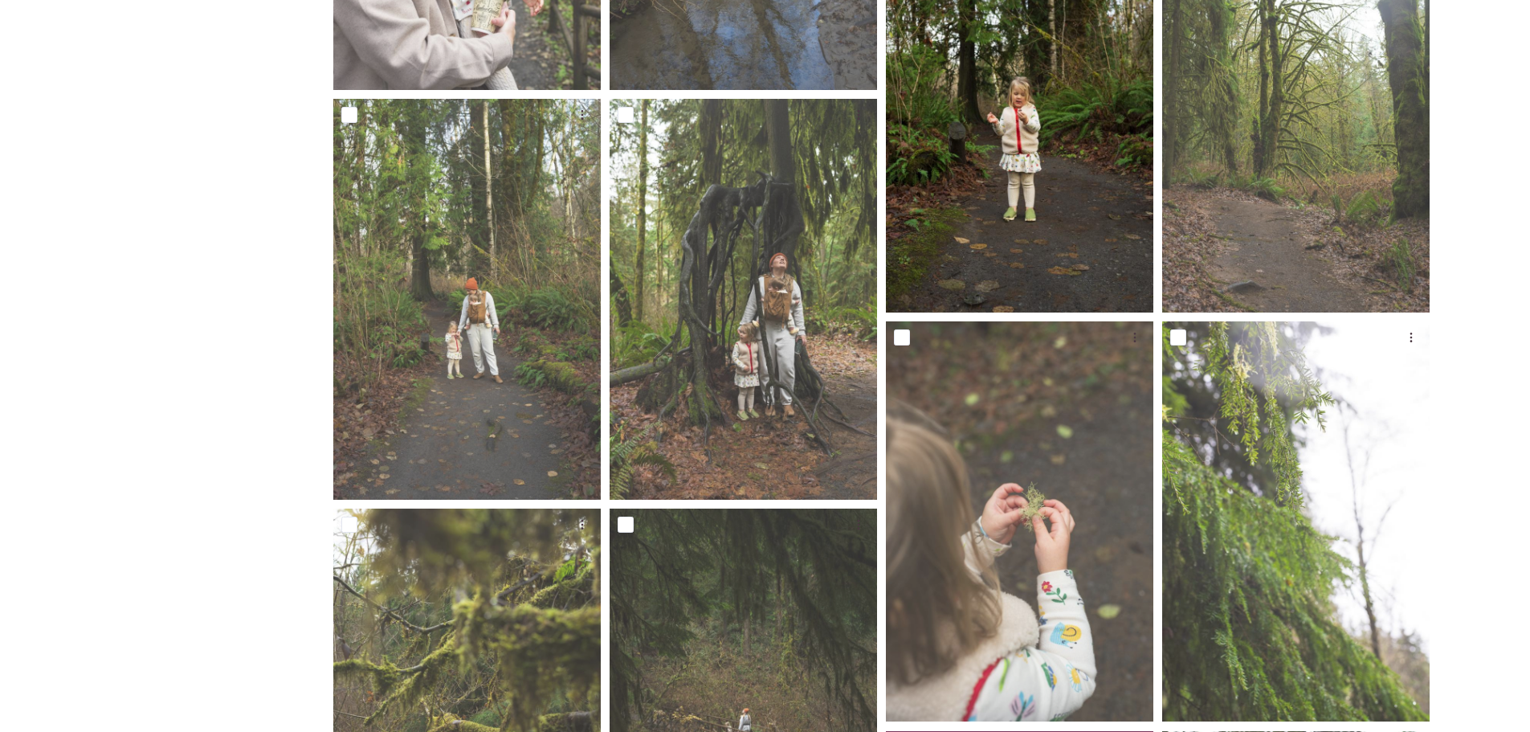
scroll to position [1205, 0]
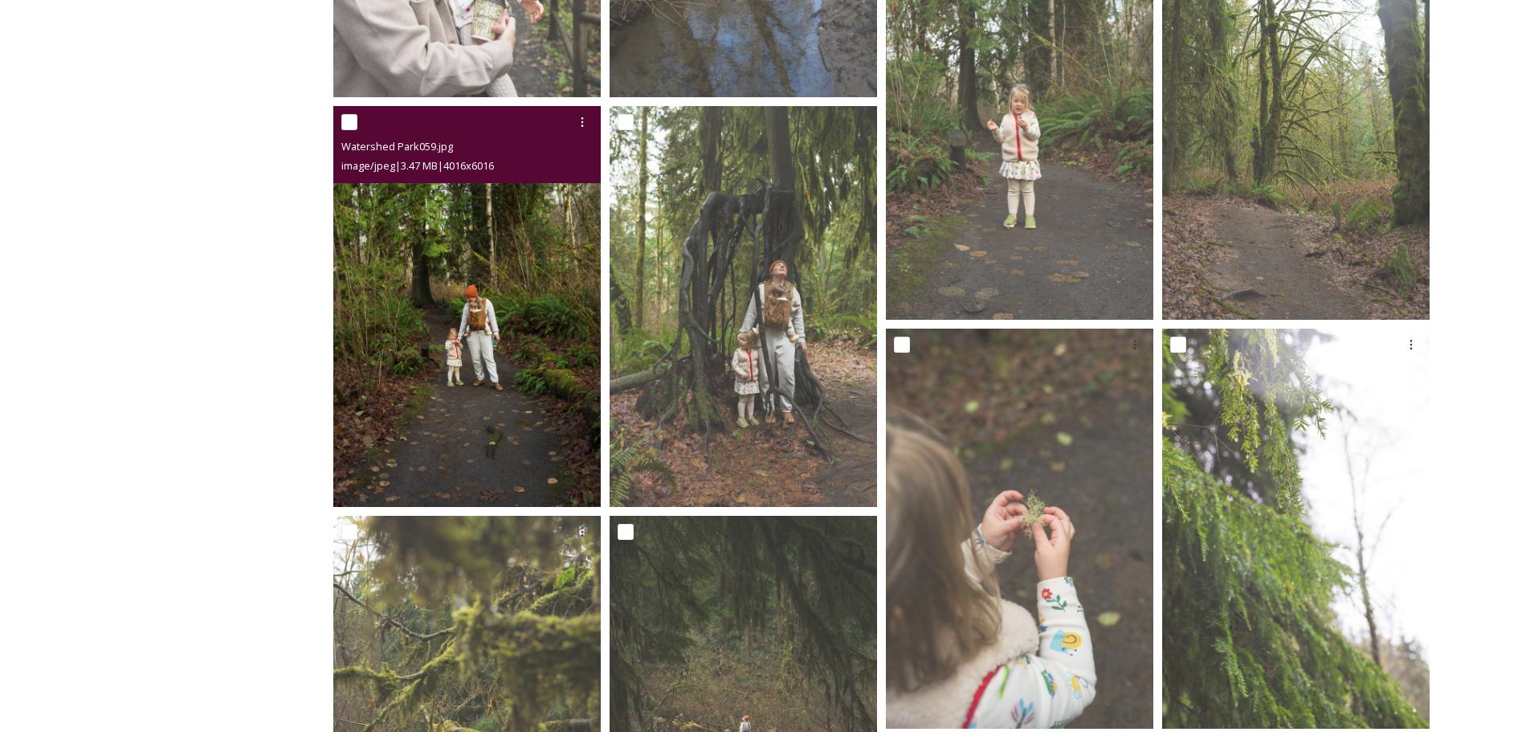
click at [507, 321] on img at bounding box center [466, 306] width 267 height 401
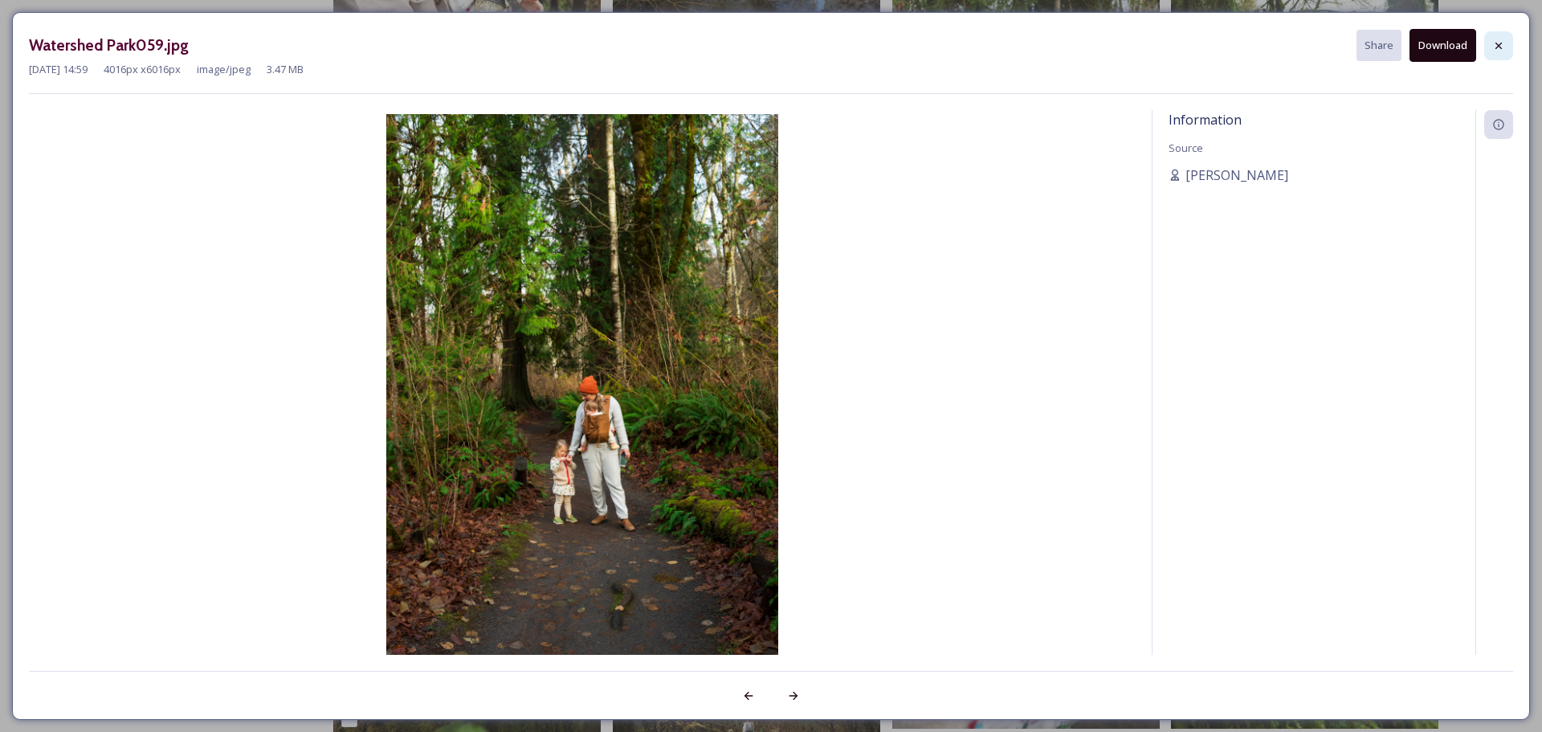
click at [1494, 49] on icon at bounding box center [1498, 45] width 13 height 13
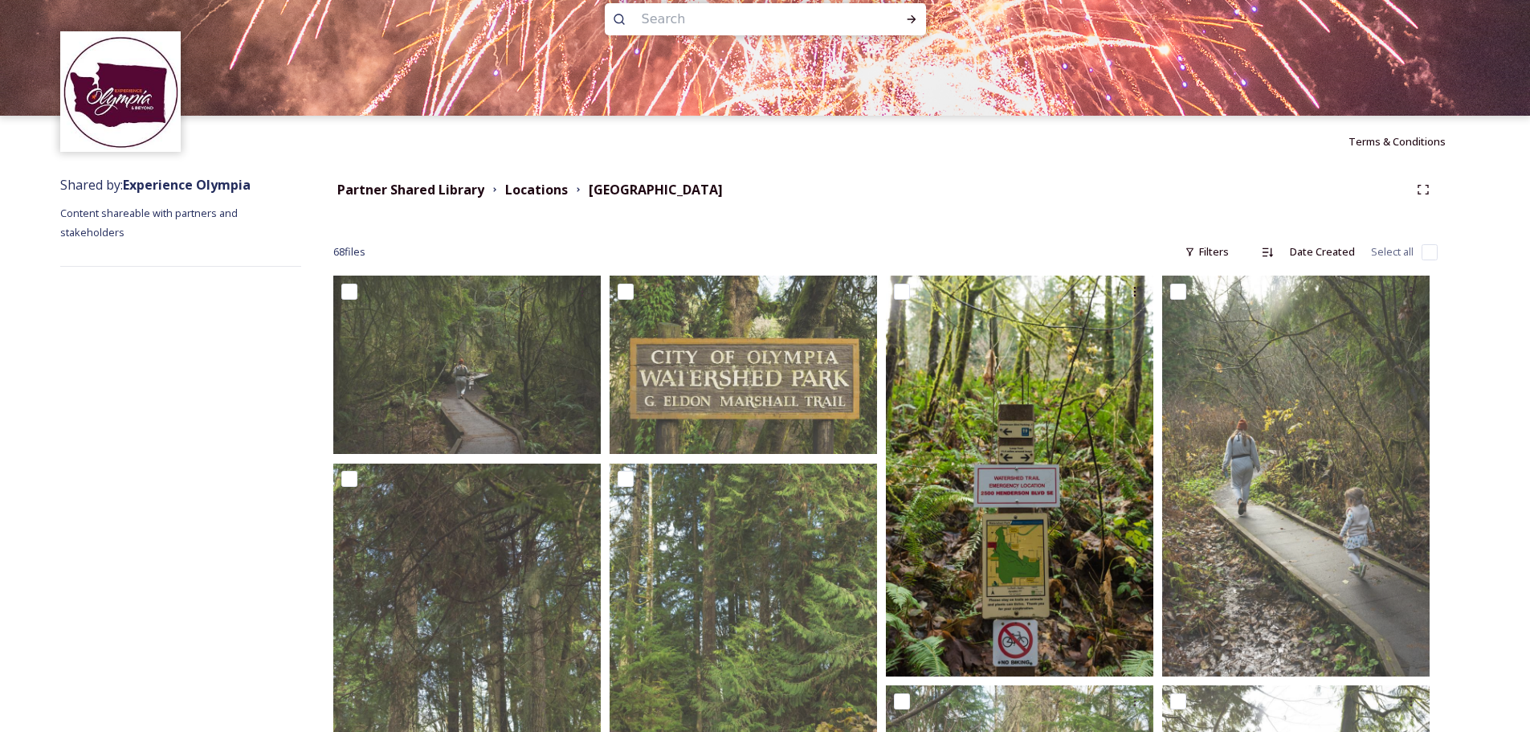
scroll to position [0, 0]
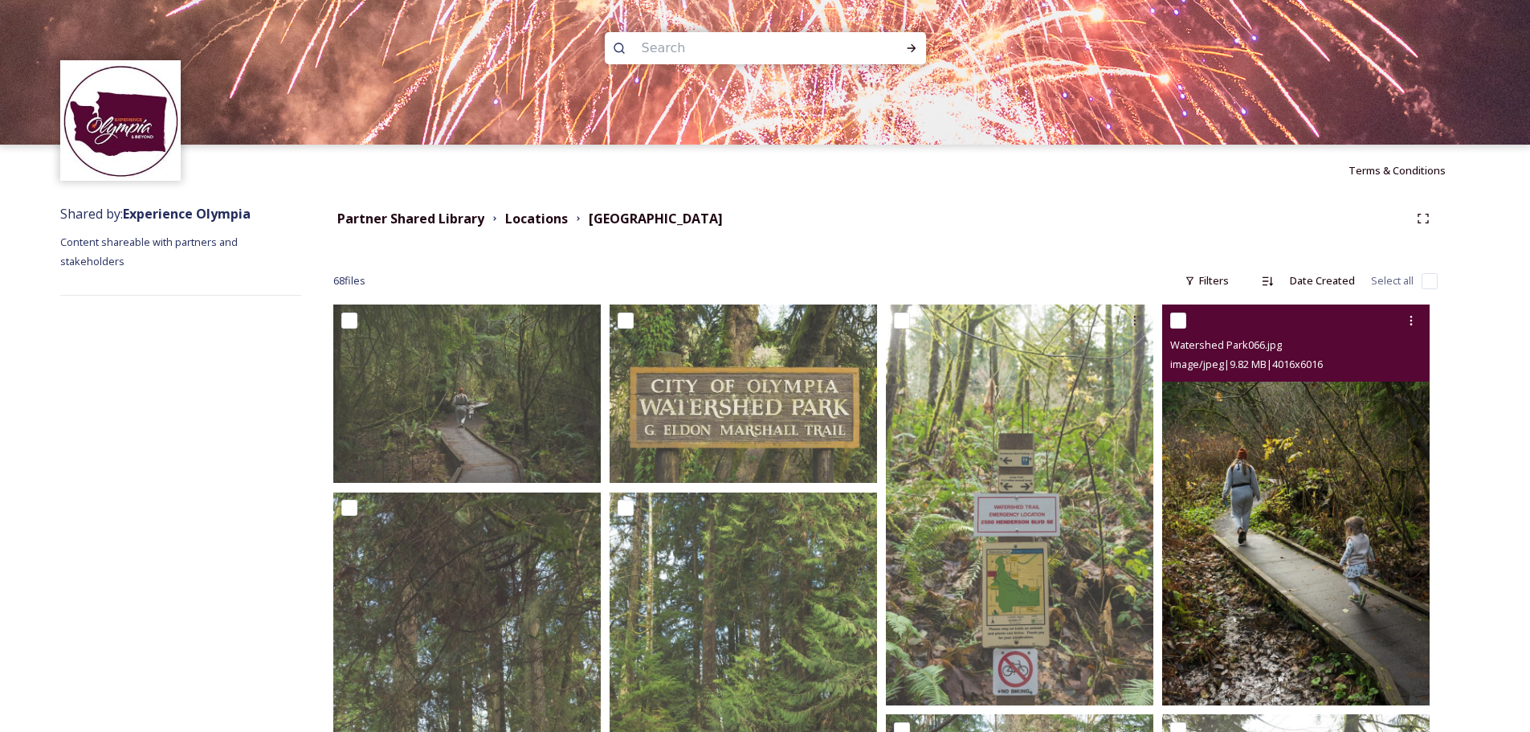
click at [1340, 521] on img at bounding box center [1295, 504] width 267 height 401
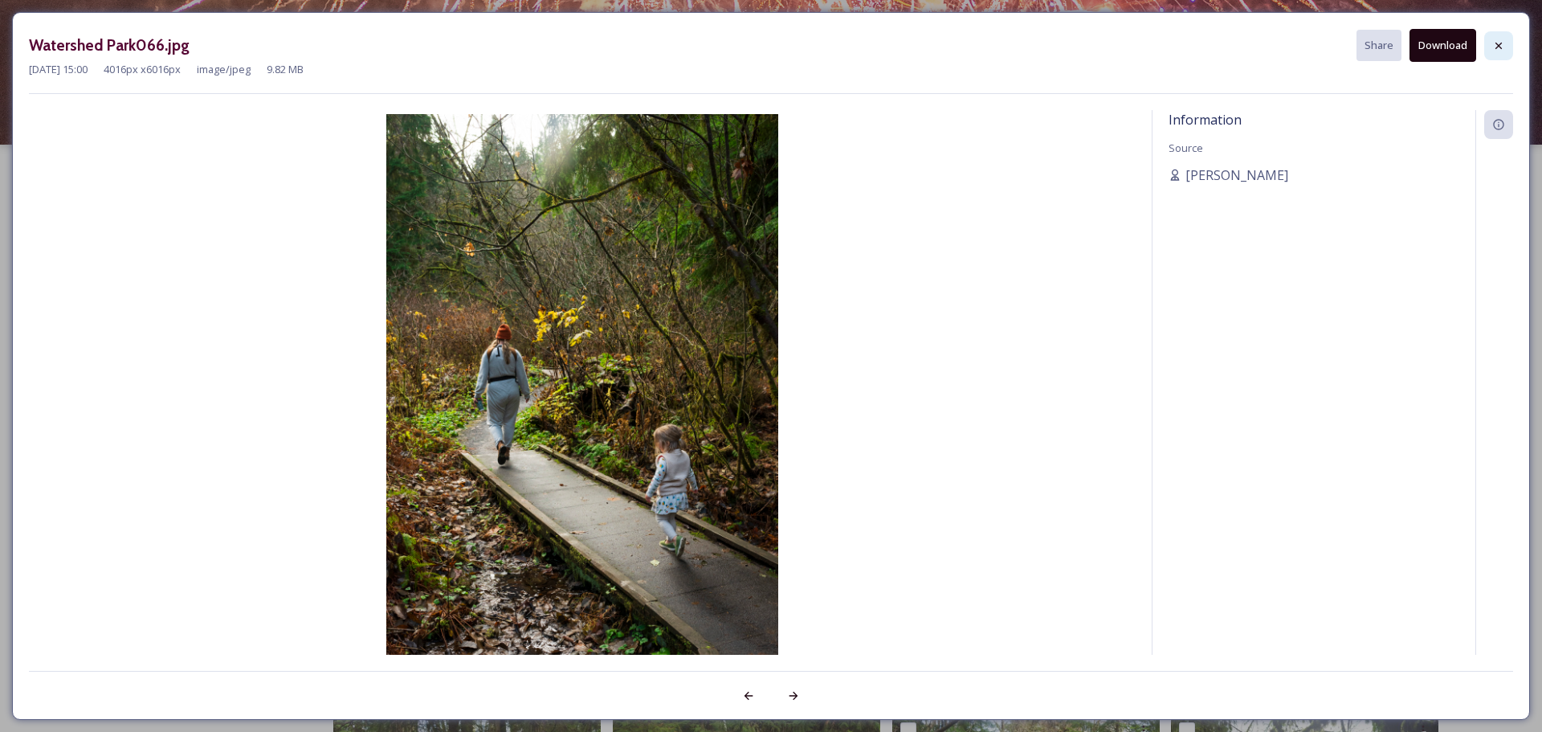
click at [1493, 43] on icon at bounding box center [1498, 45] width 13 height 13
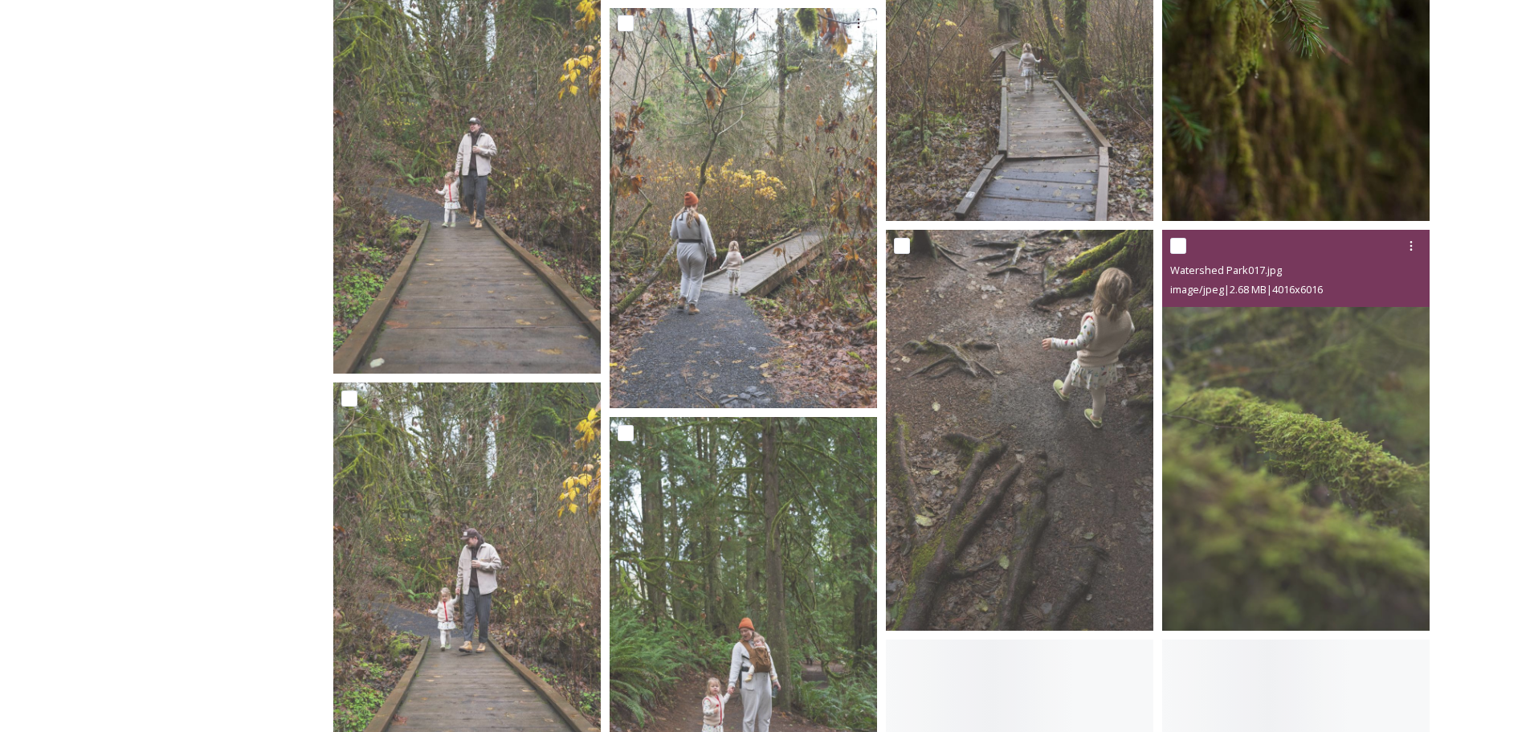
scroll to position [4820, 0]
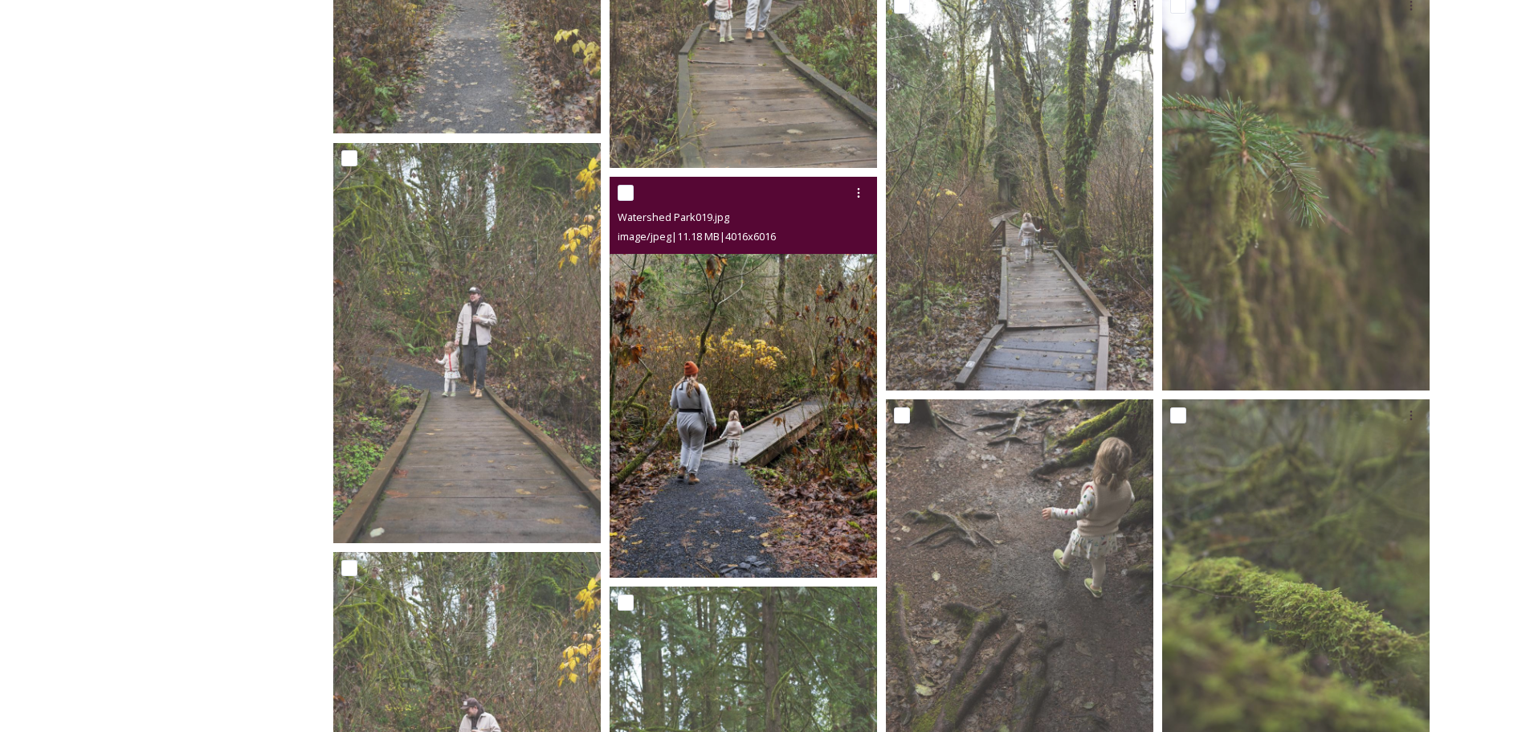
click at [721, 425] on img at bounding box center [743, 378] width 267 height 401
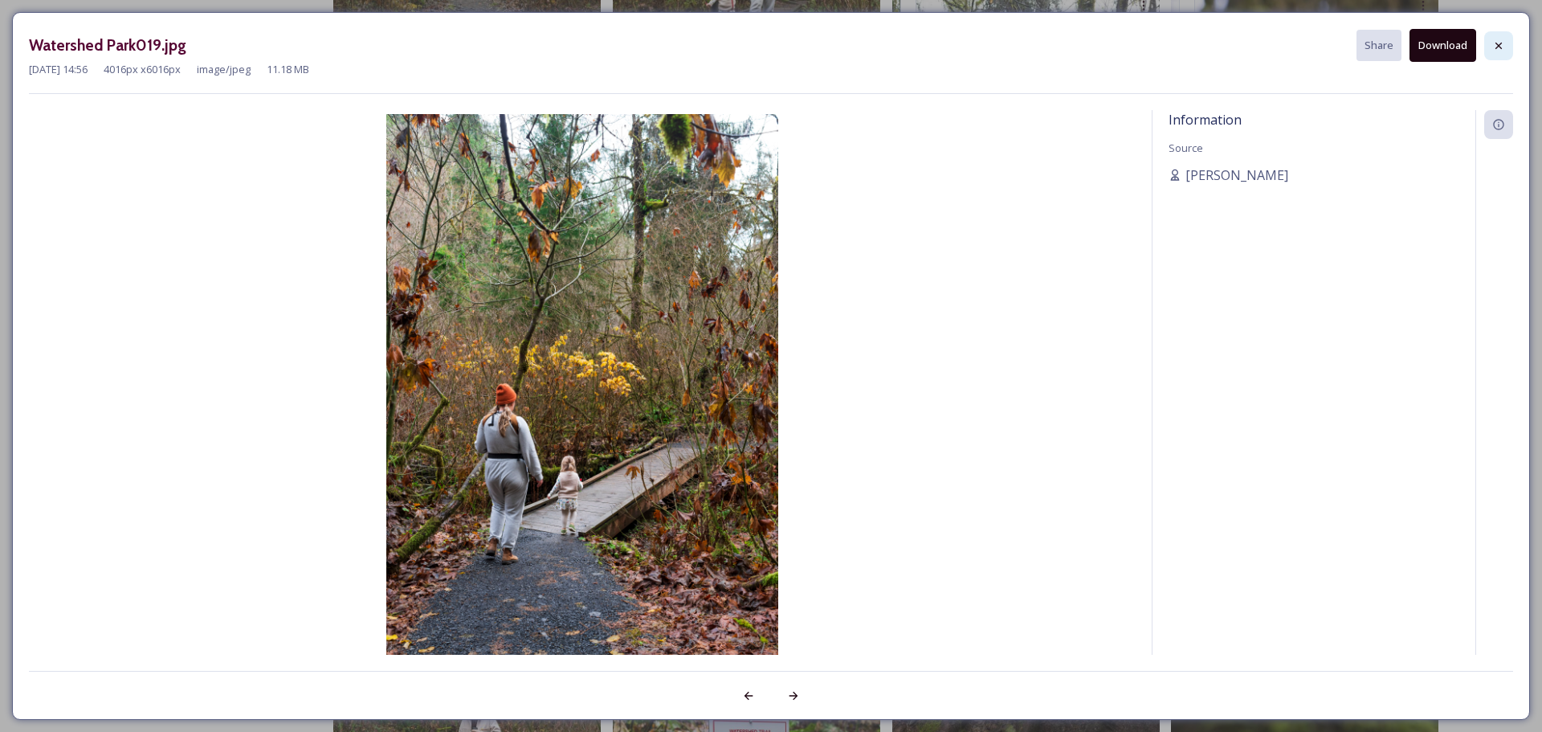
click at [1508, 43] on div at bounding box center [1498, 45] width 29 height 29
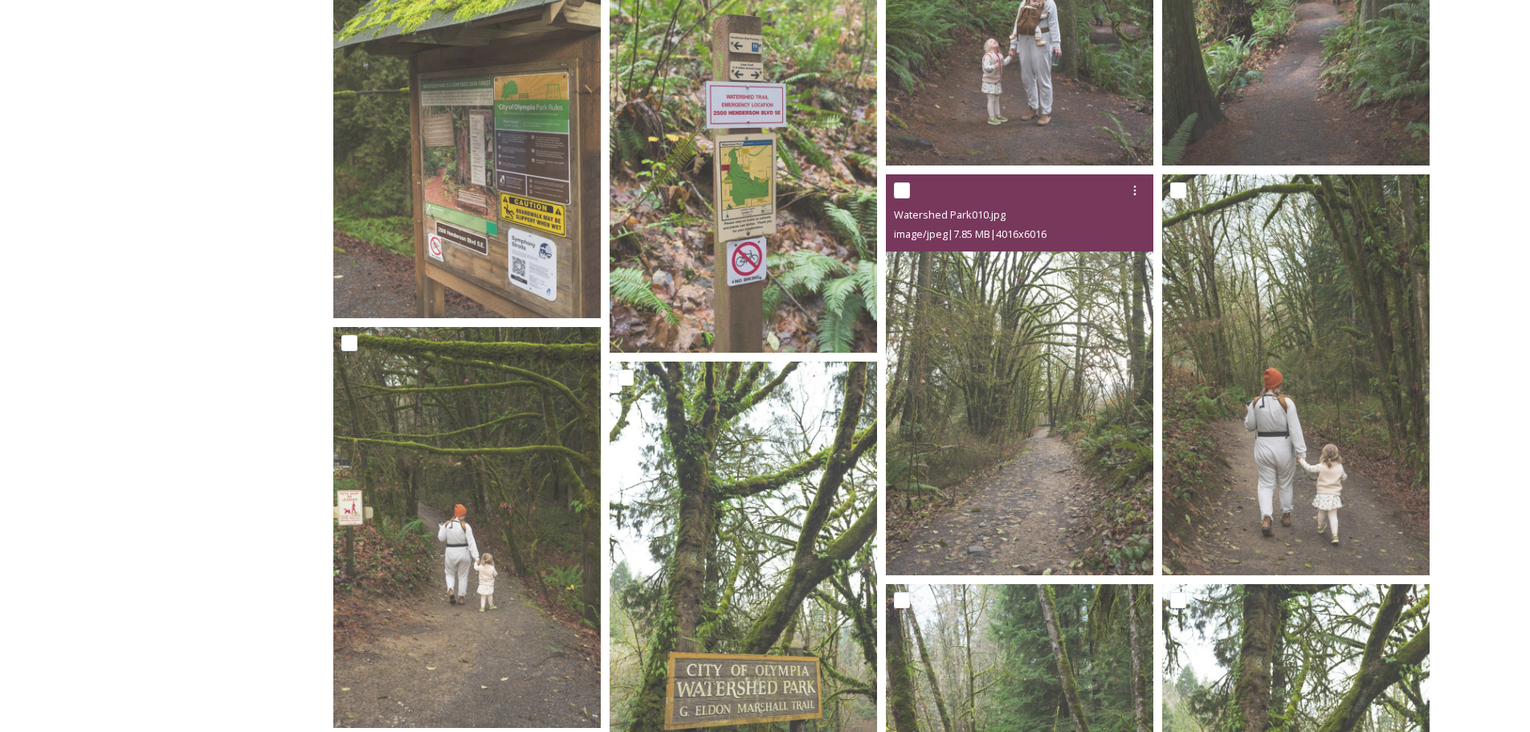
scroll to position [6265, 0]
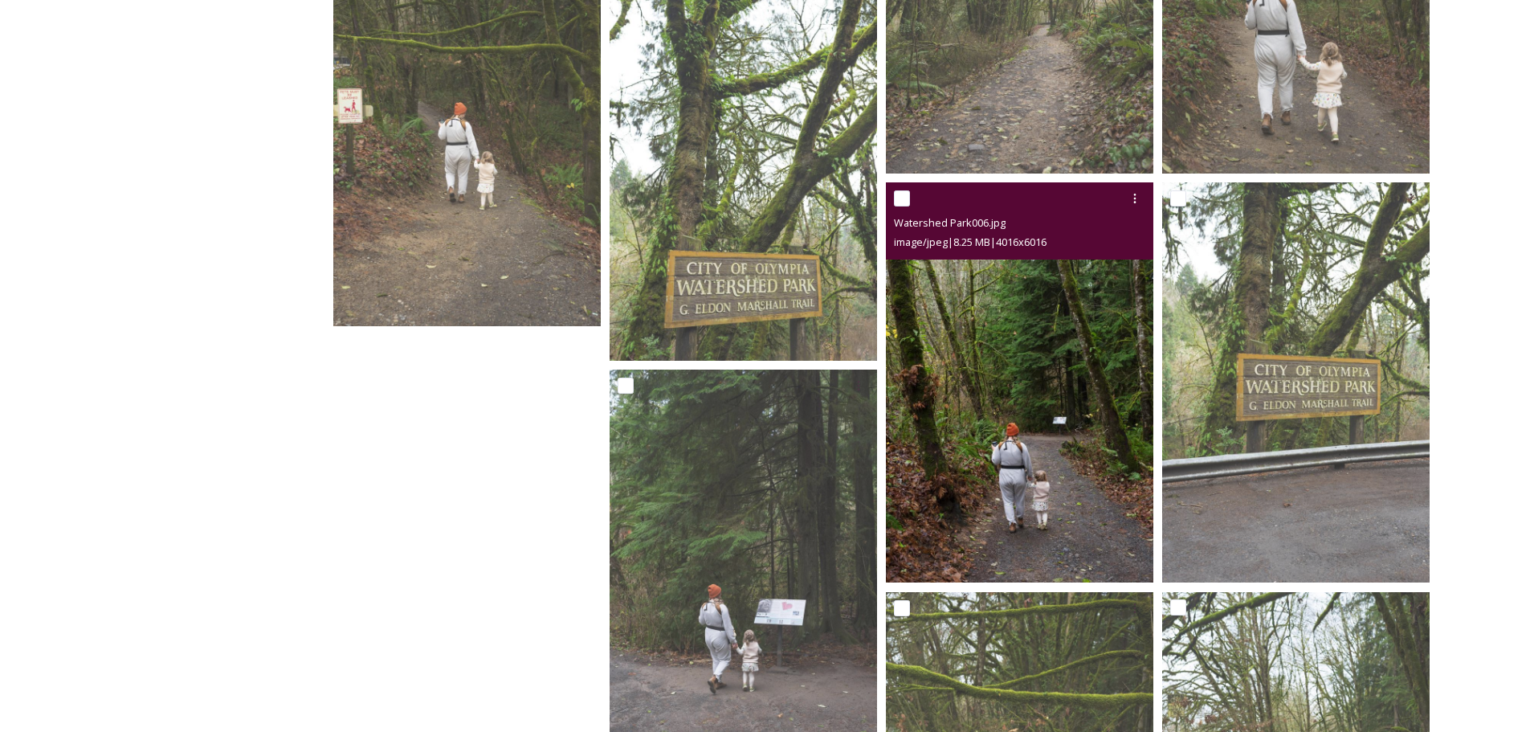
click at [1004, 420] on img at bounding box center [1019, 382] width 267 height 401
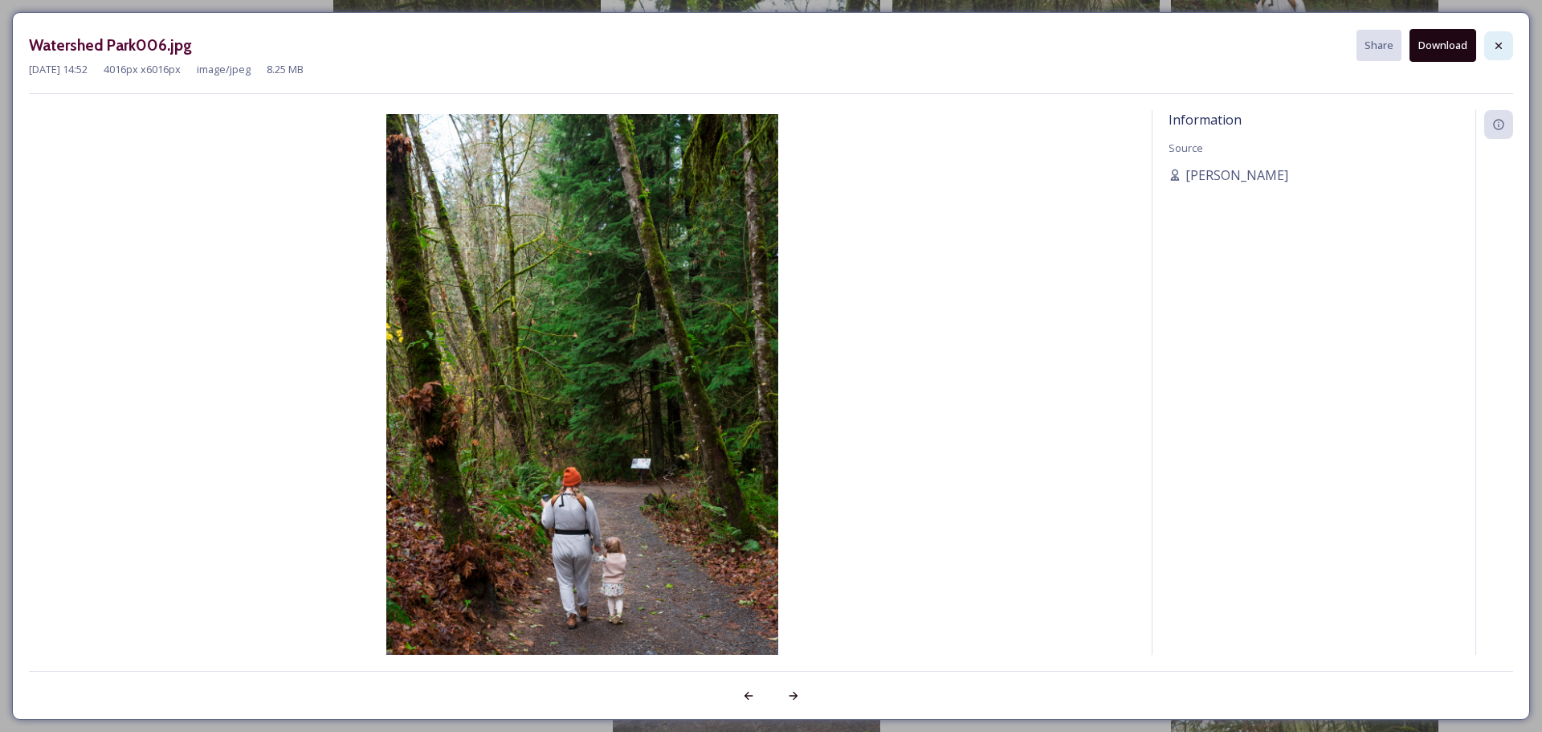
click at [1501, 43] on icon at bounding box center [1499, 45] width 6 height 6
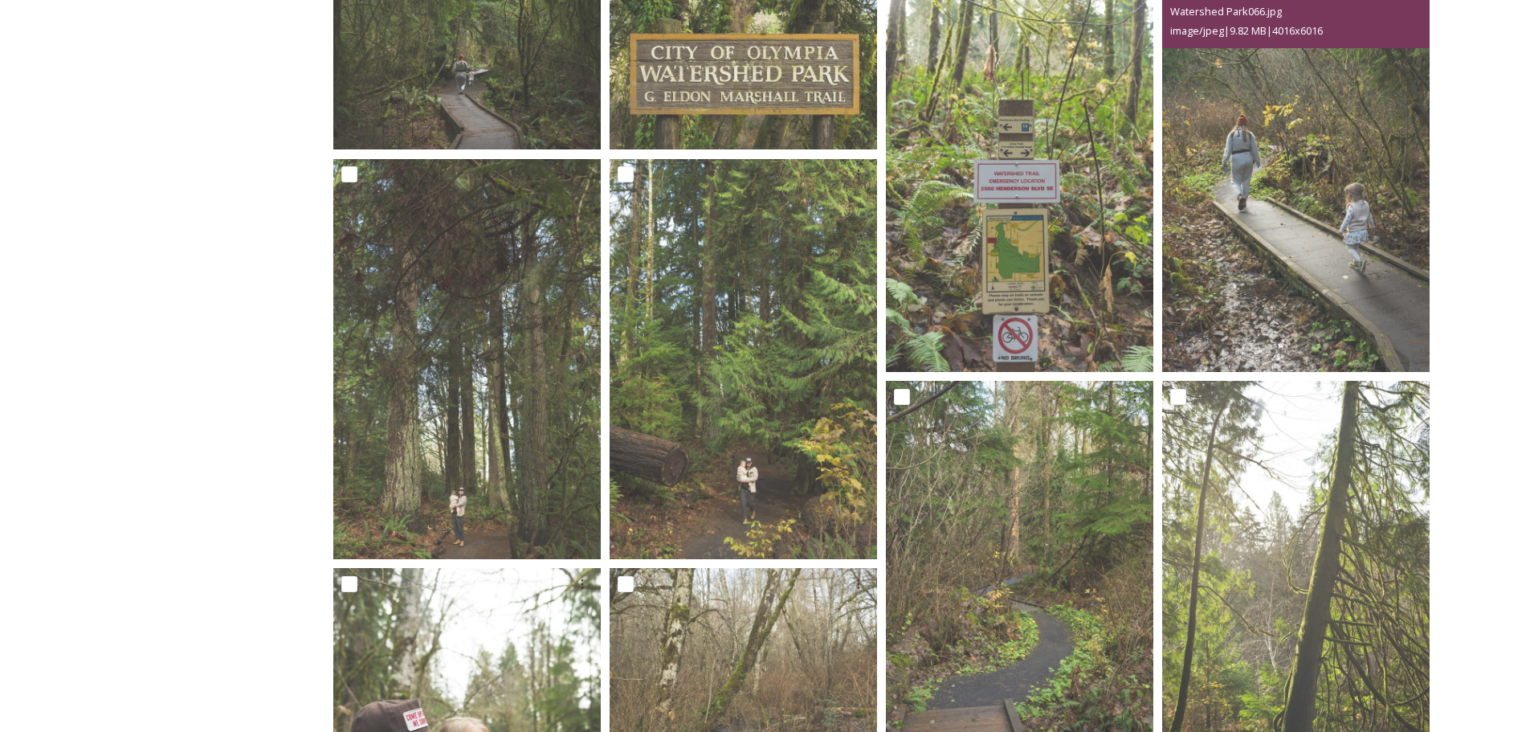
scroll to position [0, 0]
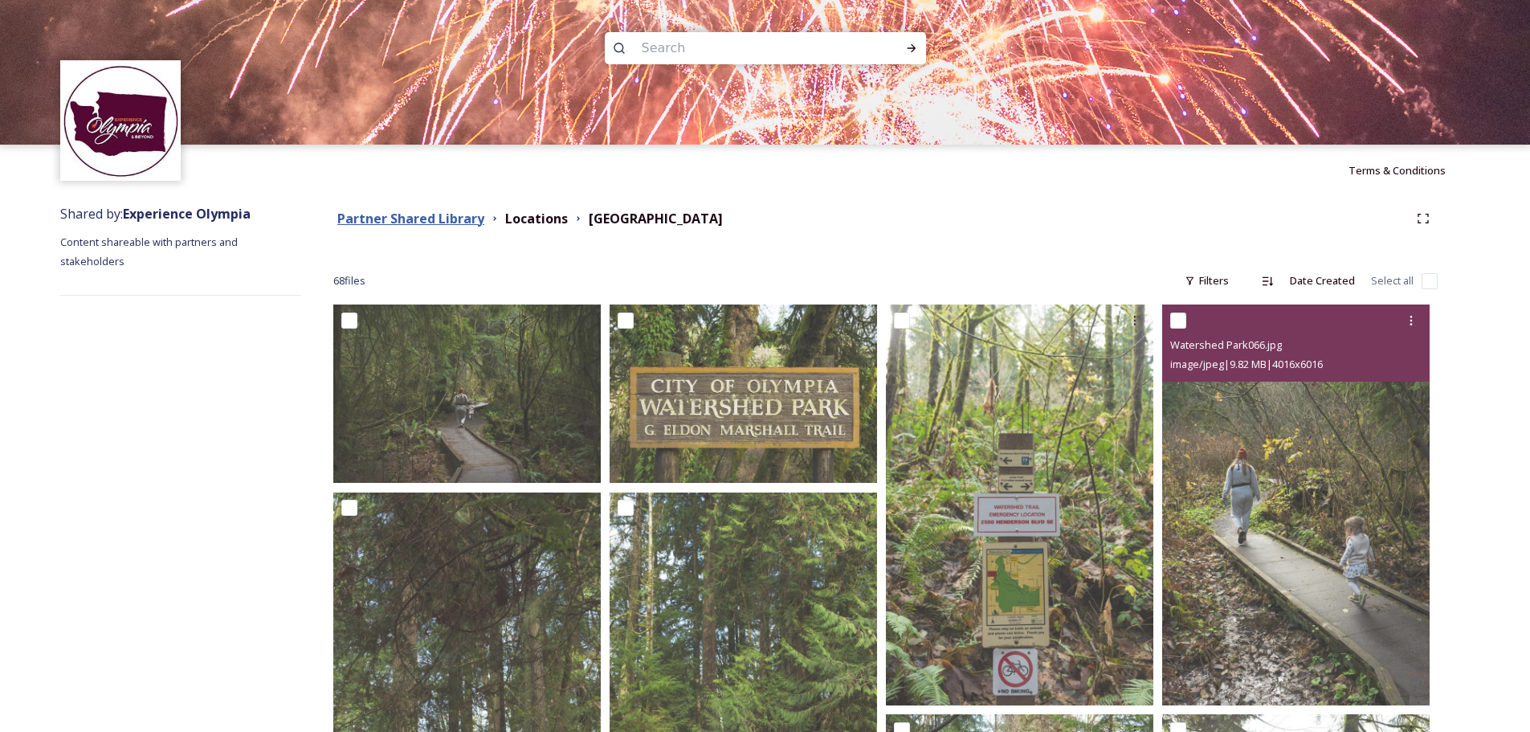
click at [412, 219] on strong "Partner Shared Library" at bounding box center [410, 219] width 147 height 18
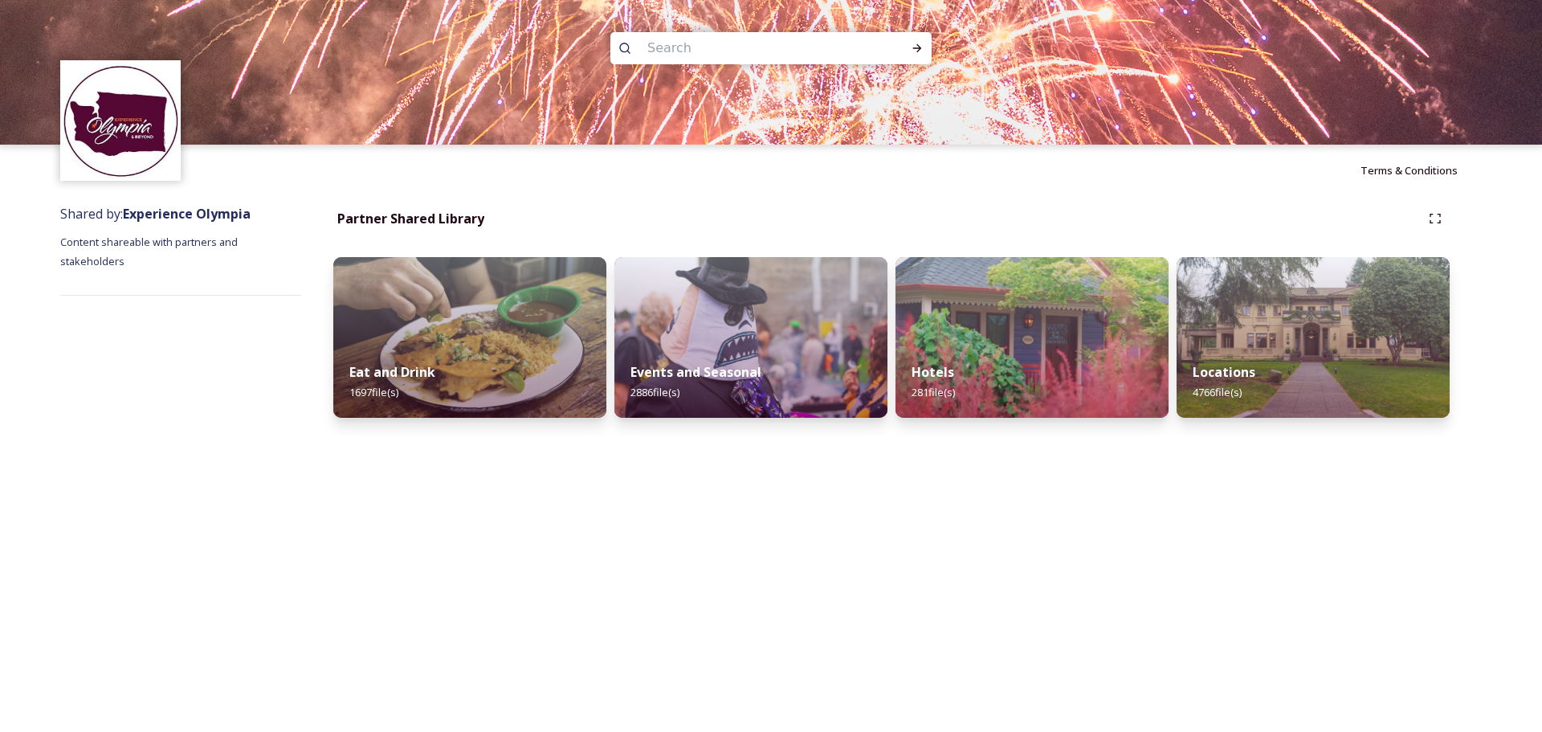
click at [688, 47] on input at bounding box center [749, 48] width 220 height 35
type input "urban"
click at [921, 43] on icon at bounding box center [917, 48] width 13 height 13
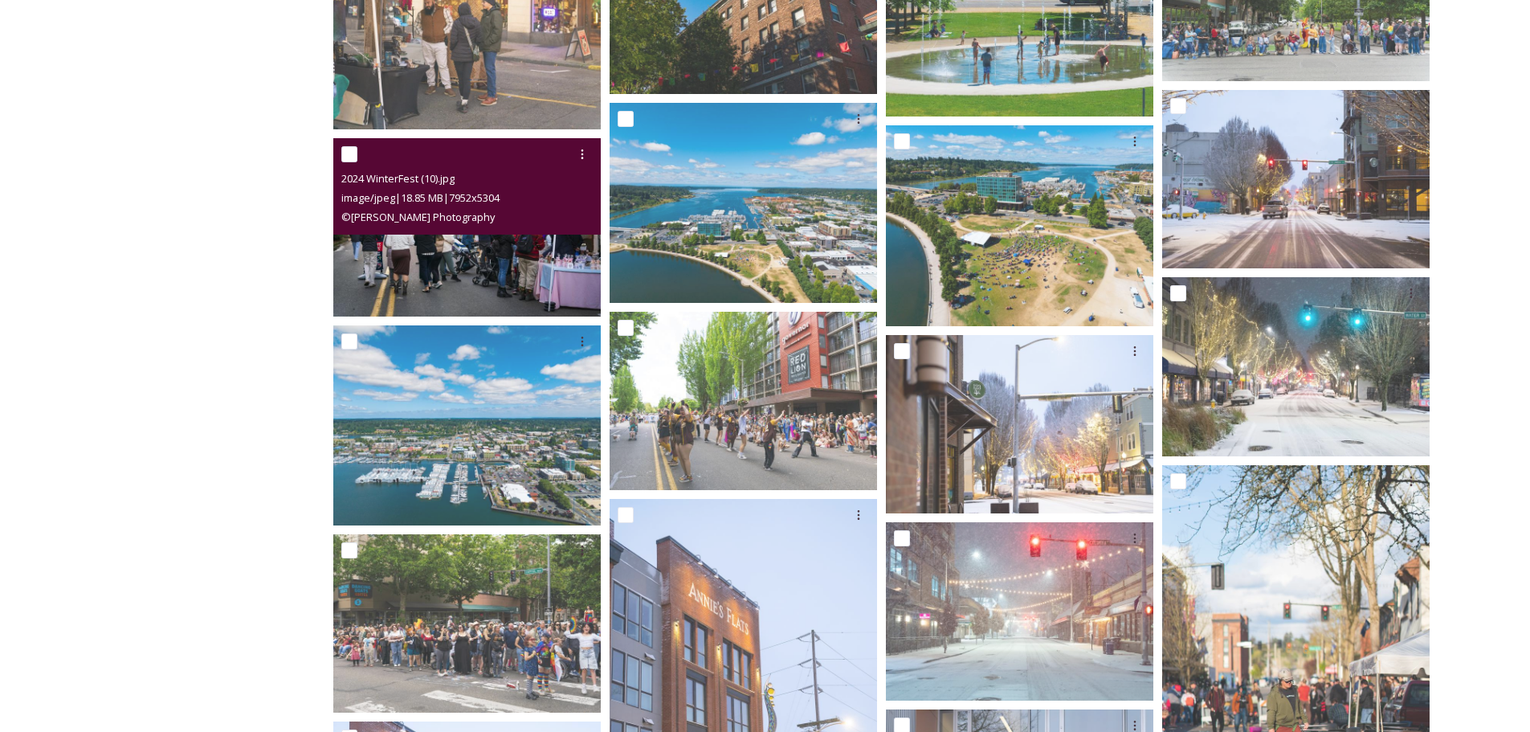
scroll to position [1519, 0]
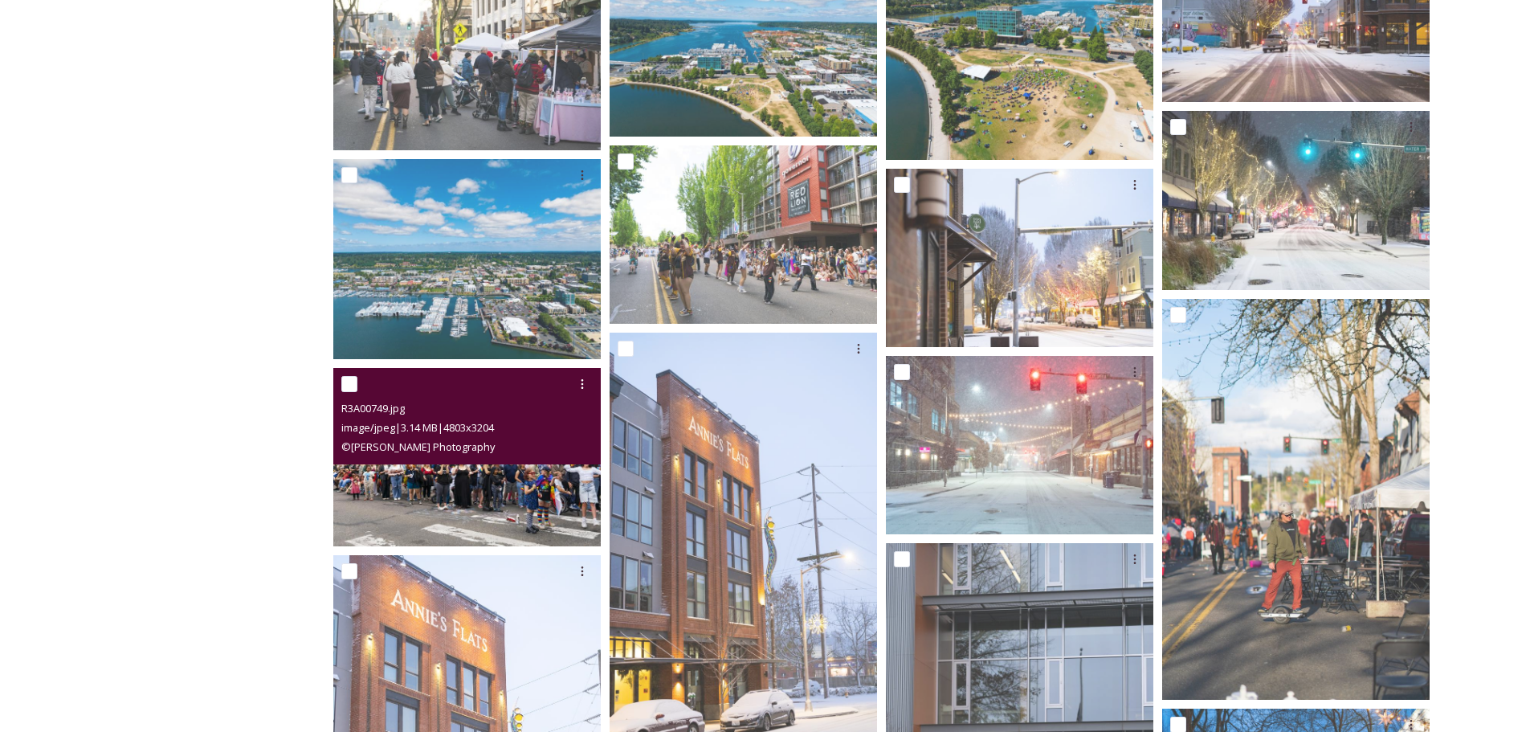
click at [448, 494] on img at bounding box center [466, 457] width 267 height 178
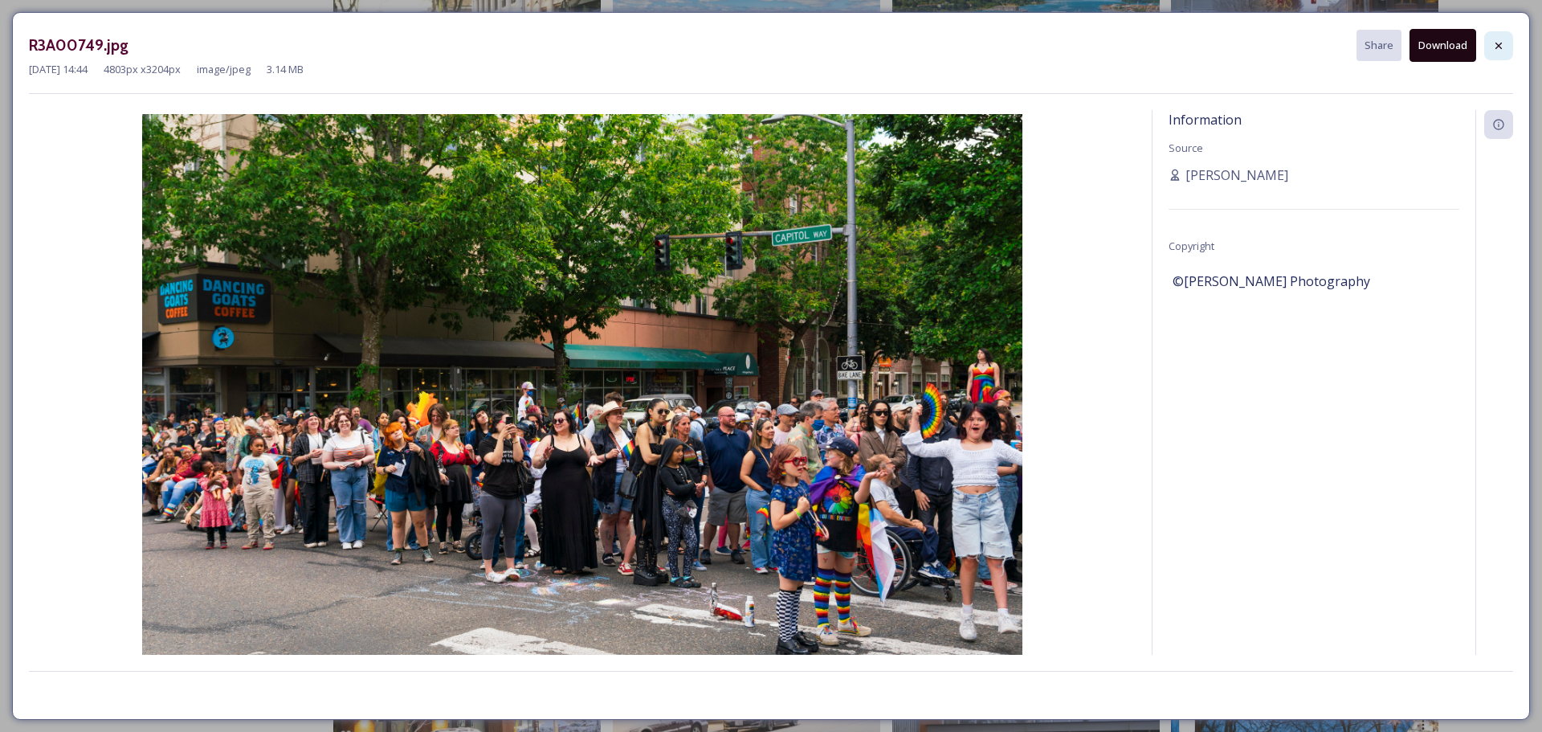
click at [1503, 42] on icon at bounding box center [1498, 45] width 13 height 13
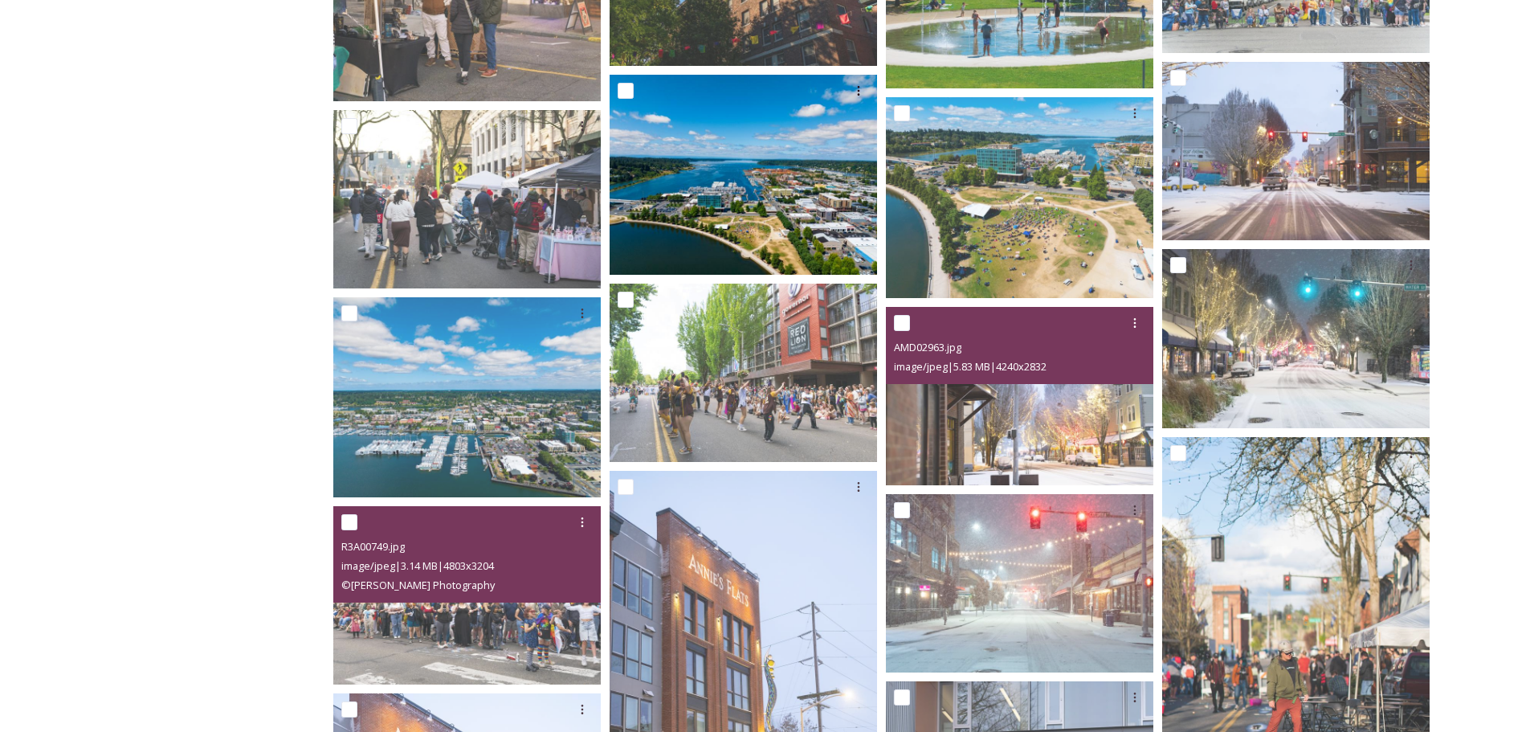
scroll to position [1278, 0]
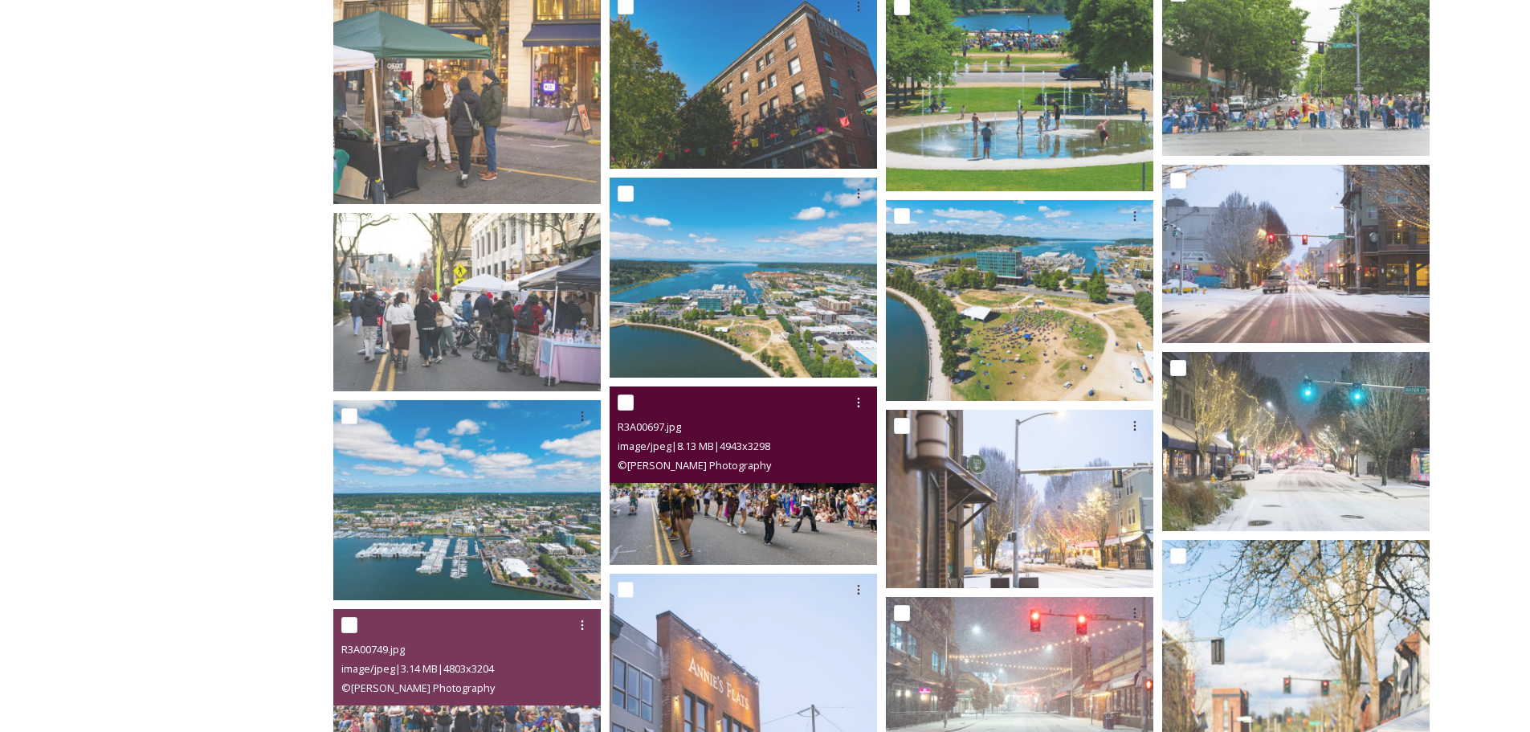
click at [819, 503] on img at bounding box center [743, 475] width 267 height 178
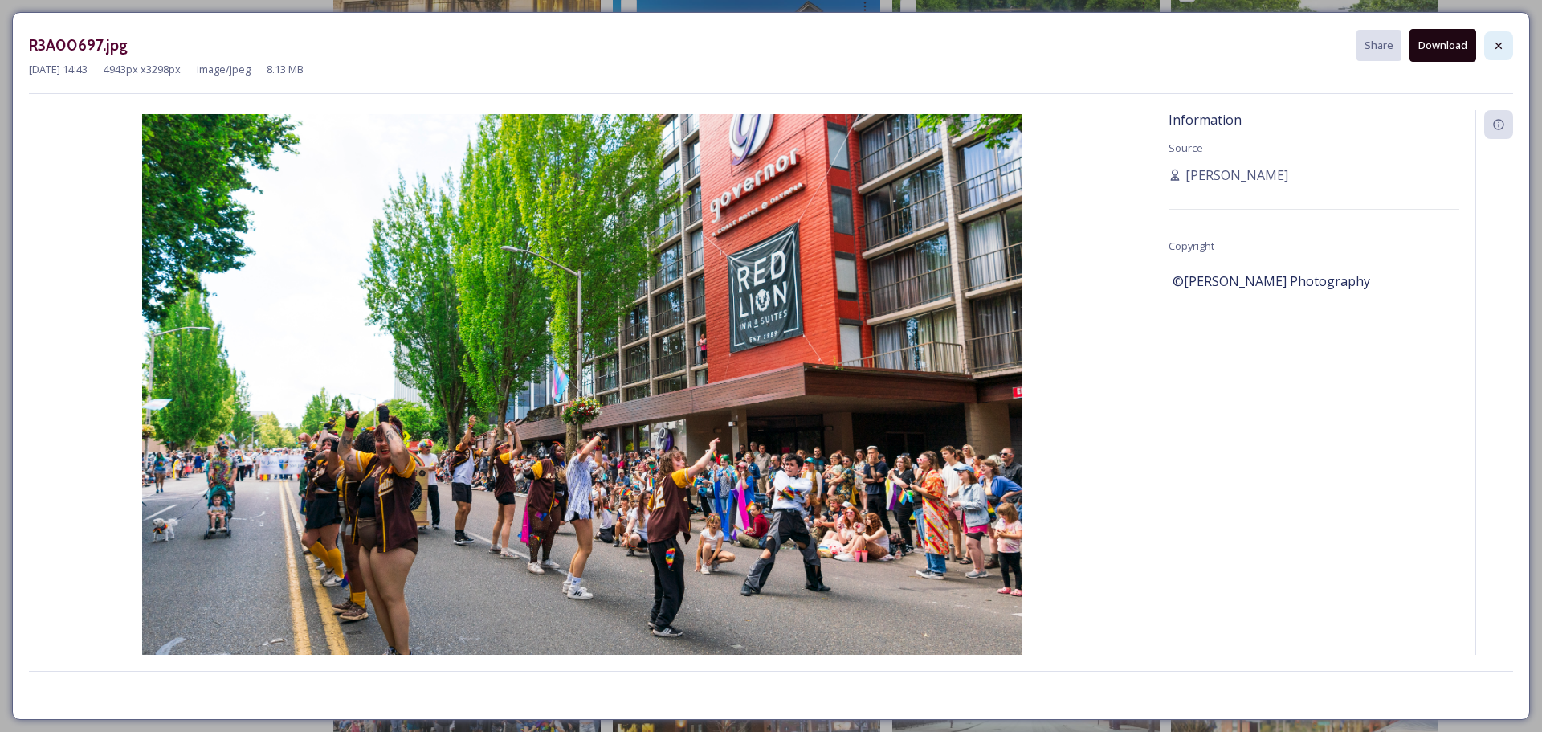
click at [1500, 39] on icon at bounding box center [1498, 45] width 13 height 13
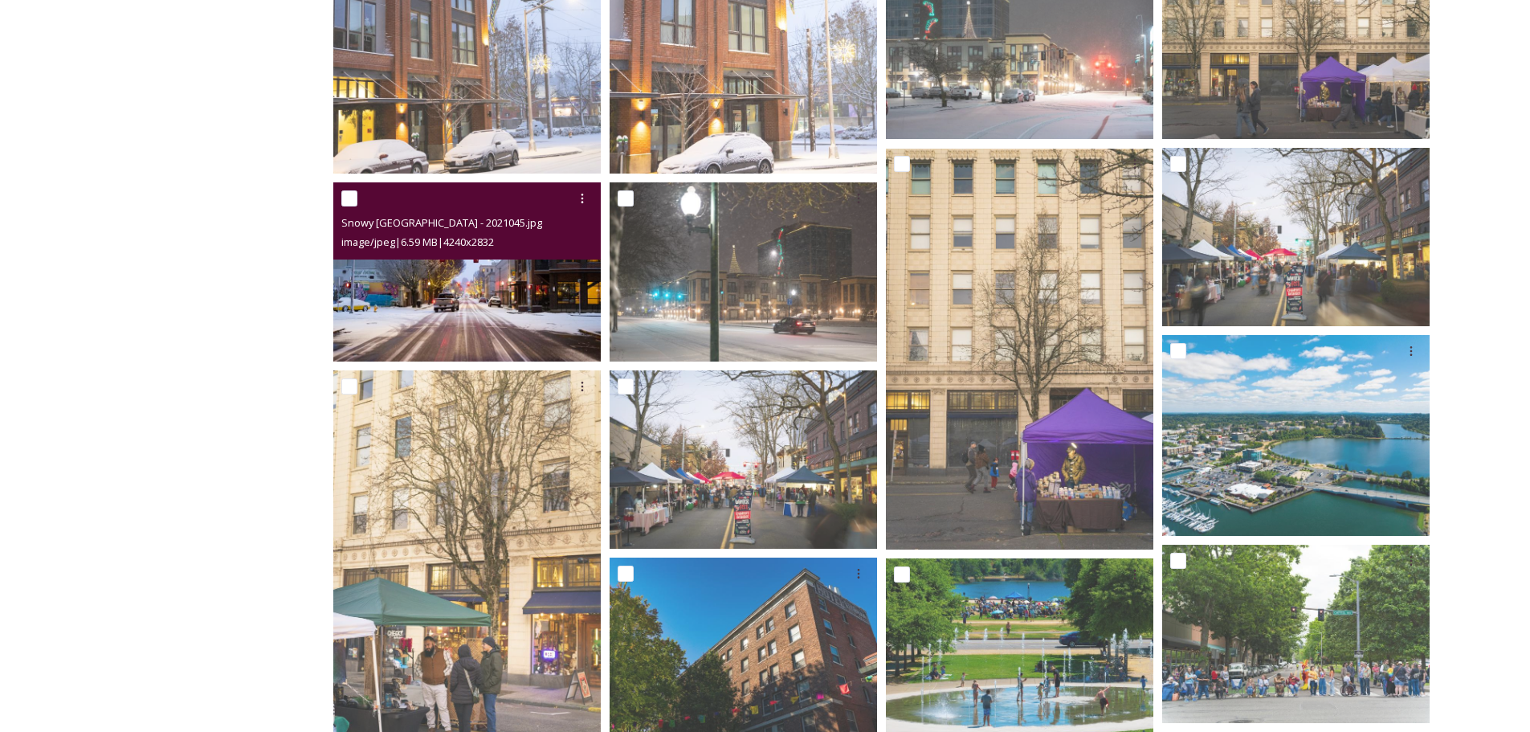
scroll to position [716, 0]
